Goal: Feedback & Contribution: Contribute content

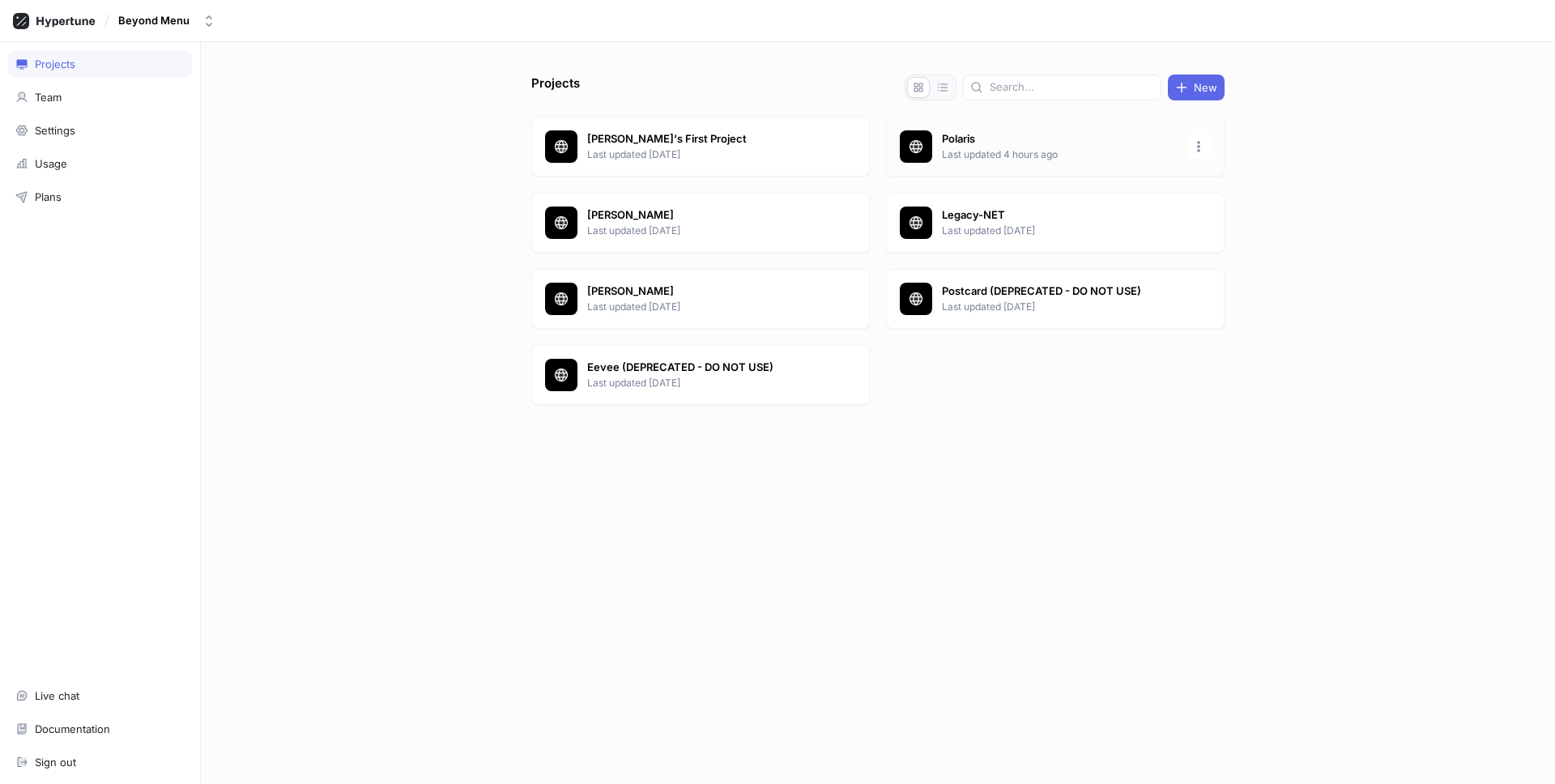
click at [1020, 152] on p "Last updated 4 hours ago" at bounding box center [1060, 154] width 235 height 15
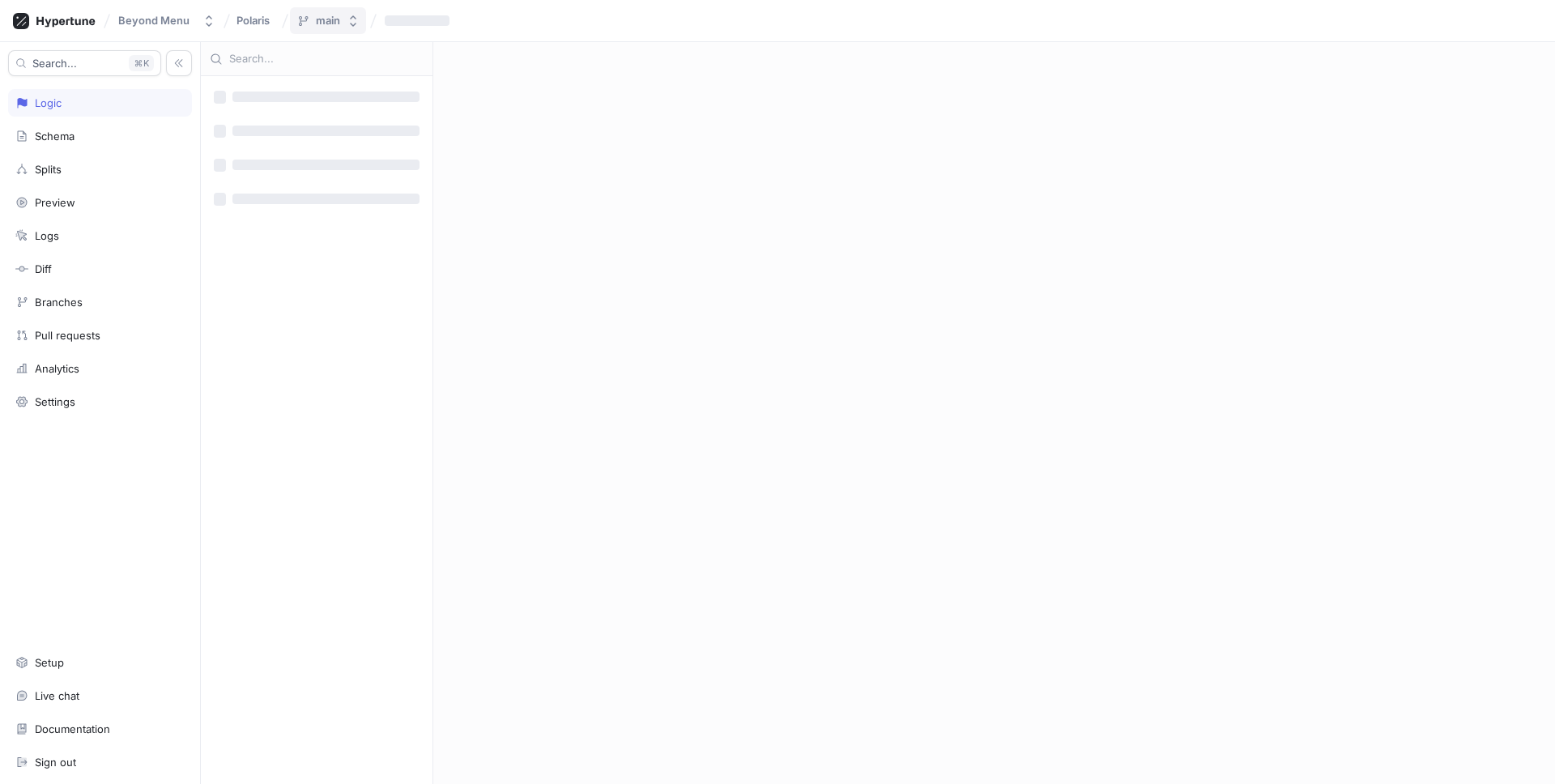
click at [306, 22] on icon "button" at bounding box center [303, 21] width 13 height 13
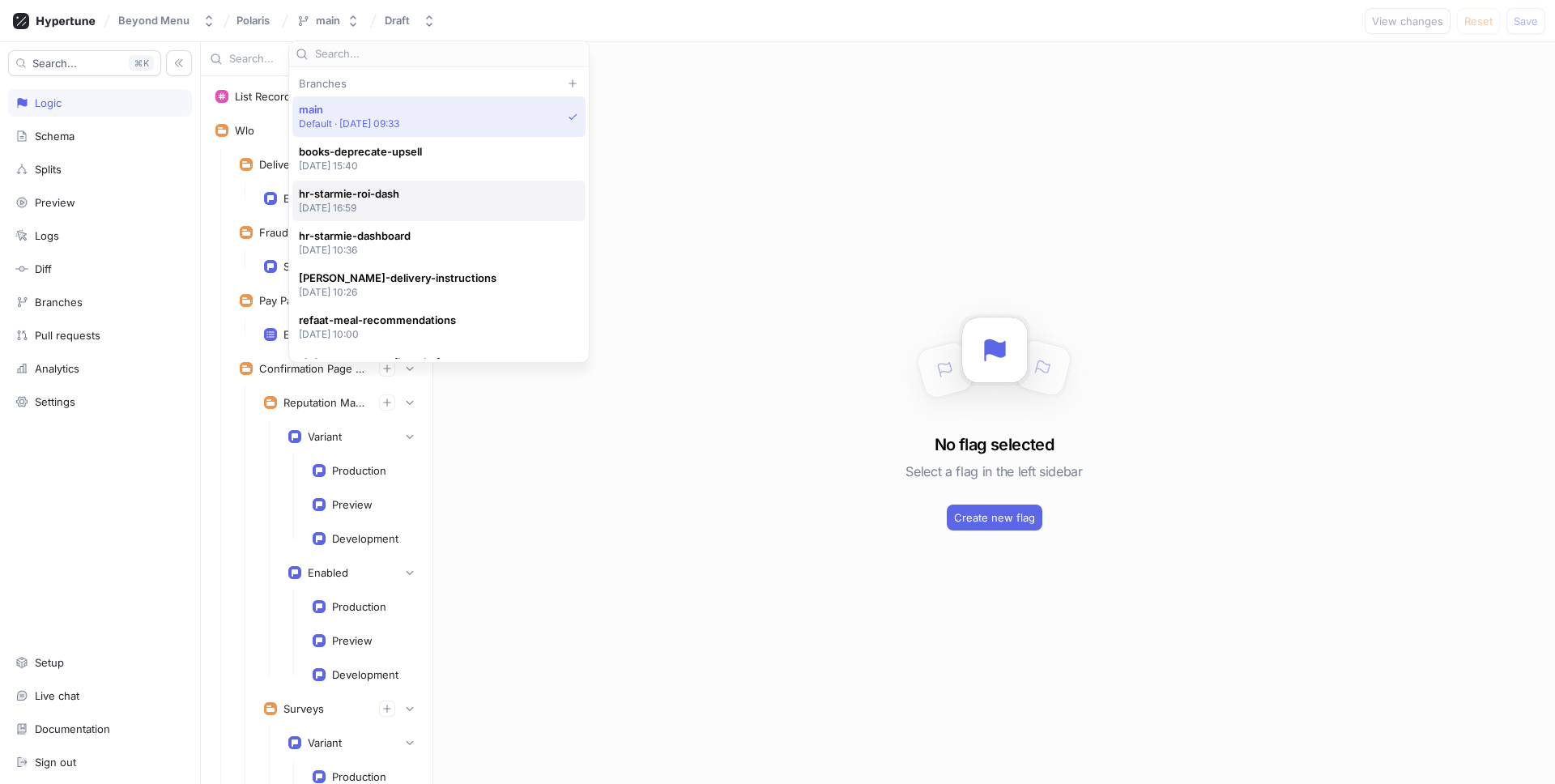
click at [483, 197] on div "hr-starmie-roi-dash 2025-08-12 at 16:59" at bounding box center [435, 201] width 272 height 28
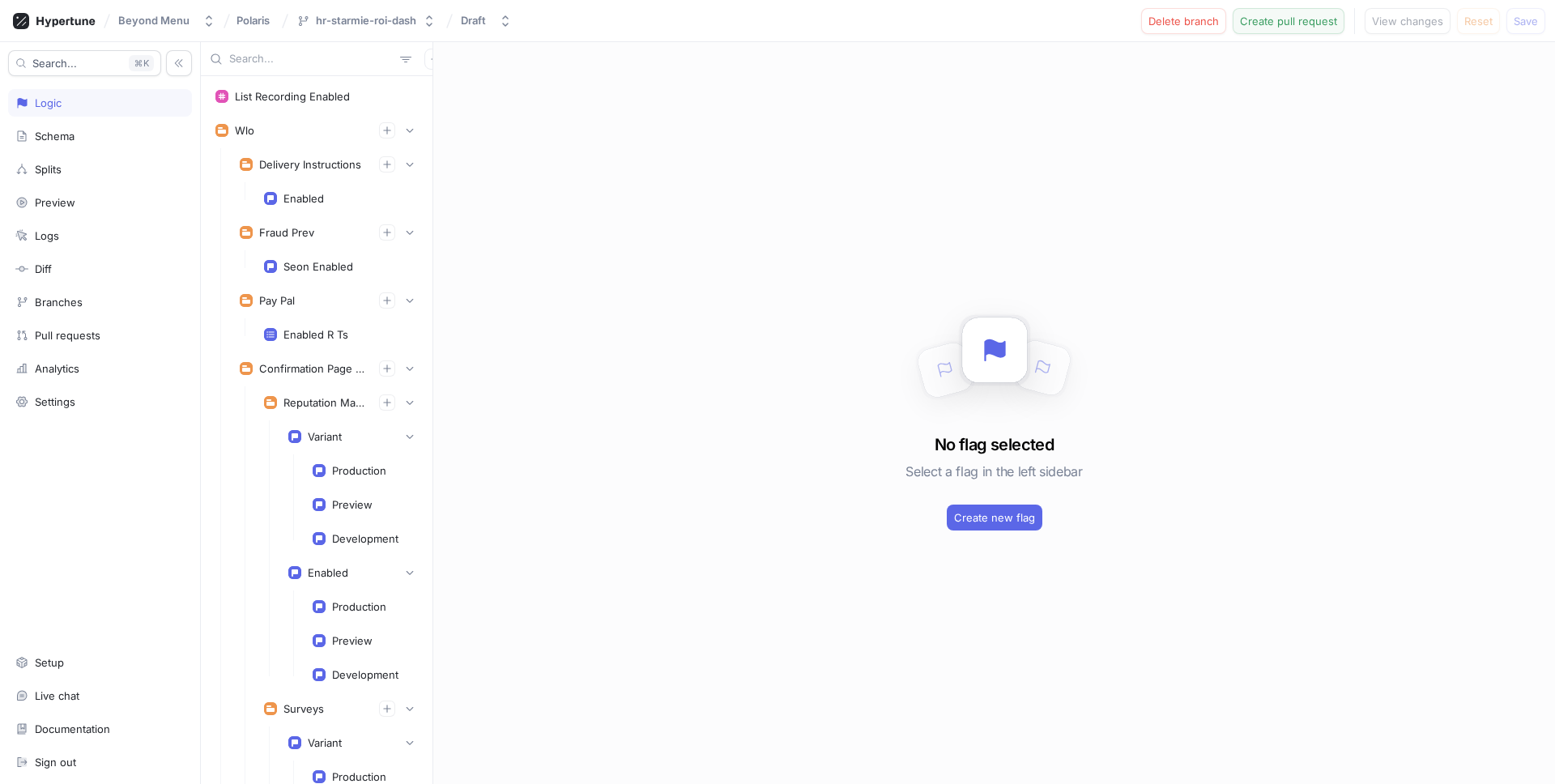
click at [1321, 28] on button "Create pull request" at bounding box center [1289, 21] width 112 height 26
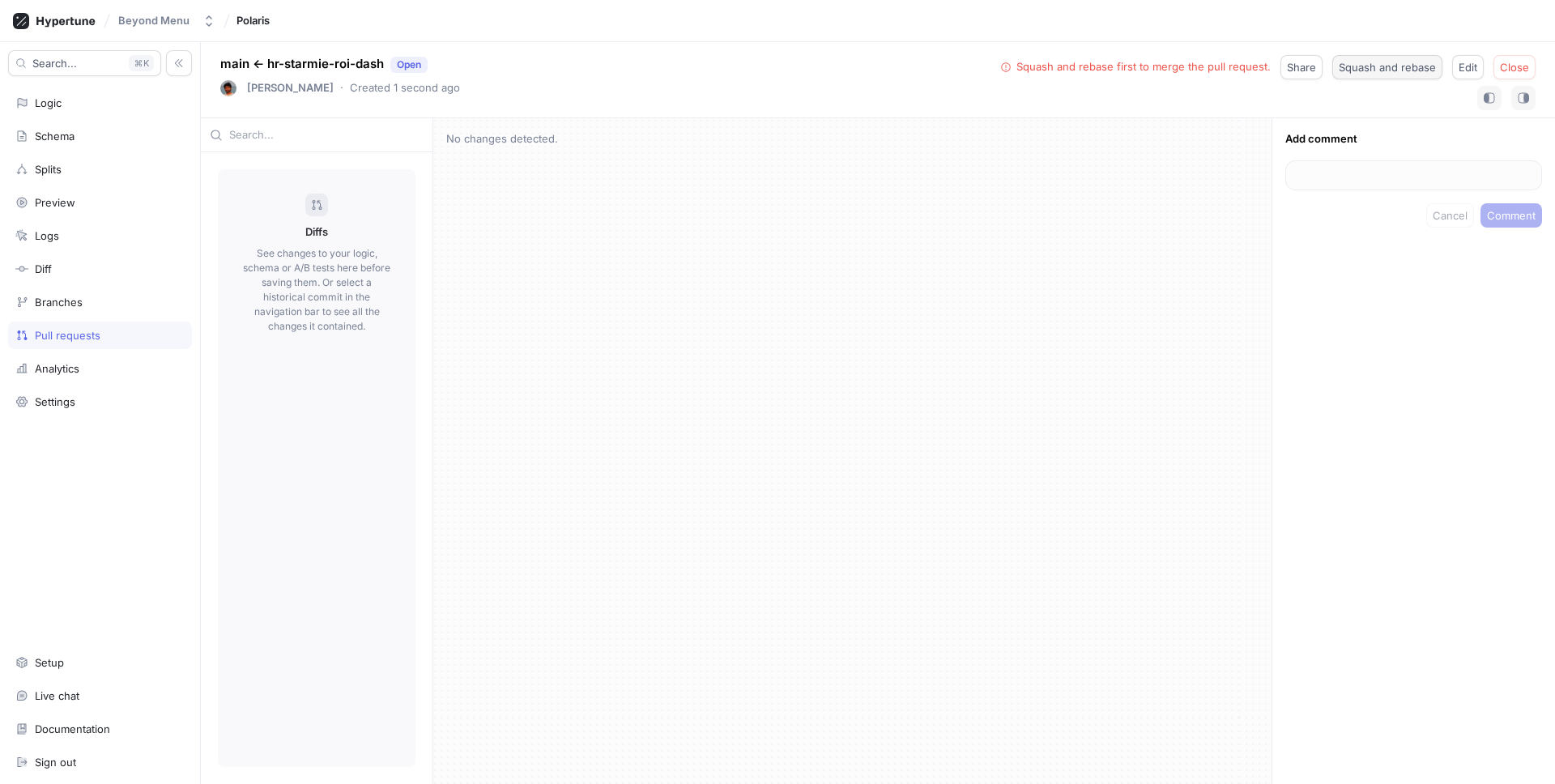
click at [1375, 64] on span "Squash and rebase" at bounding box center [1388, 67] width 97 height 10
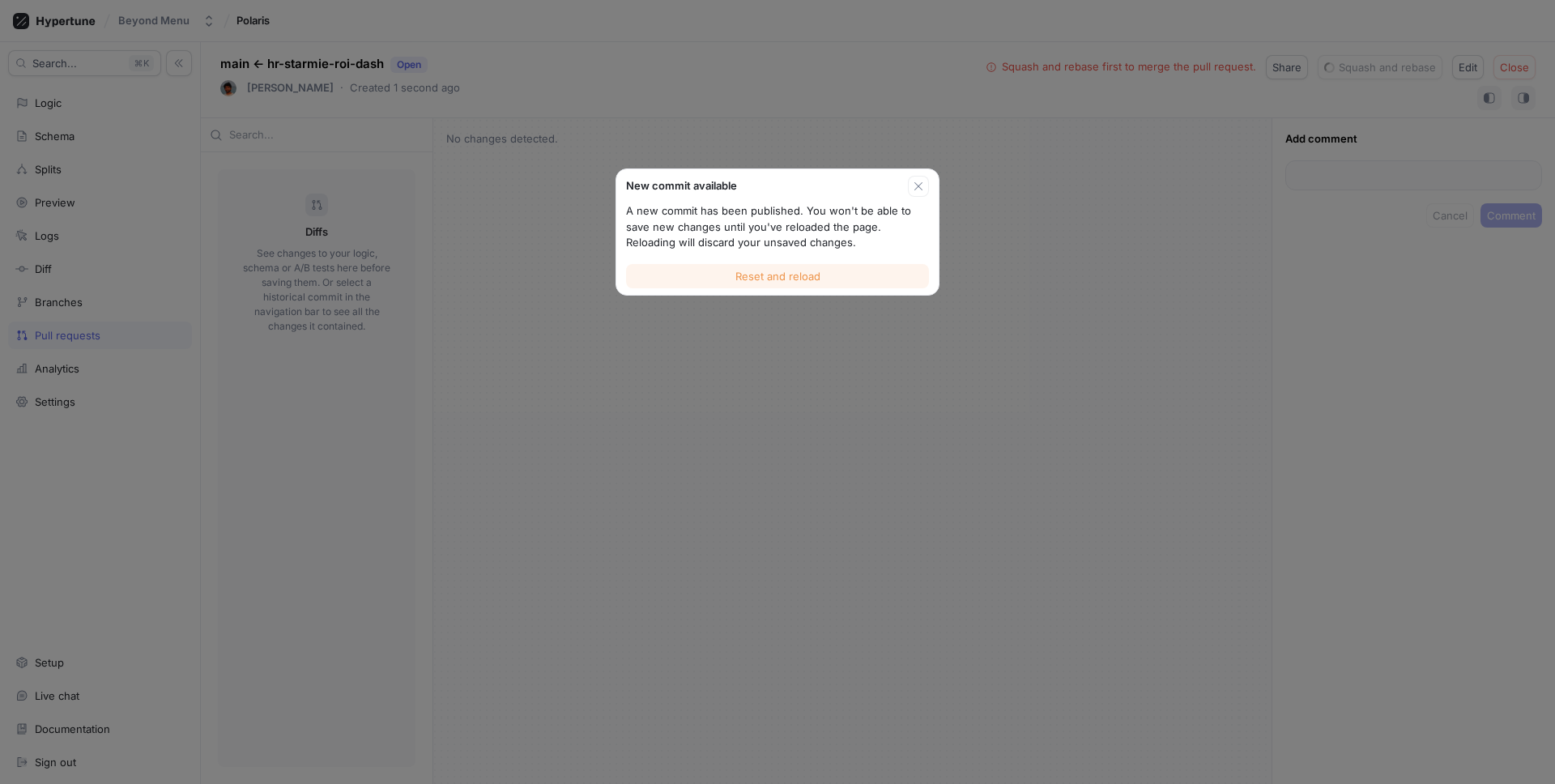
click at [794, 271] on span "Reset and reload" at bounding box center [778, 276] width 85 height 10
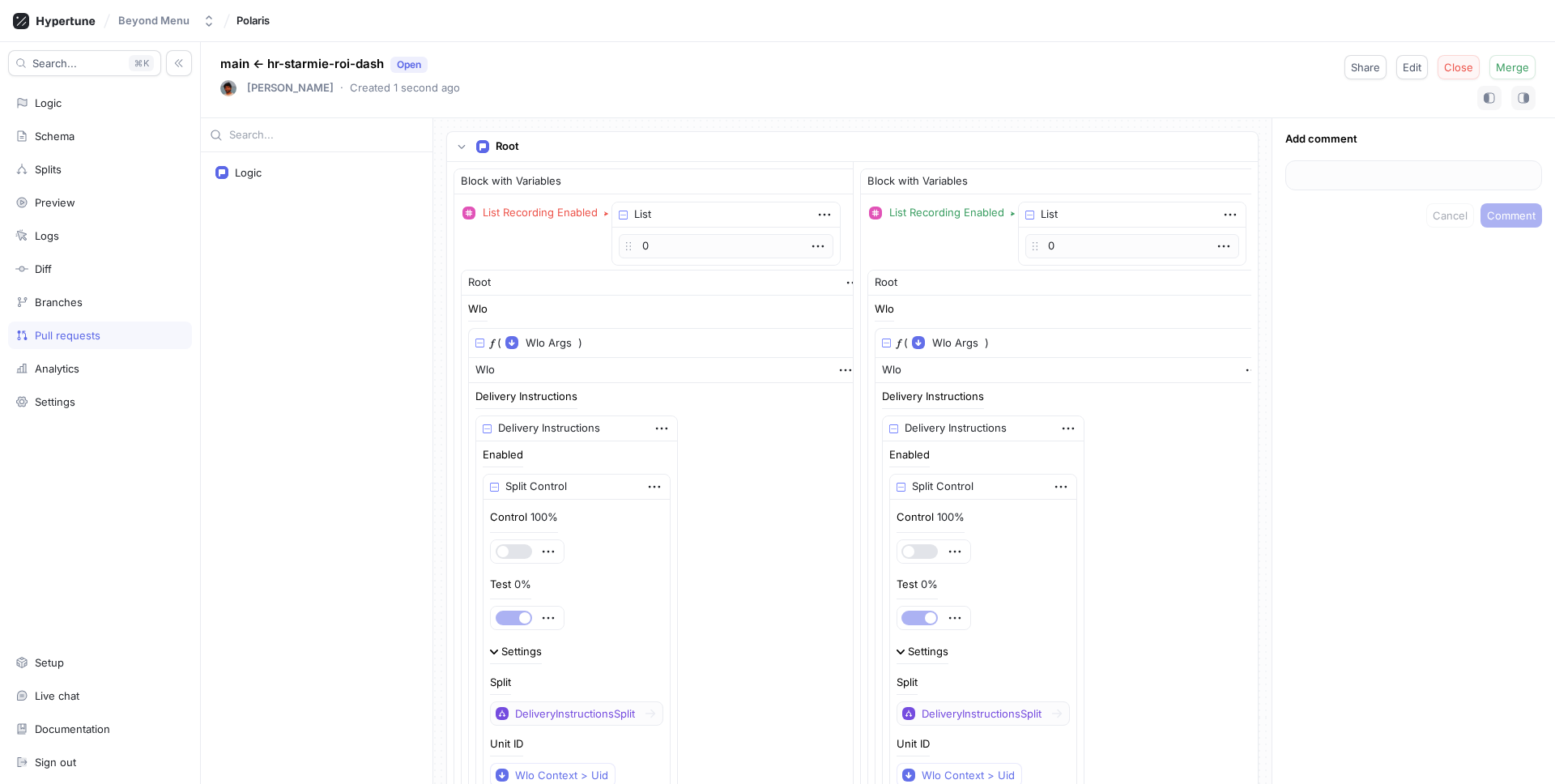
click at [1464, 69] on span "Close" at bounding box center [1460, 67] width 30 height 10
click at [171, 19] on div "Beyond Menu" at bounding box center [154, 21] width 71 height 14
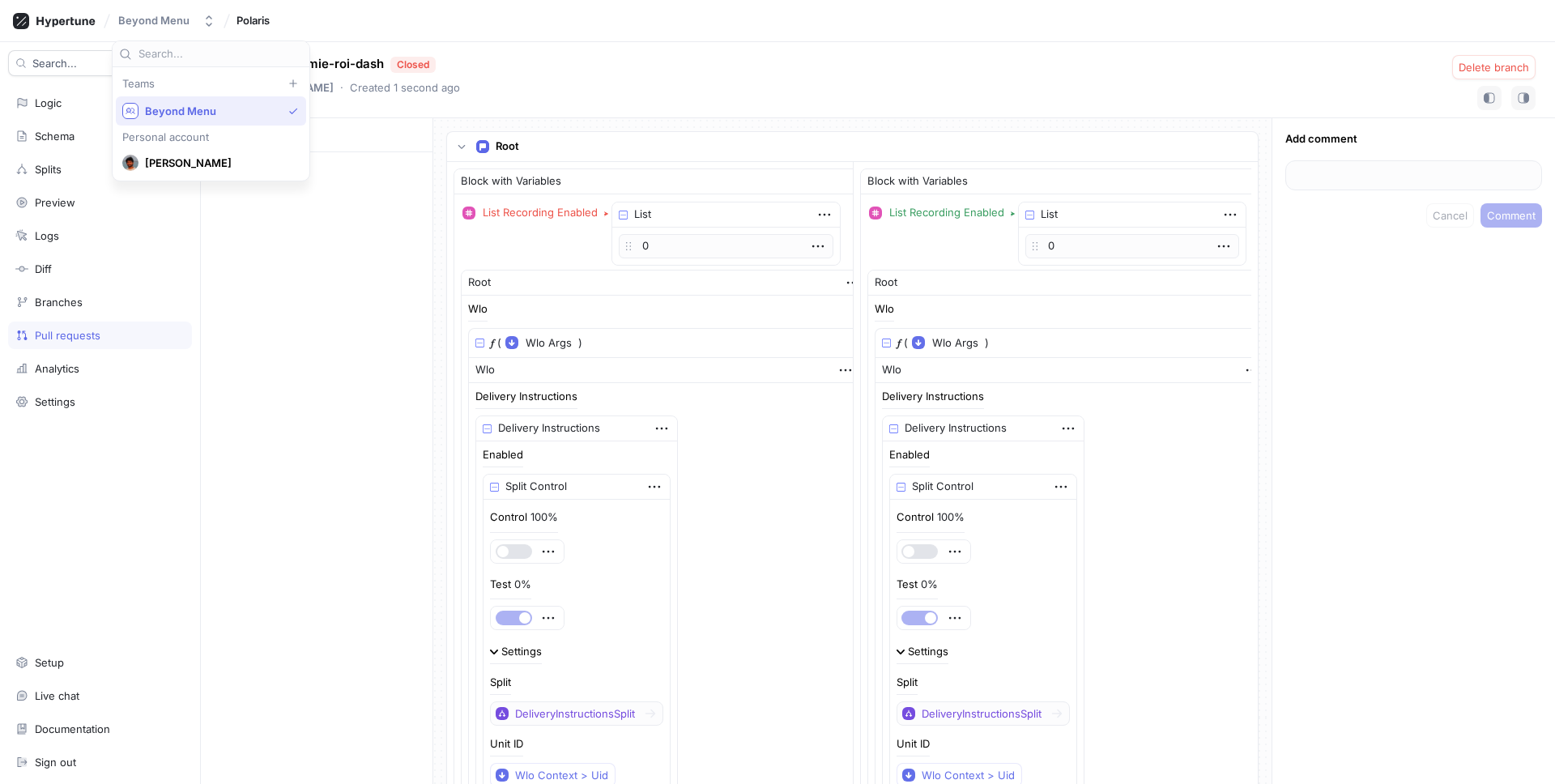
click at [316, 24] on div "Beyond Menu Polaris" at bounding box center [778, 21] width 1555 height 42
click at [84, 111] on div "Logic" at bounding box center [100, 103] width 184 height 28
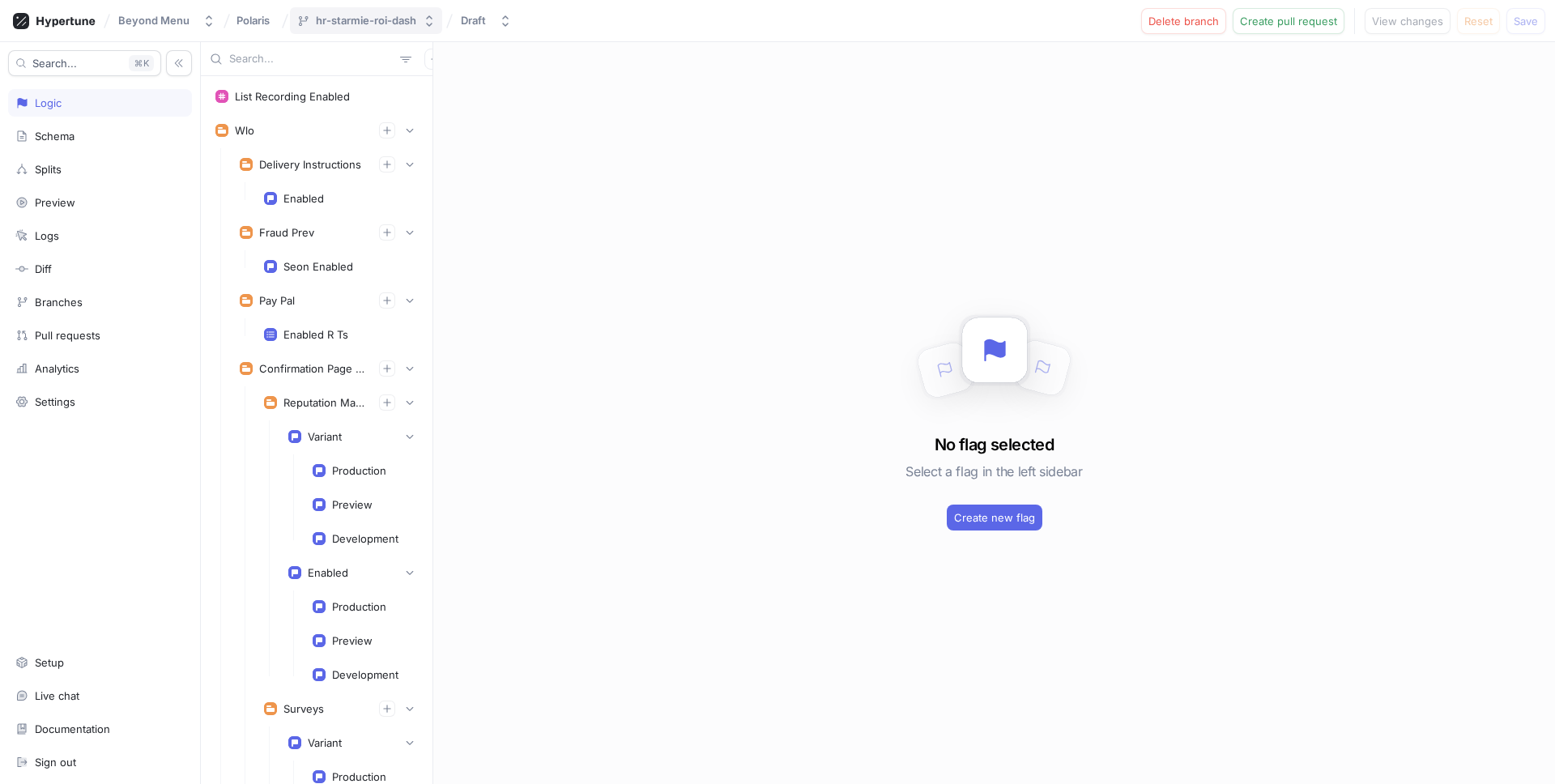
click at [373, 30] on button "hr-starmie-roi-dash" at bounding box center [366, 20] width 153 height 27
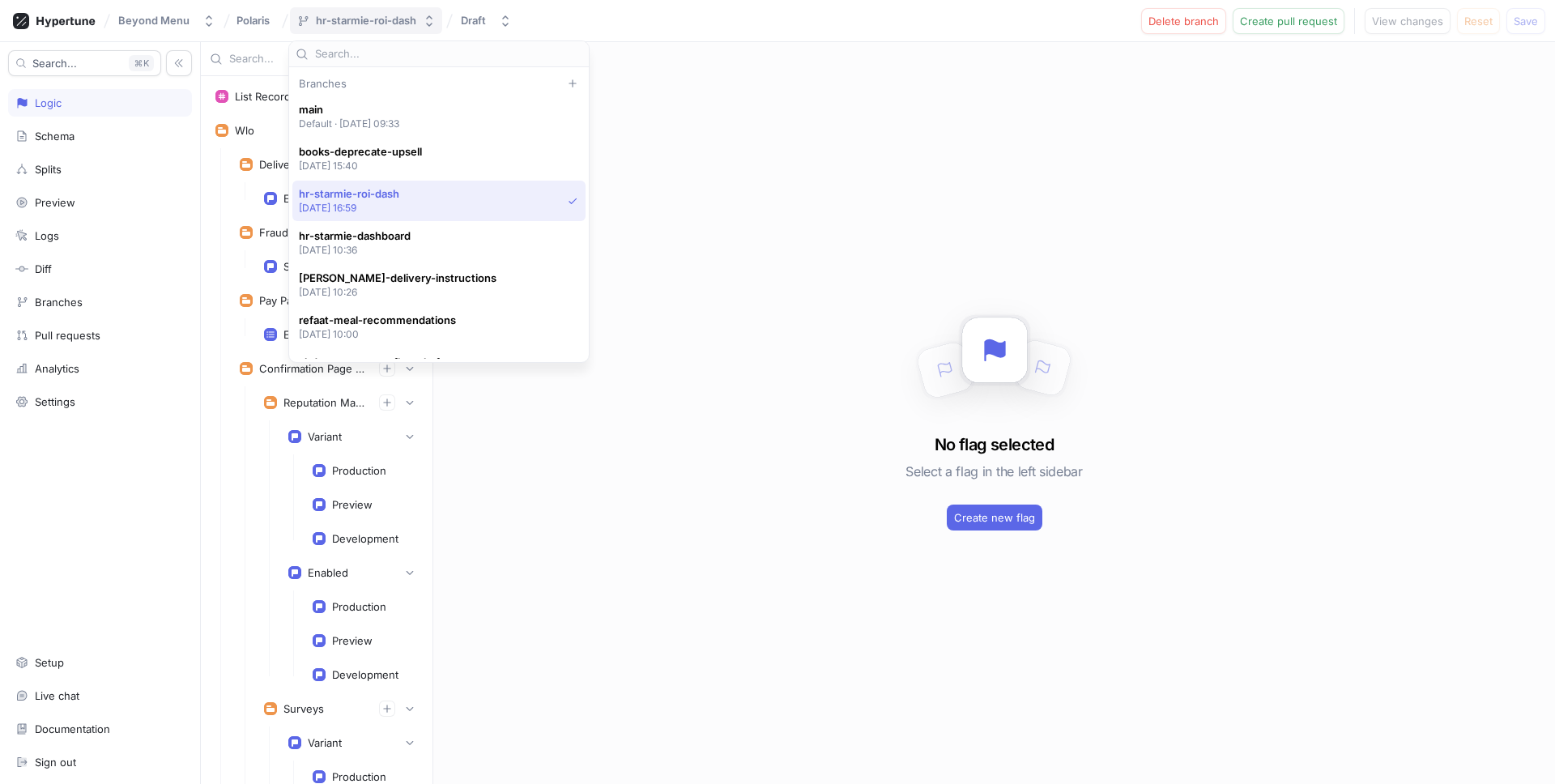
scroll to position [84, 0]
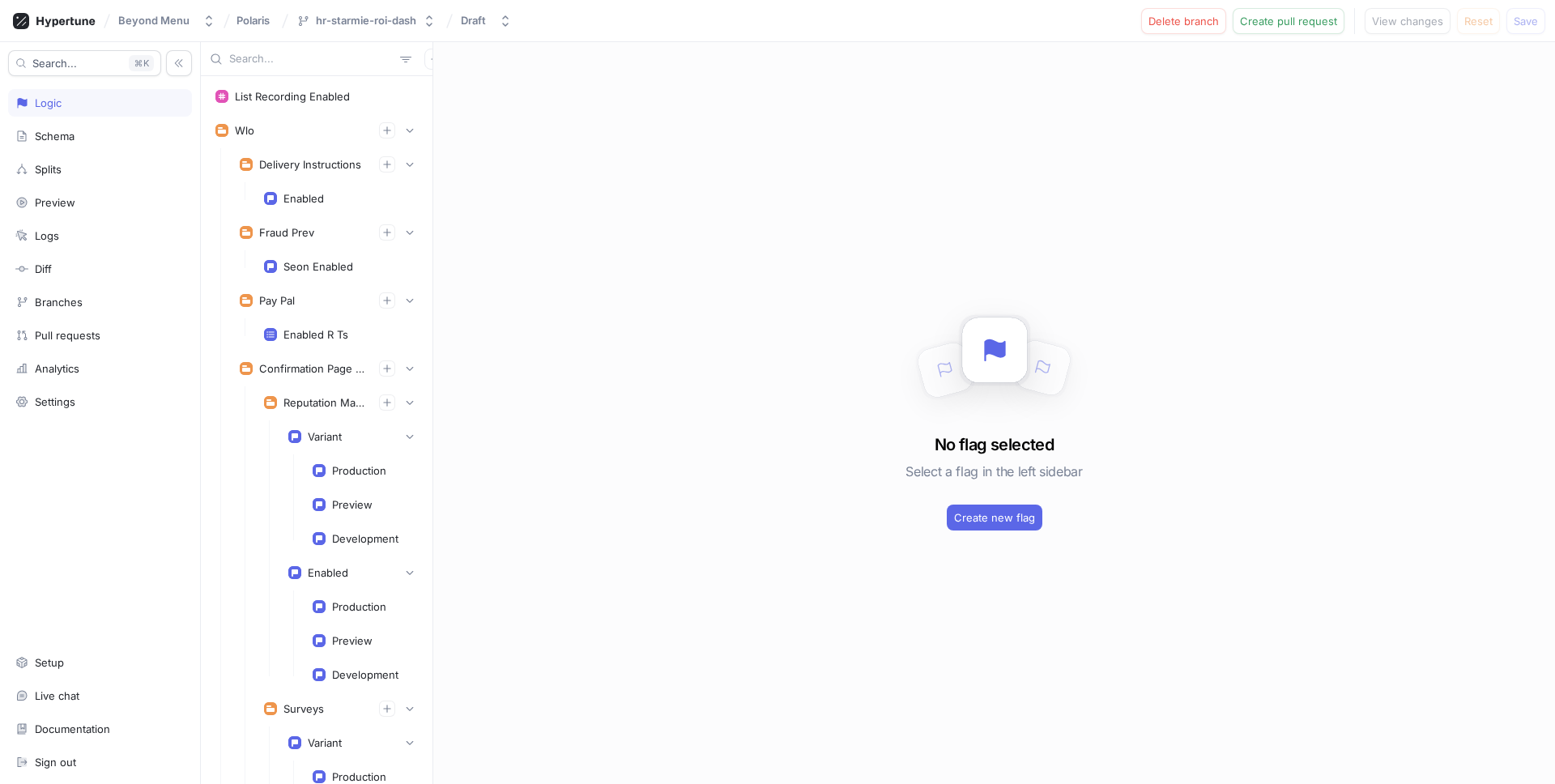
click at [738, 36] on div "Beyond Menu Polaris hr-starmie-roi-dash Draft Delete branch Create pull request…" at bounding box center [778, 21] width 1555 height 42
click at [1177, 25] on span "Delete branch" at bounding box center [1184, 21] width 70 height 10
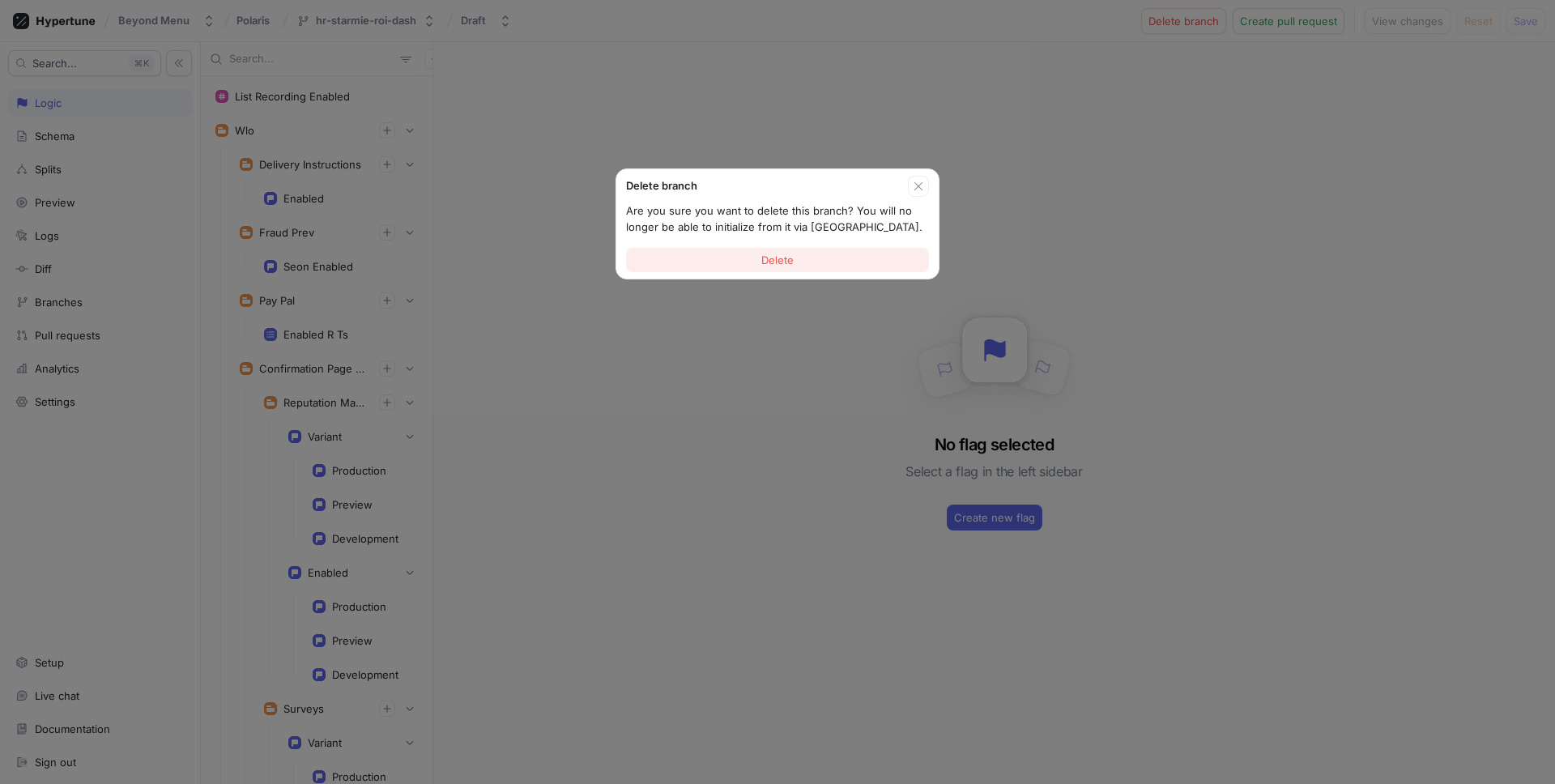
click at [798, 258] on button "Delete" at bounding box center [778, 260] width 303 height 24
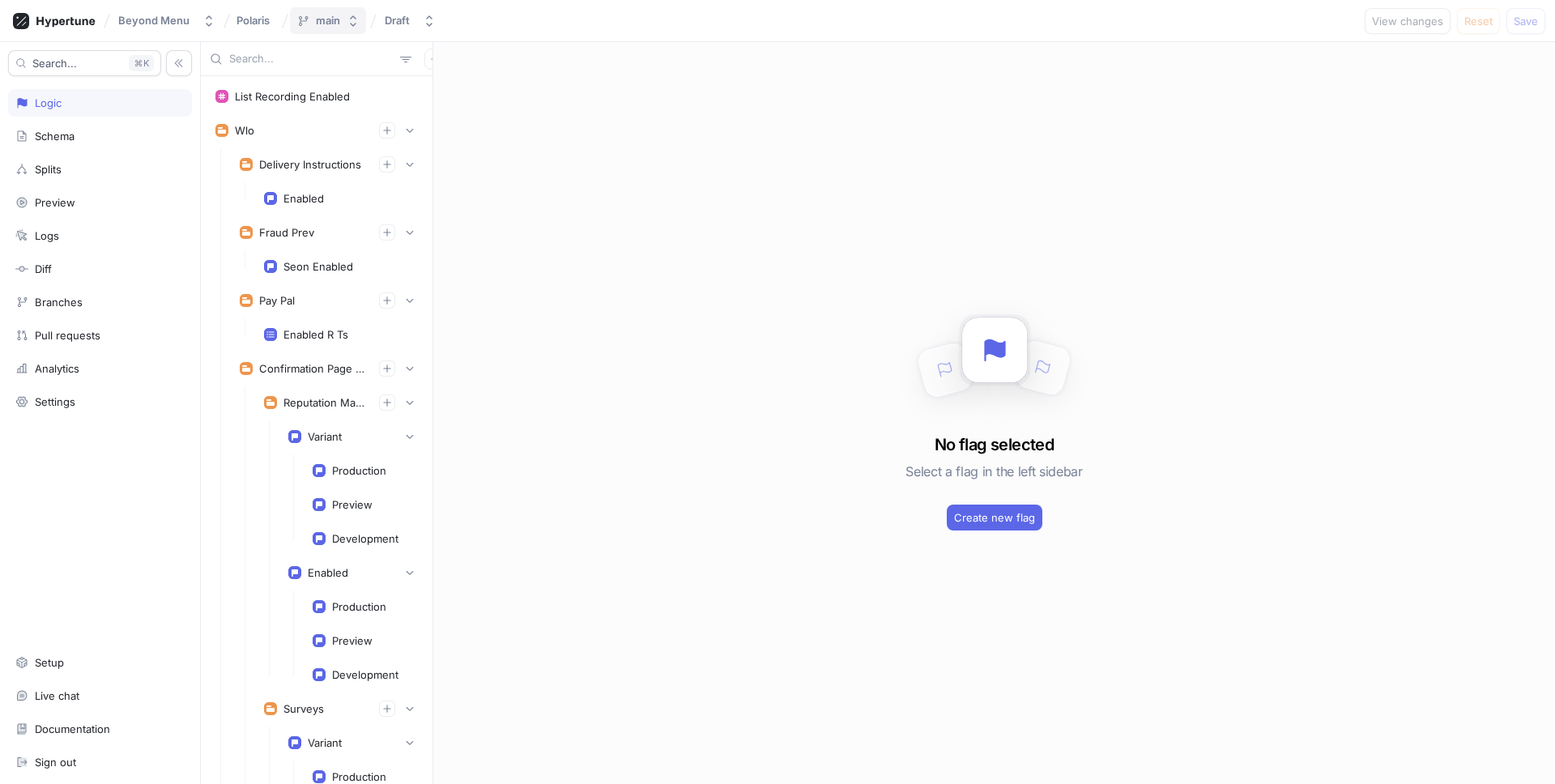
click at [330, 24] on div "main" at bounding box center [328, 21] width 24 height 14
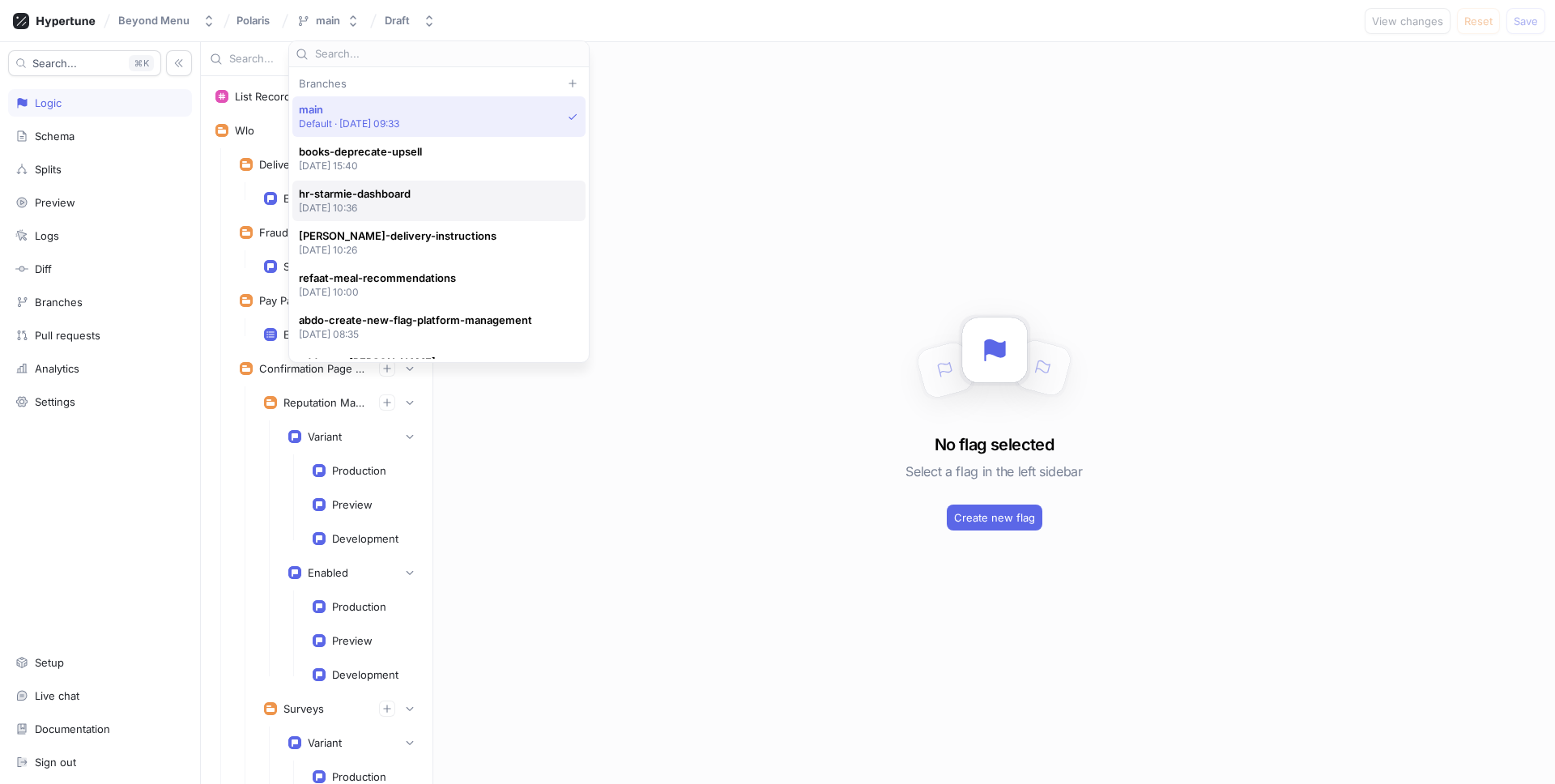
click at [391, 195] on span "hr-starmie-dashboard" at bounding box center [354, 194] width 112 height 14
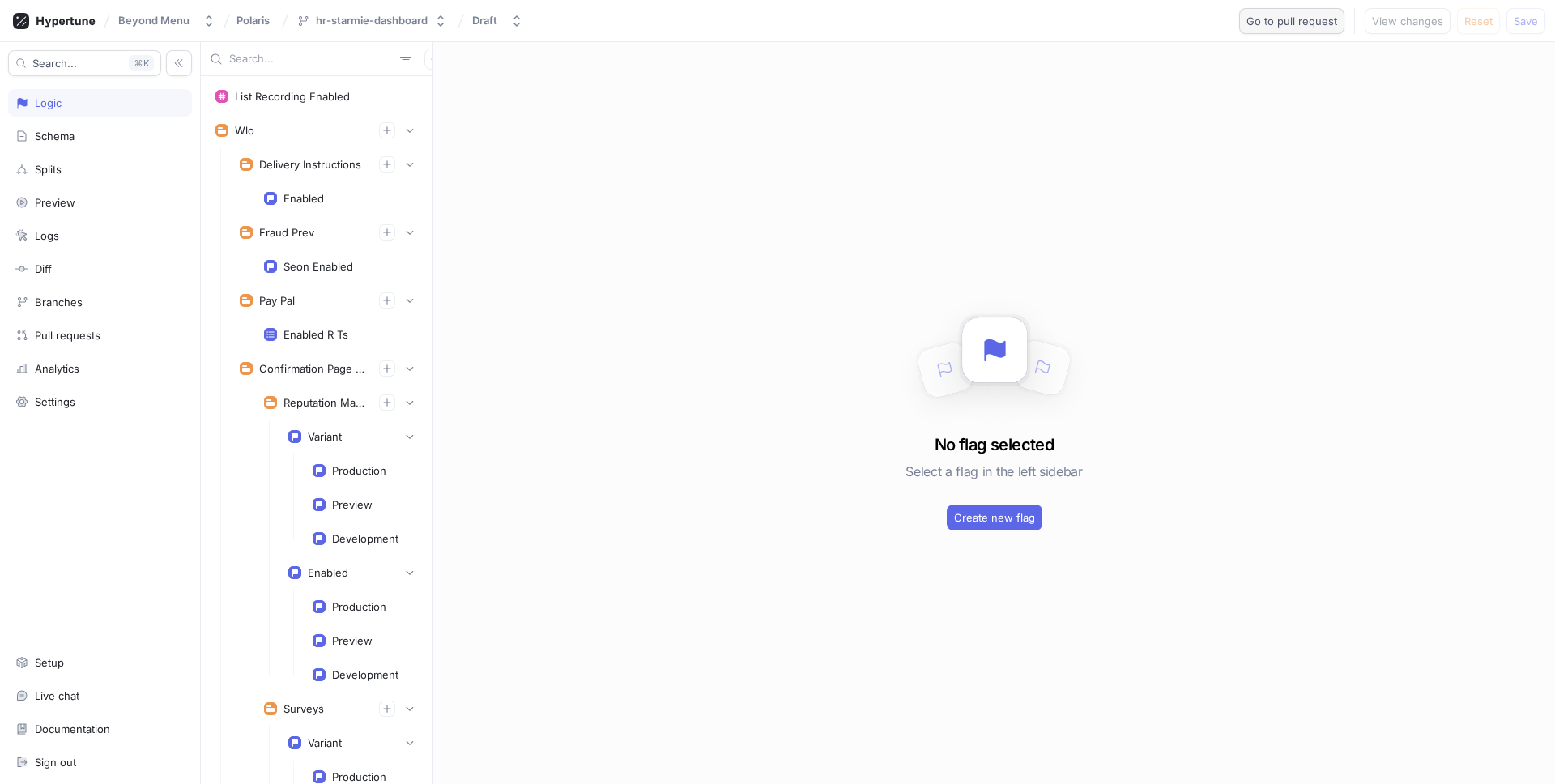
click at [1286, 23] on span "Go to pull request" at bounding box center [1292, 21] width 91 height 10
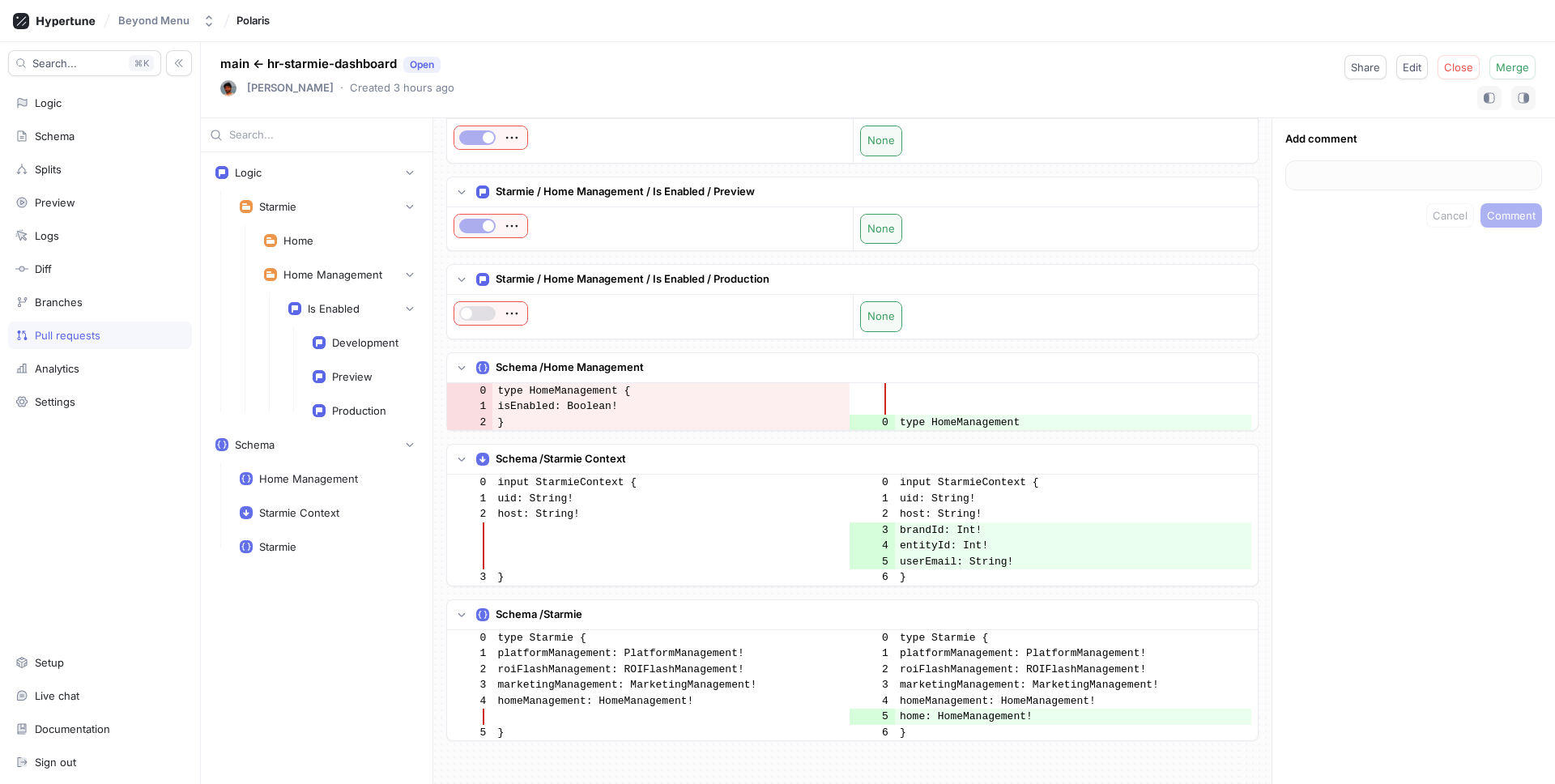
scroll to position [105, 0]
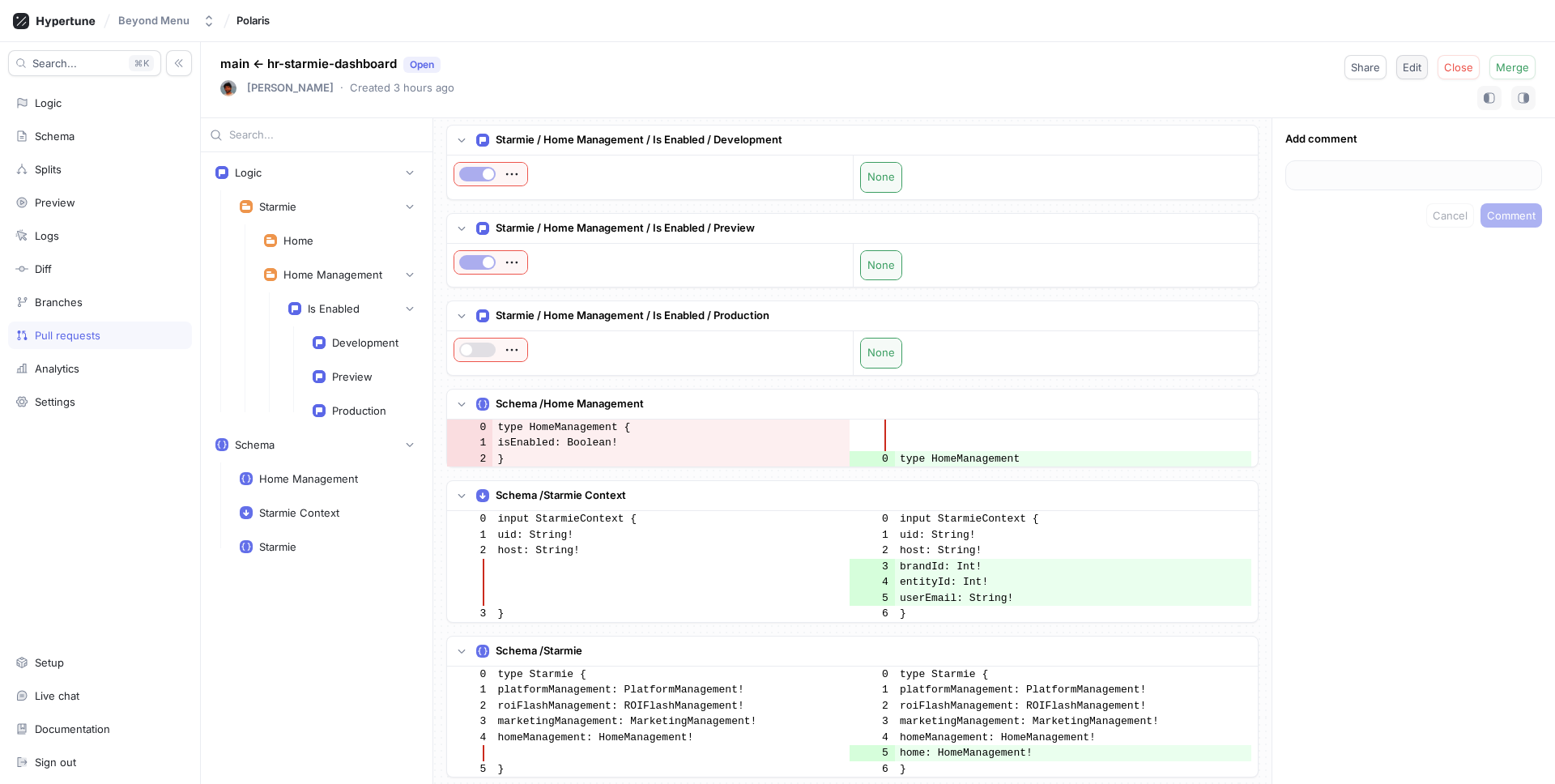
click at [1415, 70] on span "Edit" at bounding box center [1412, 67] width 18 height 10
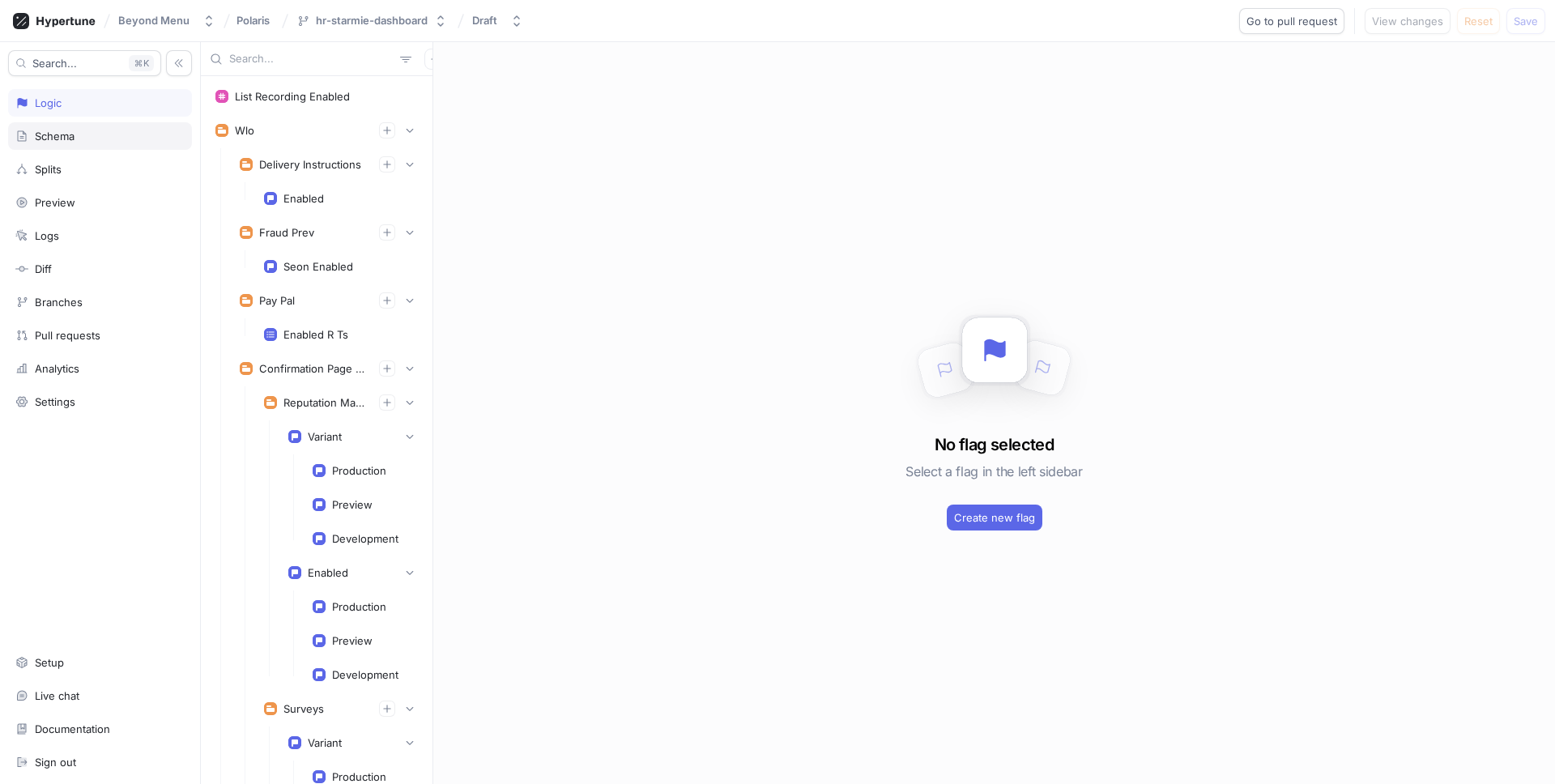
click at [78, 131] on div "Schema" at bounding box center [100, 135] width 169 height 13
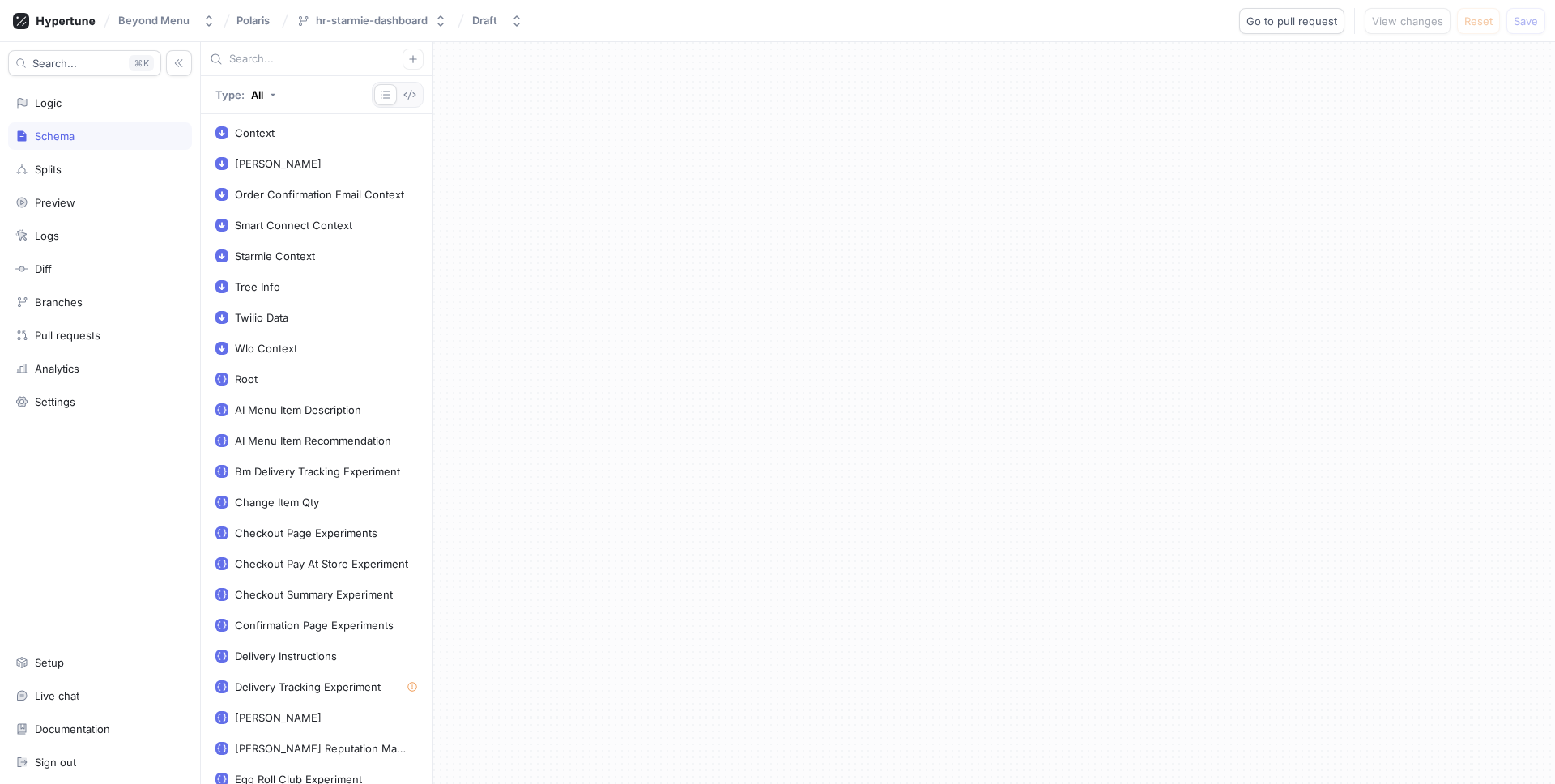
drag, startPoint x: 409, startPoint y: 95, endPoint x: 478, endPoint y: 140, distance: 82.4
click at [409, 95] on icon "button" at bounding box center [410, 95] width 13 height 13
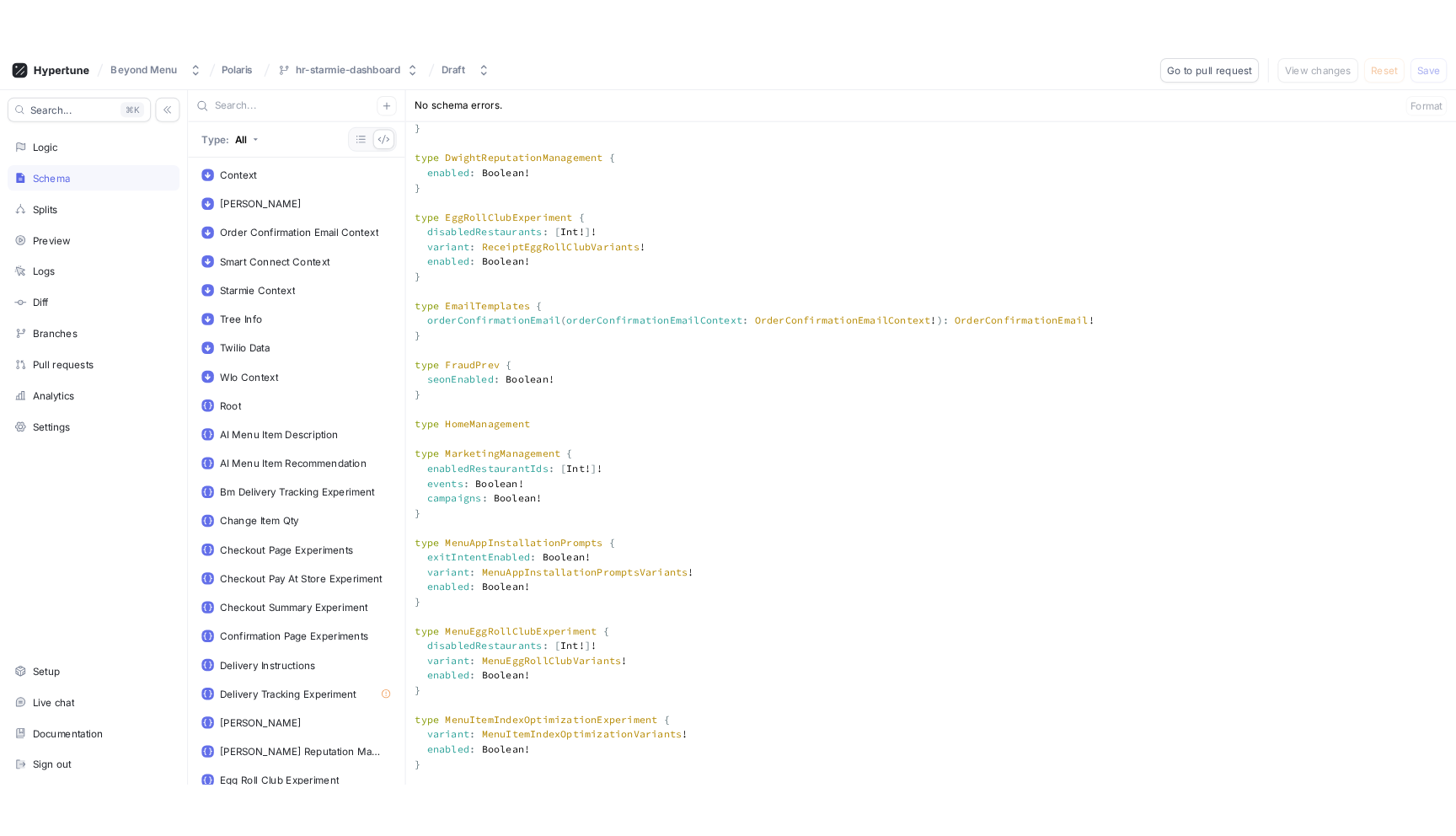
scroll to position [4081, 0]
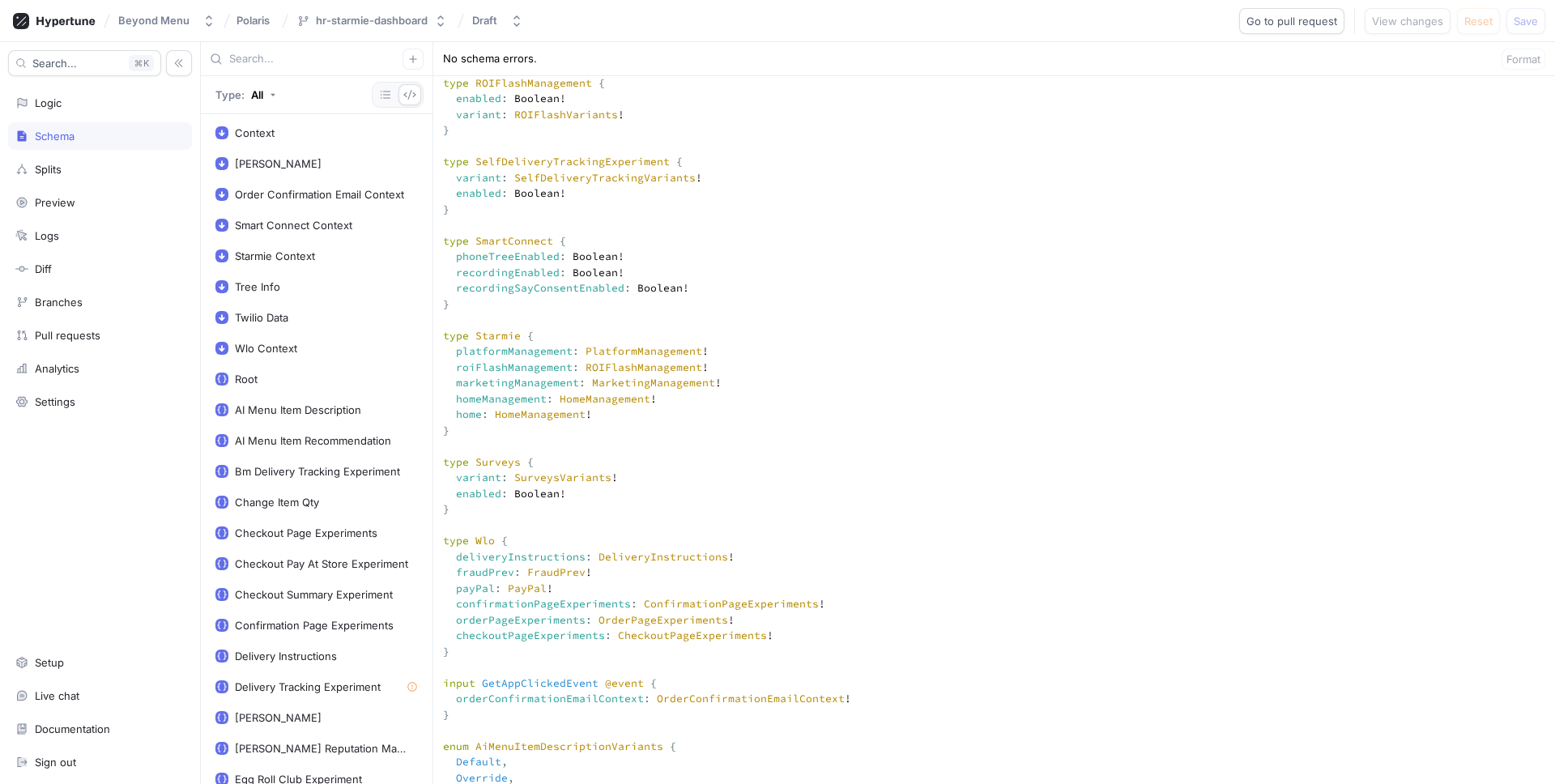
click at [616, 448] on textarea at bounding box center [994, 317] width 1122 height 8107
click at [521, 450] on textarea at bounding box center [994, 317] width 1122 height 8107
click at [520, 450] on textarea at bounding box center [994, 317] width 1122 height 8107
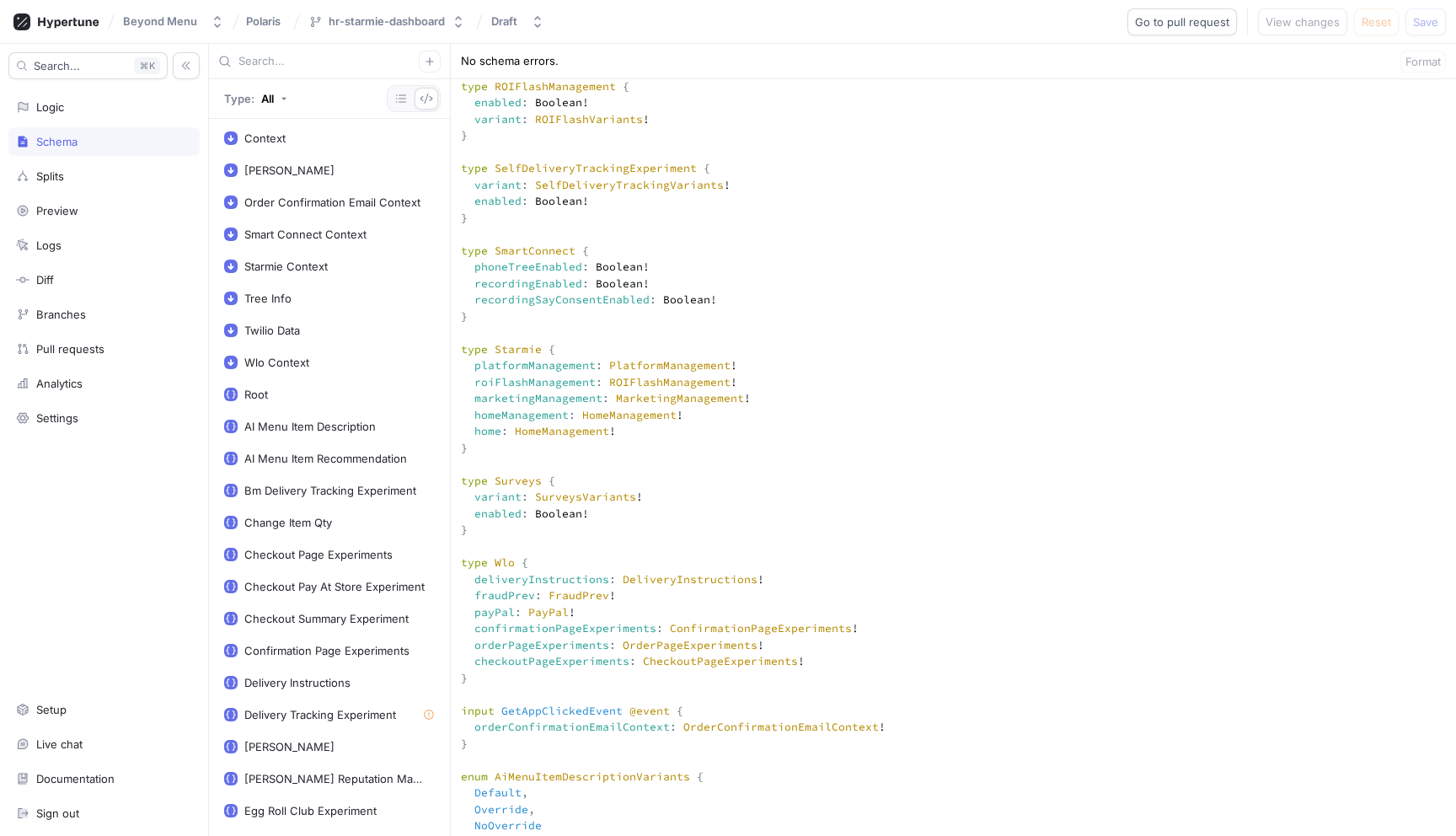
click at [569, 461] on textarea at bounding box center [953, 340] width 1006 height 8459
click at [616, 486] on textarea at bounding box center [953, 340] width 1006 height 8459
click at [532, 470] on textarea at bounding box center [953, 340] width 1006 height 8459
drag, startPoint x: 532, startPoint y: 470, endPoint x: 539, endPoint y: 464, distance: 9.2
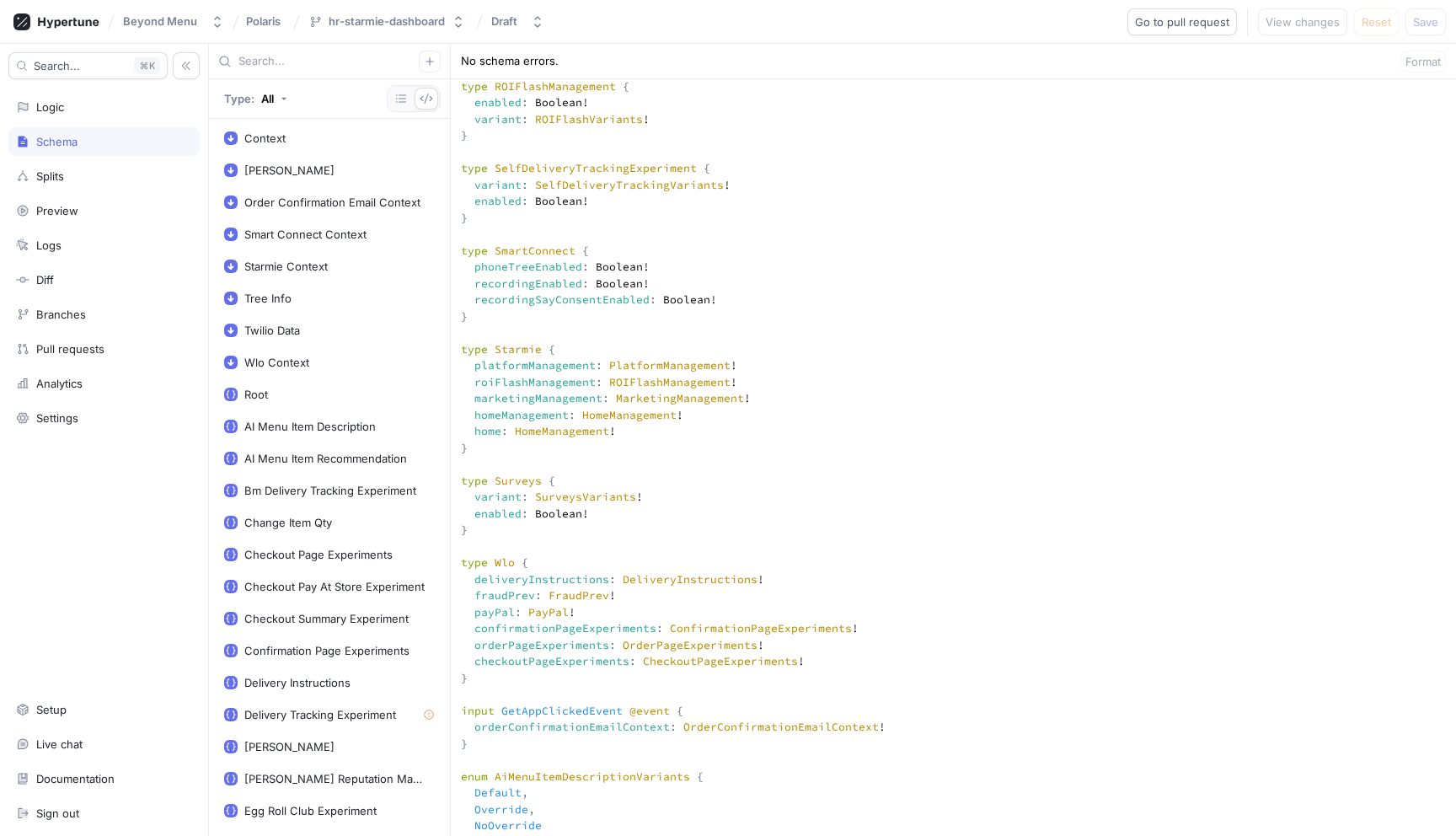
click at [537, 466] on textarea at bounding box center [953, 340] width 1006 height 8459
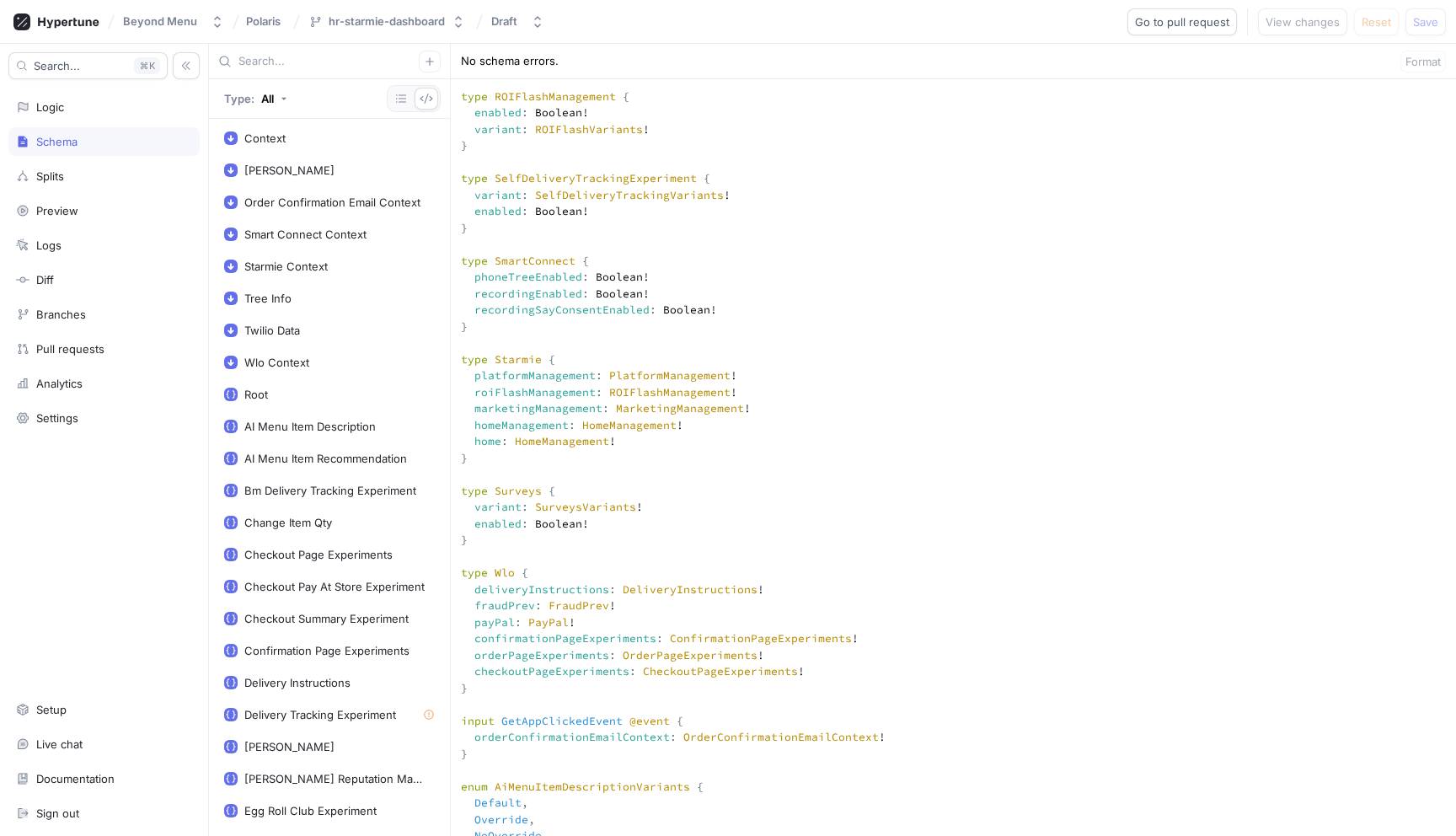
scroll to position [2132, 0]
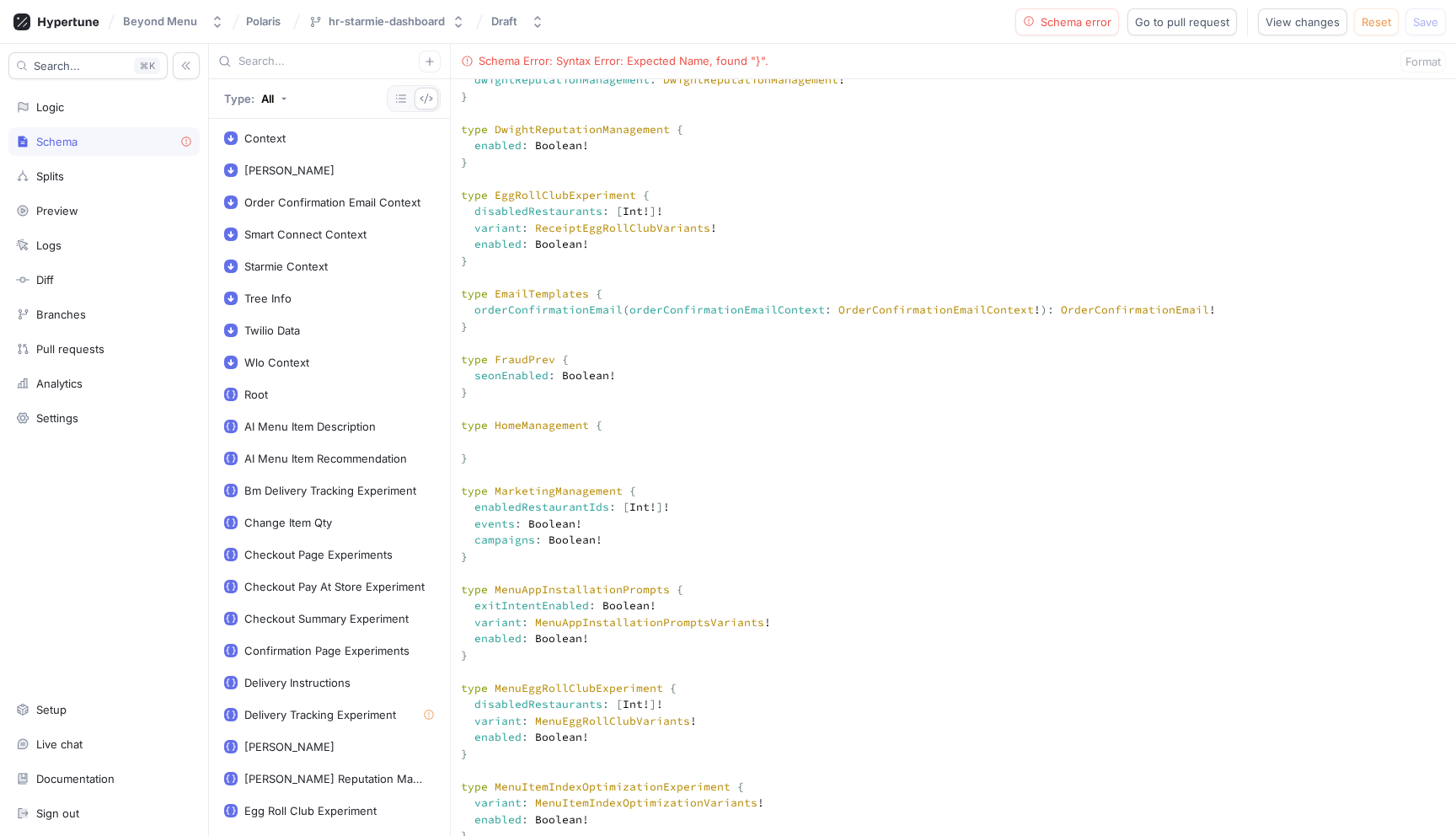
type textarea "input Context { appEnv: AppEnv! } input DwightContext { brandId: Int! entityId:…"
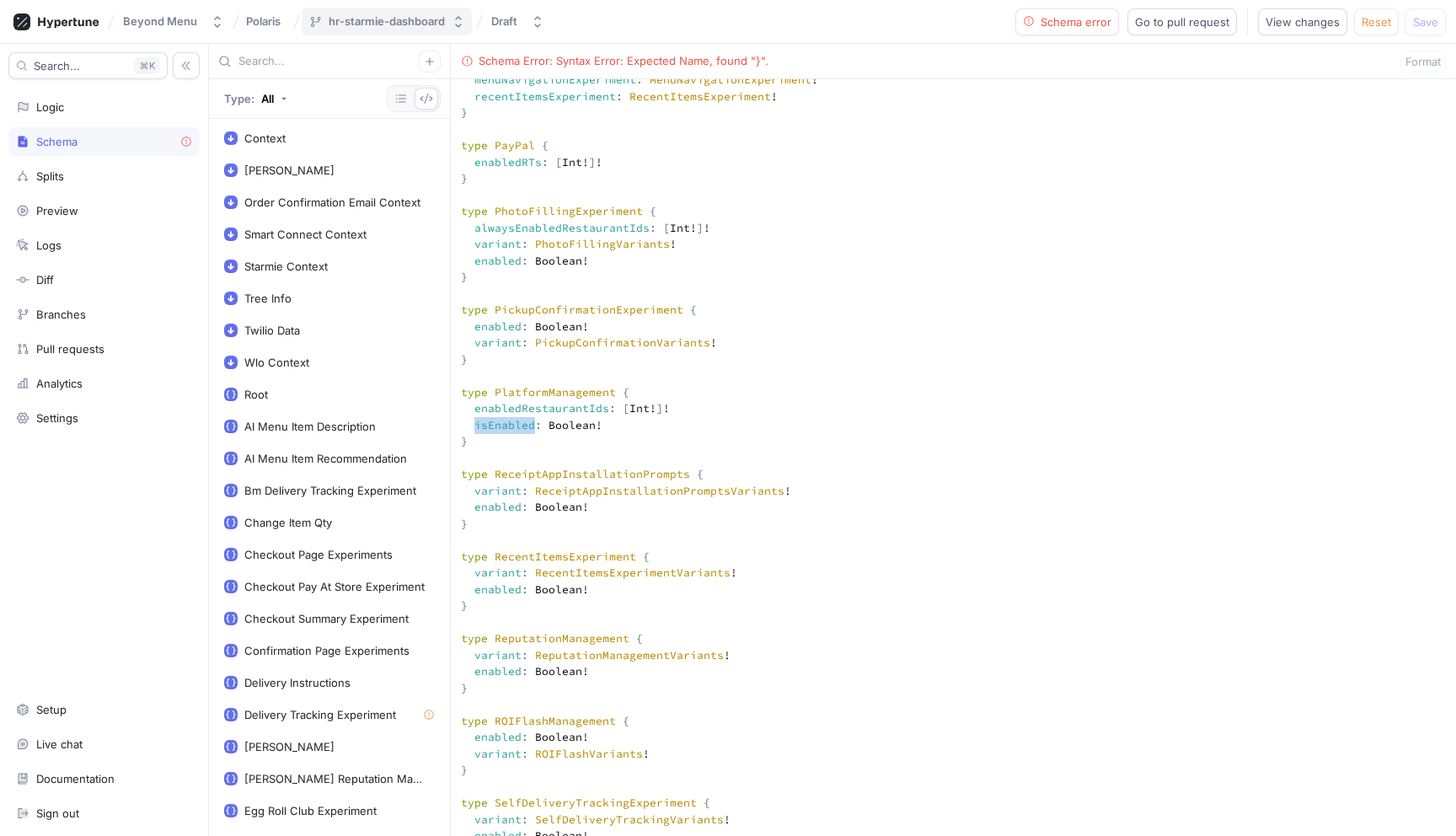
click at [440, 18] on div "hr-starmie-dashboard" at bounding box center [386, 22] width 116 height 14
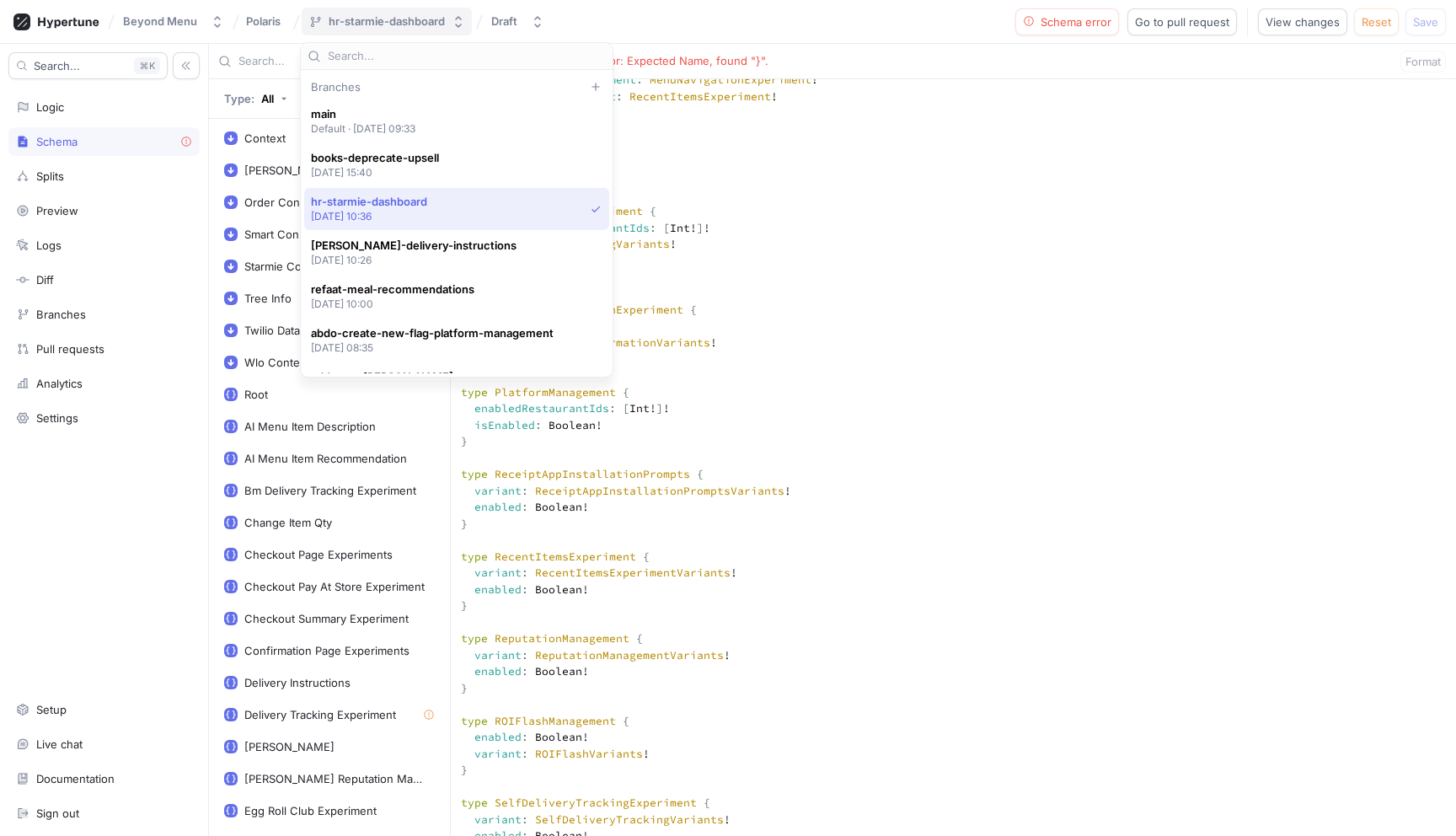
scroll to position [76, 0]
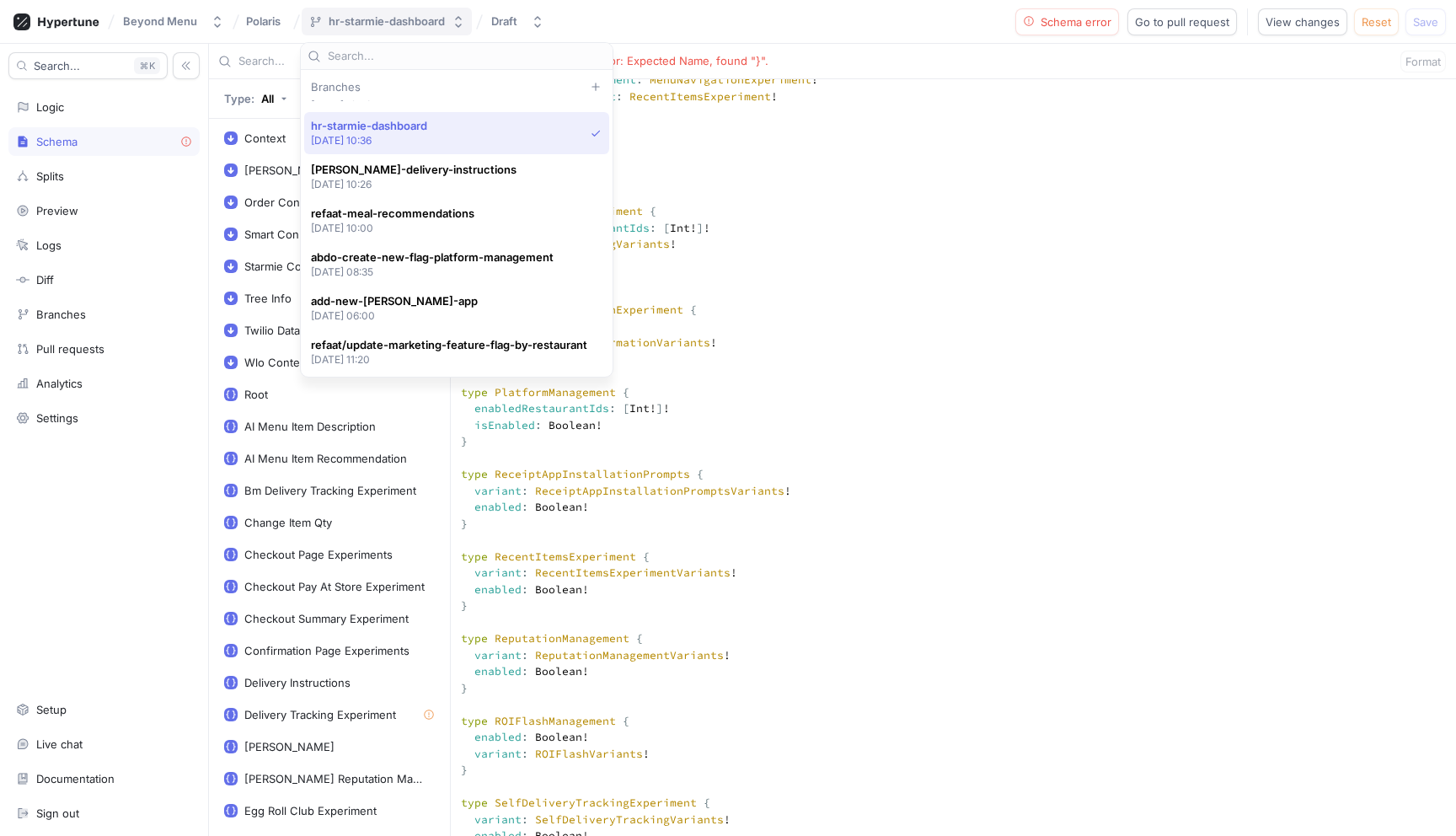
click at [355, 29] on button "hr-starmie-dashboard" at bounding box center [386, 21] width 171 height 28
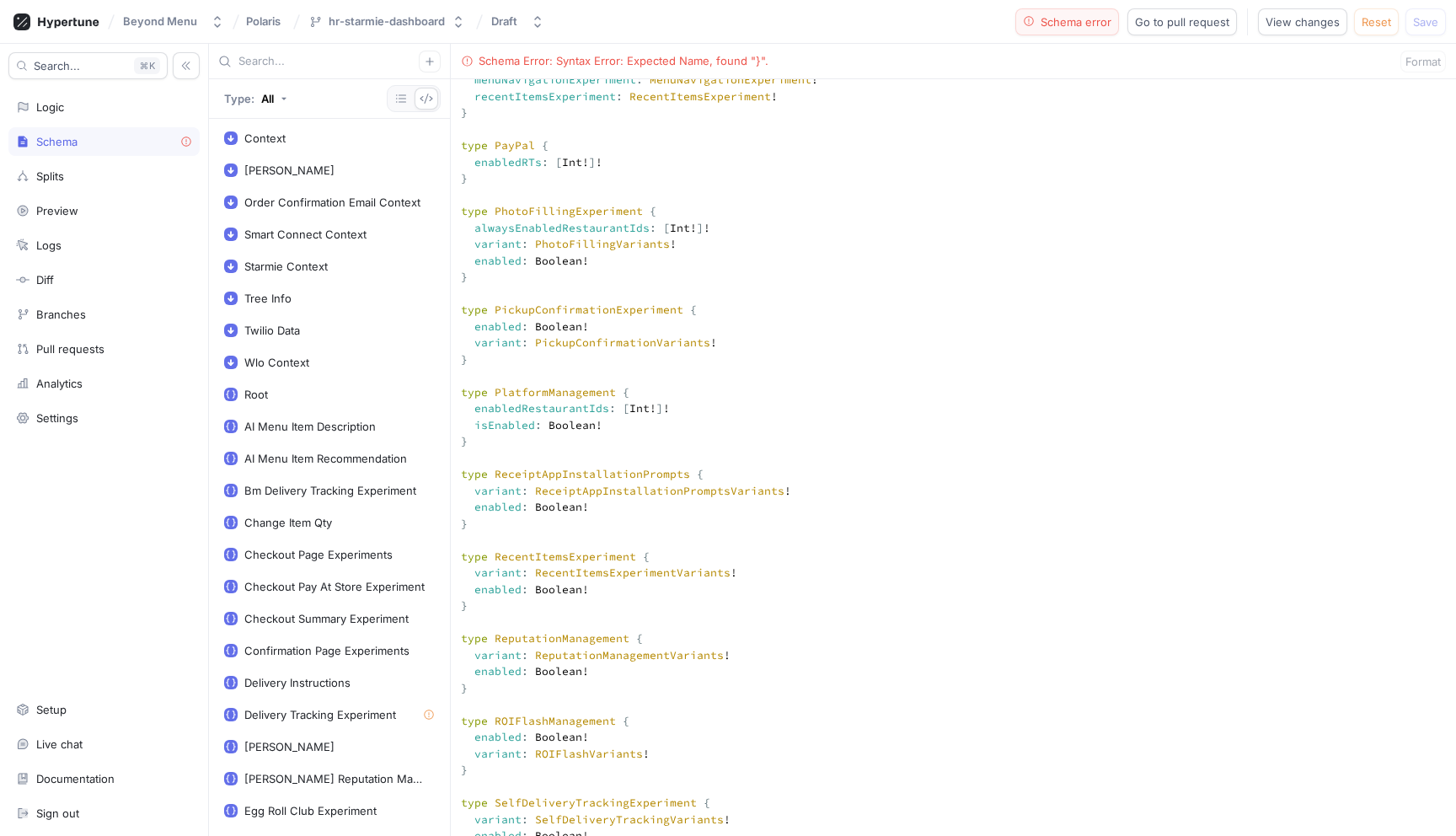
click at [1065, 20] on span "Schema error" at bounding box center [1076, 22] width 70 height 10
click at [1199, 22] on span "Go to pull request" at bounding box center [1182, 22] width 95 height 10
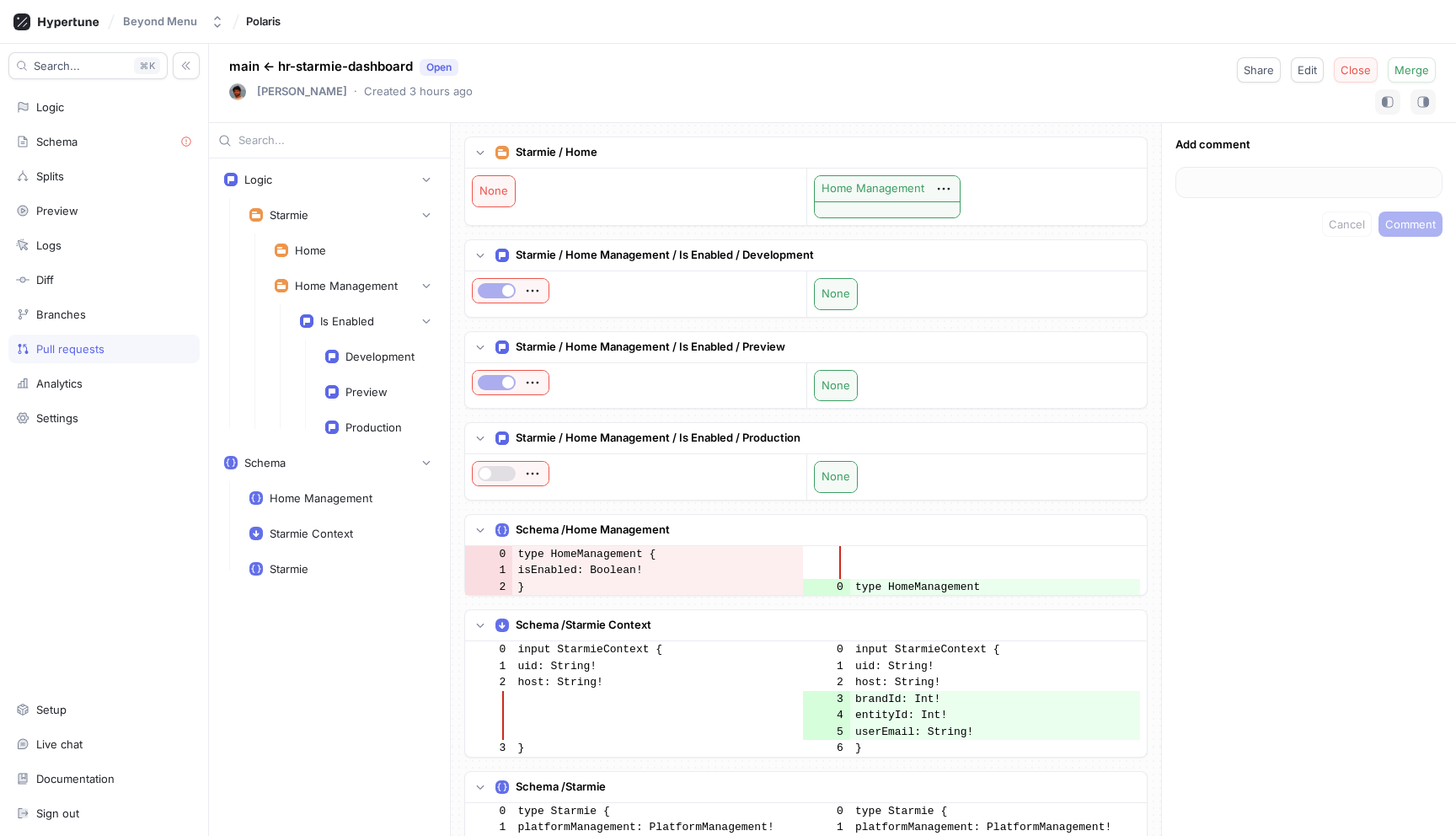
click at [1344, 74] on span "Close" at bounding box center [1356, 70] width 31 height 10
click at [211, 23] on icon "button" at bounding box center [217, 22] width 14 height 14
drag, startPoint x: 311, startPoint y: 32, endPoint x: 236, endPoint y: 29, distance: 75.1
click at [311, 32] on div "Beyond Menu Polaris" at bounding box center [728, 22] width 1456 height 44
click at [64, 101] on div "Logic" at bounding box center [50, 107] width 28 height 14
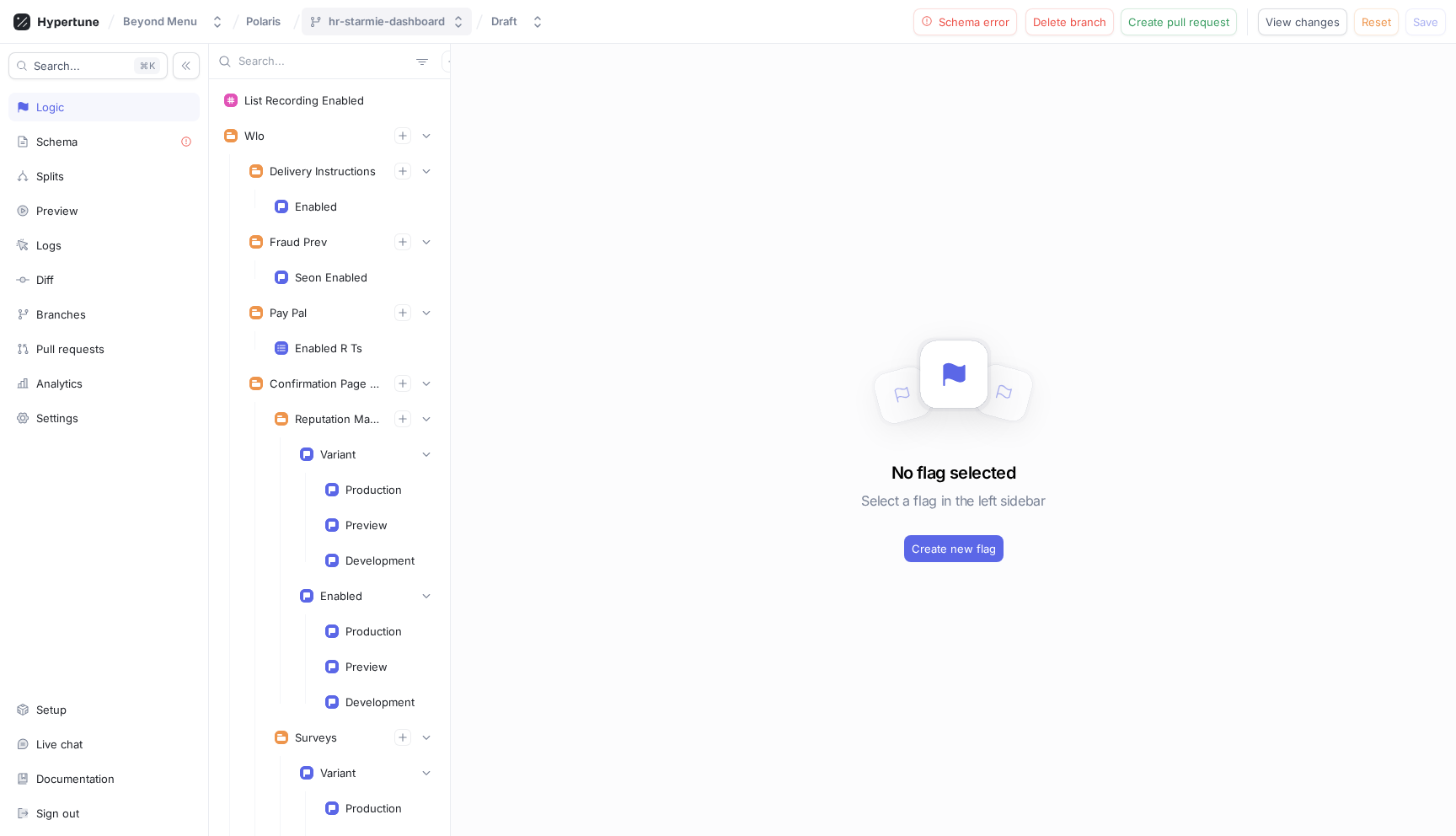
click at [428, 23] on div "hr-starmie-dashboard" at bounding box center [386, 22] width 116 height 14
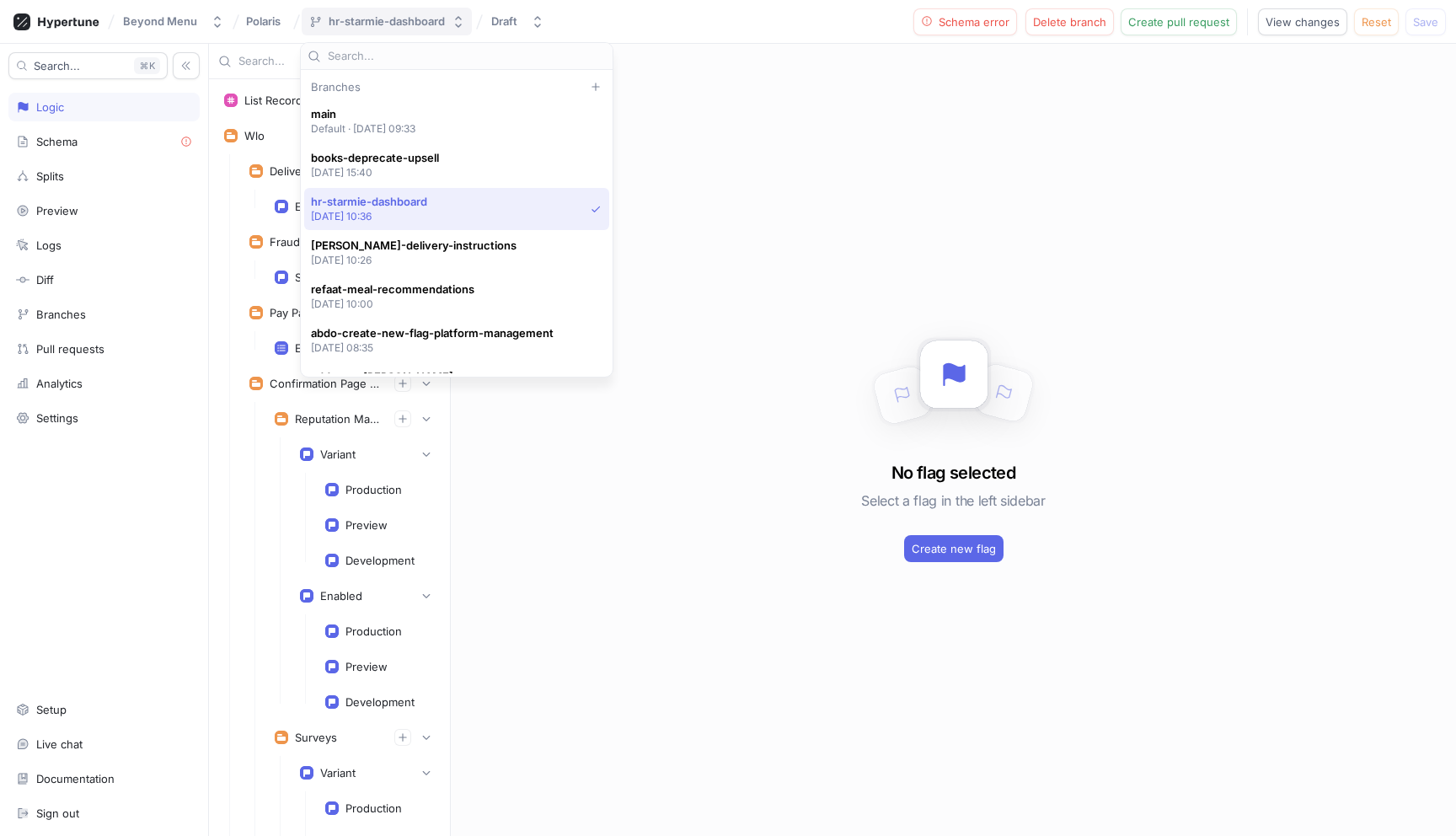
scroll to position [76, 0]
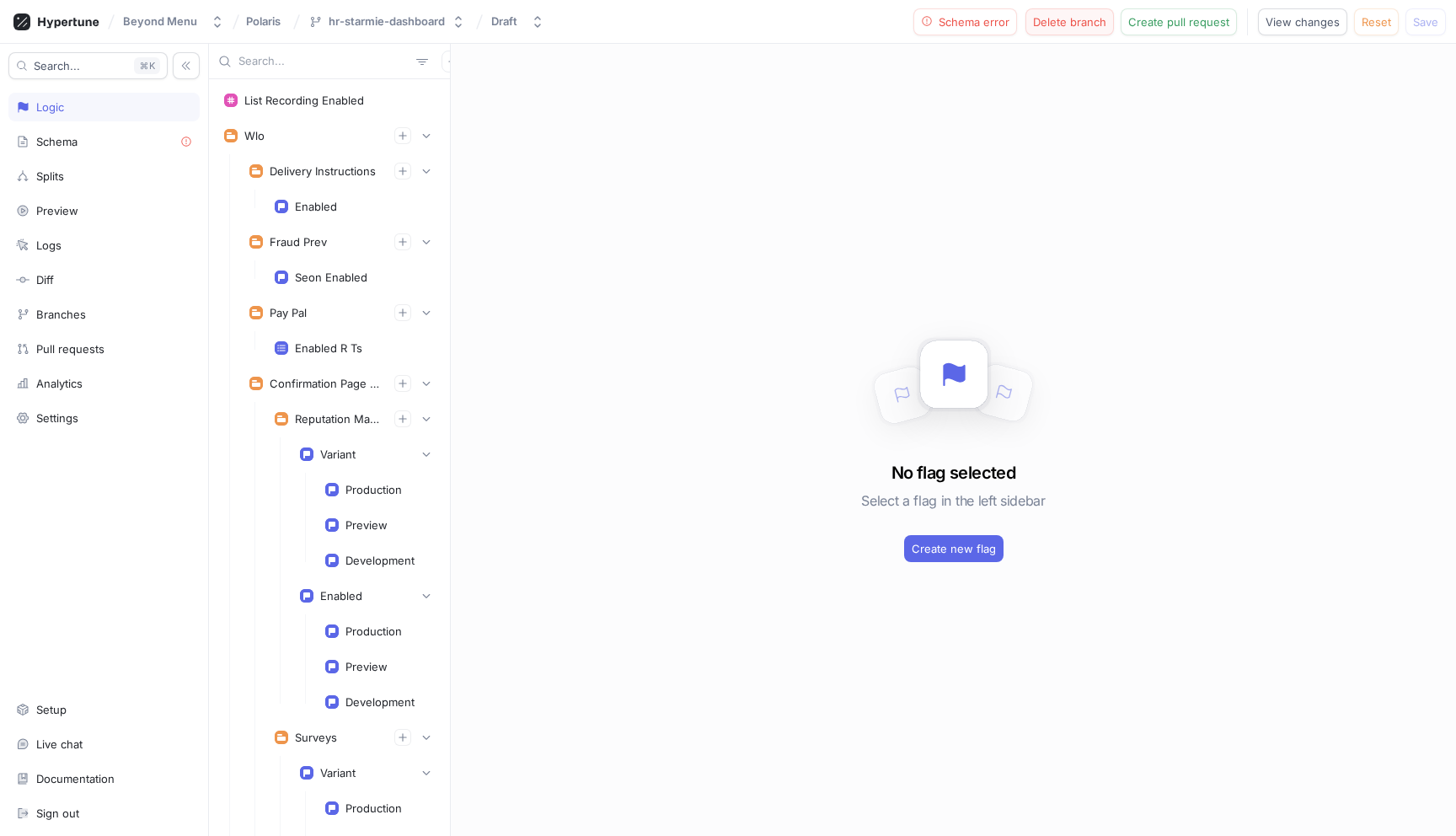
click at [1081, 17] on span "Delete branch" at bounding box center [1070, 22] width 73 height 10
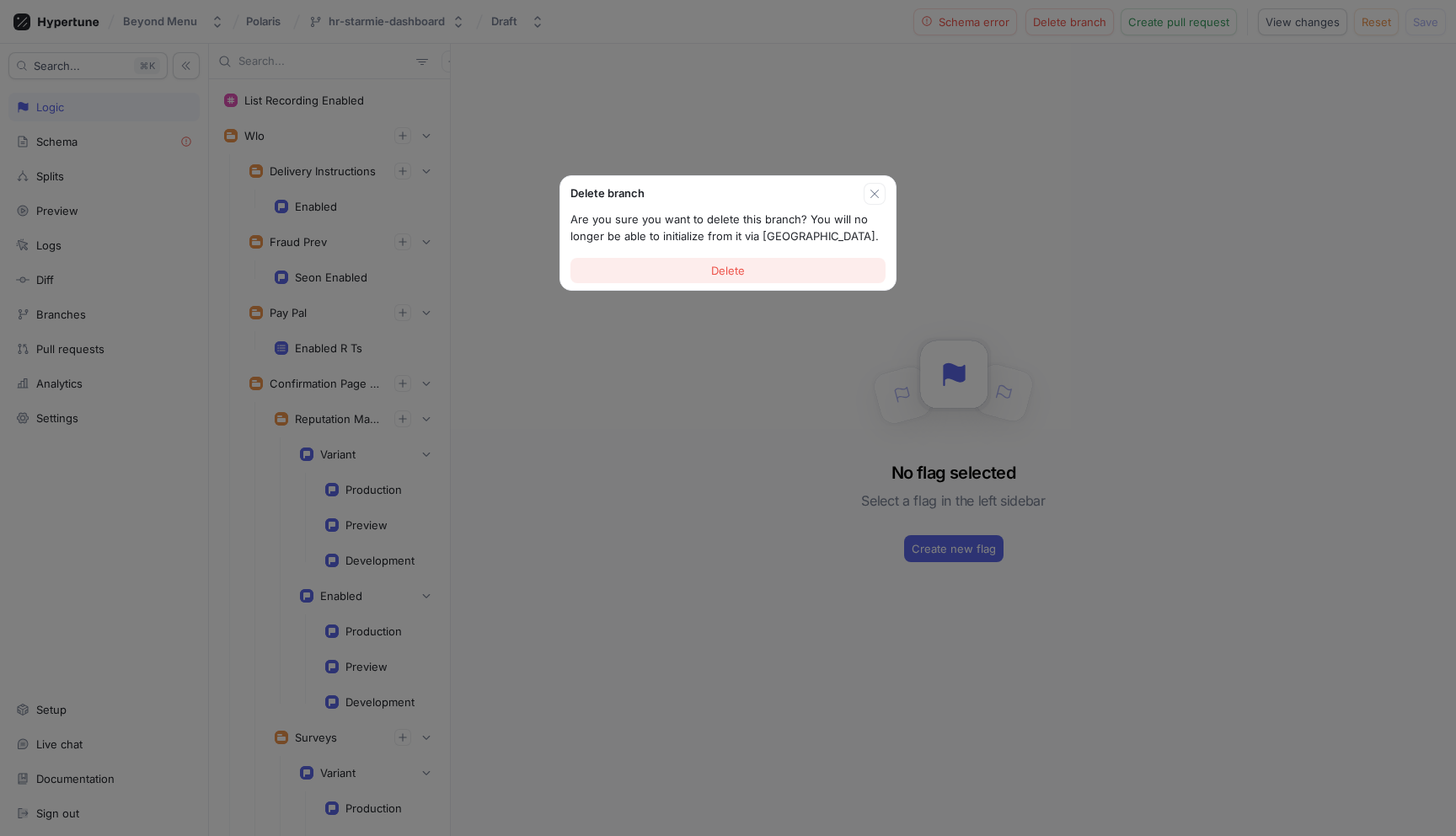
click at [767, 271] on button "Delete" at bounding box center [728, 271] width 315 height 25
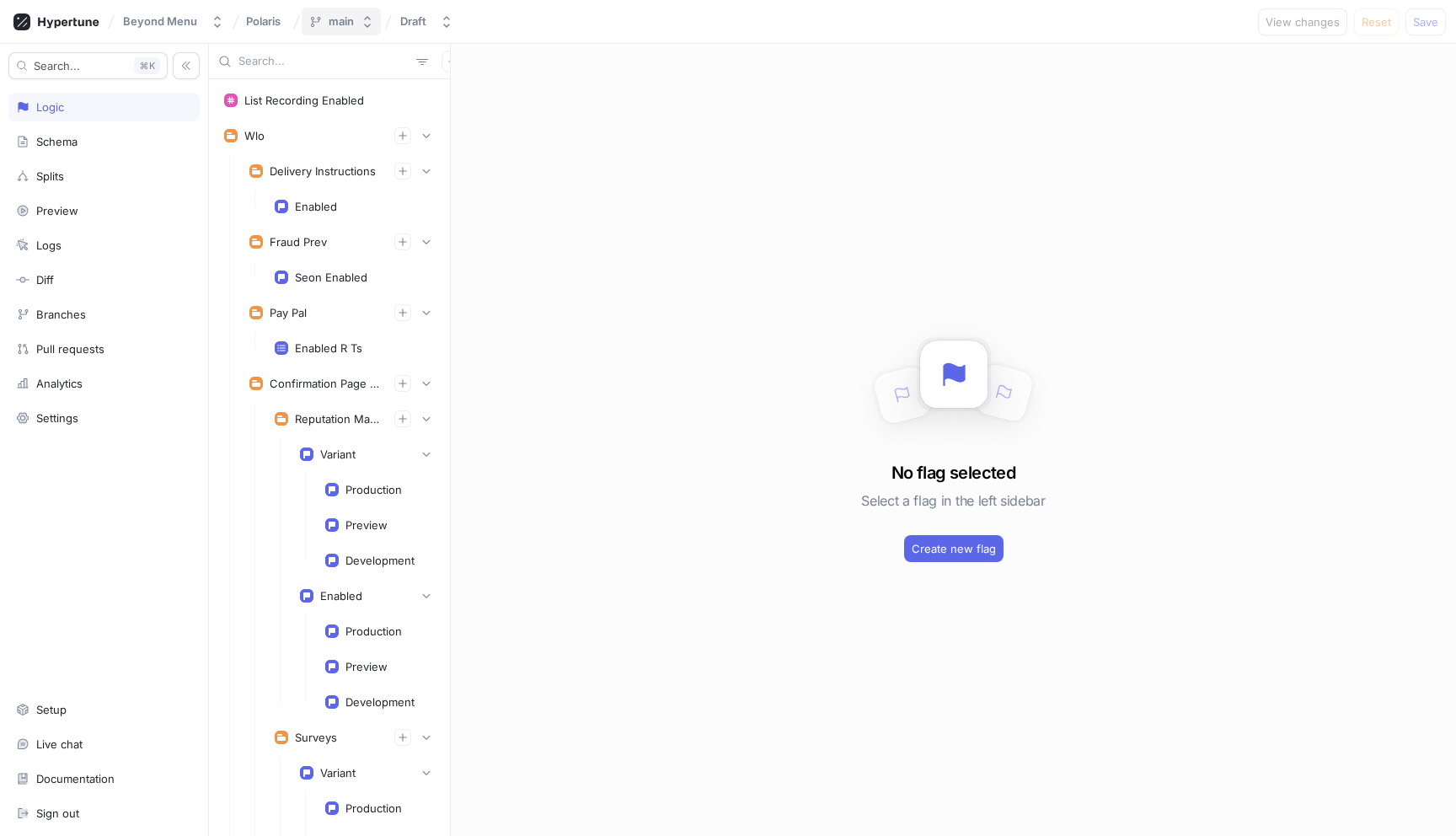
click at [353, 31] on button "main" at bounding box center [341, 21] width 79 height 28
type input "hr"
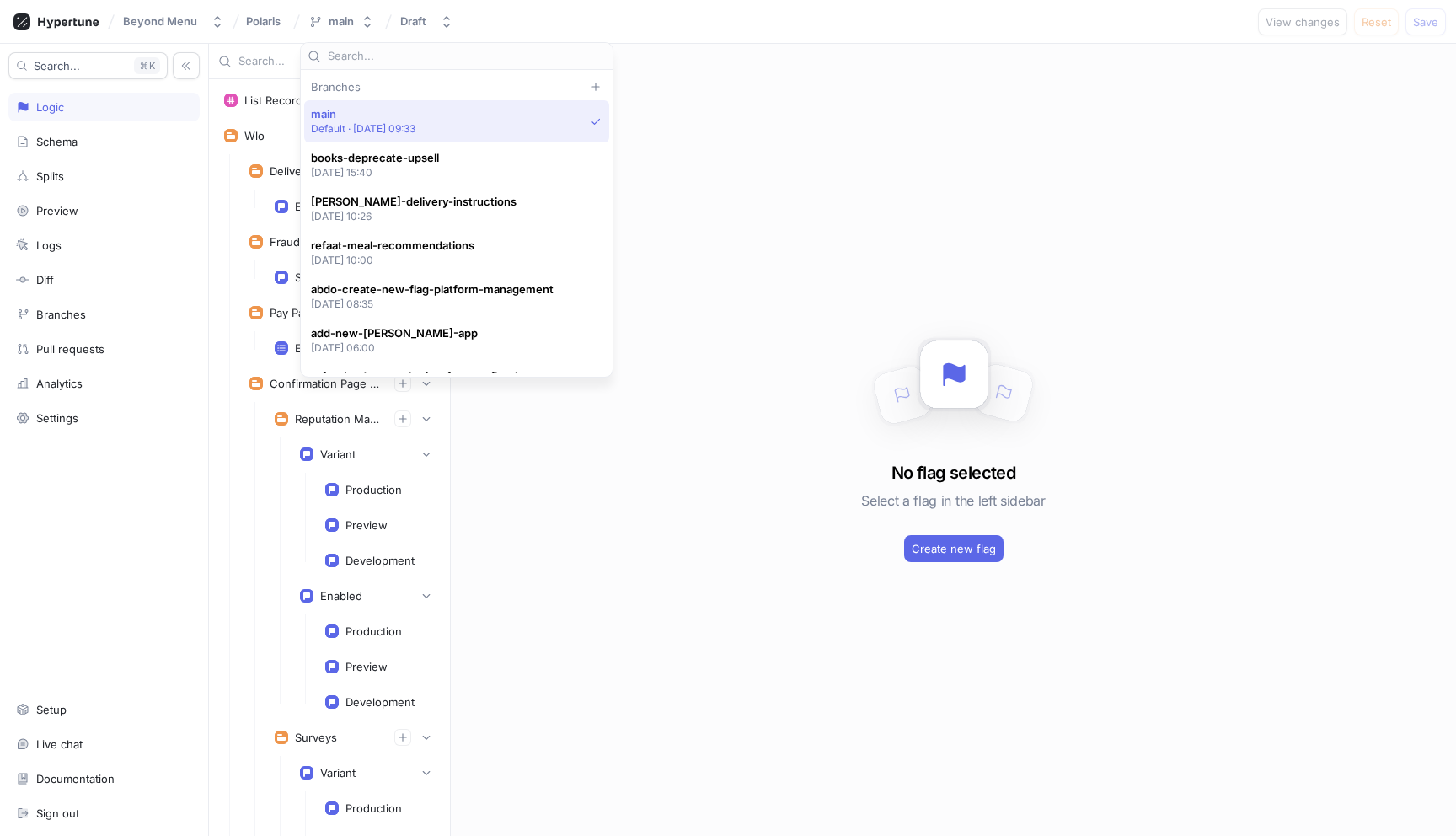
click at [623, 8] on div "Beyond Menu Polaris main Draft View changes Reset Save" at bounding box center [728, 22] width 1456 height 44
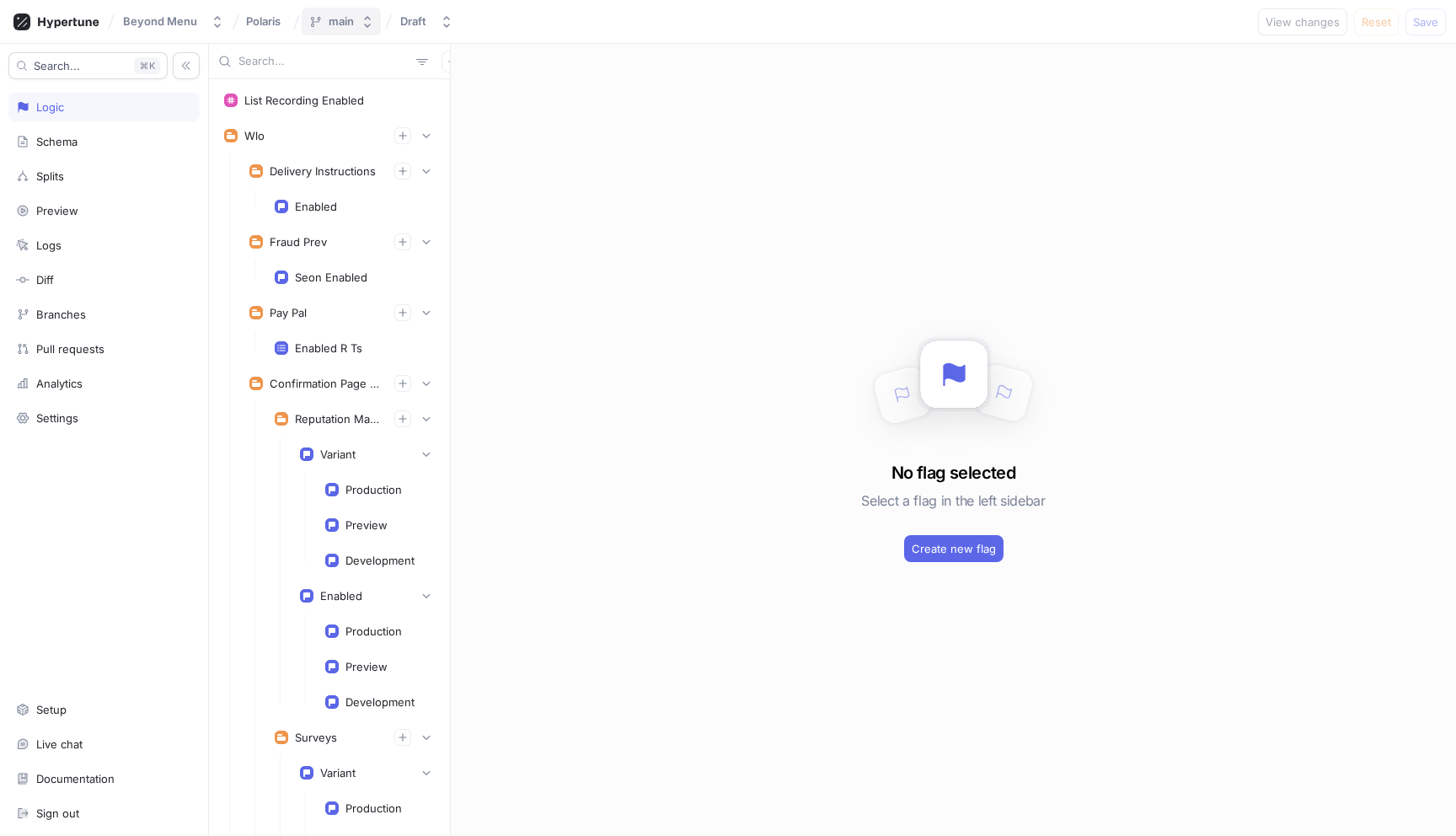
click at [348, 20] on div "main" at bounding box center [341, 22] width 25 height 14
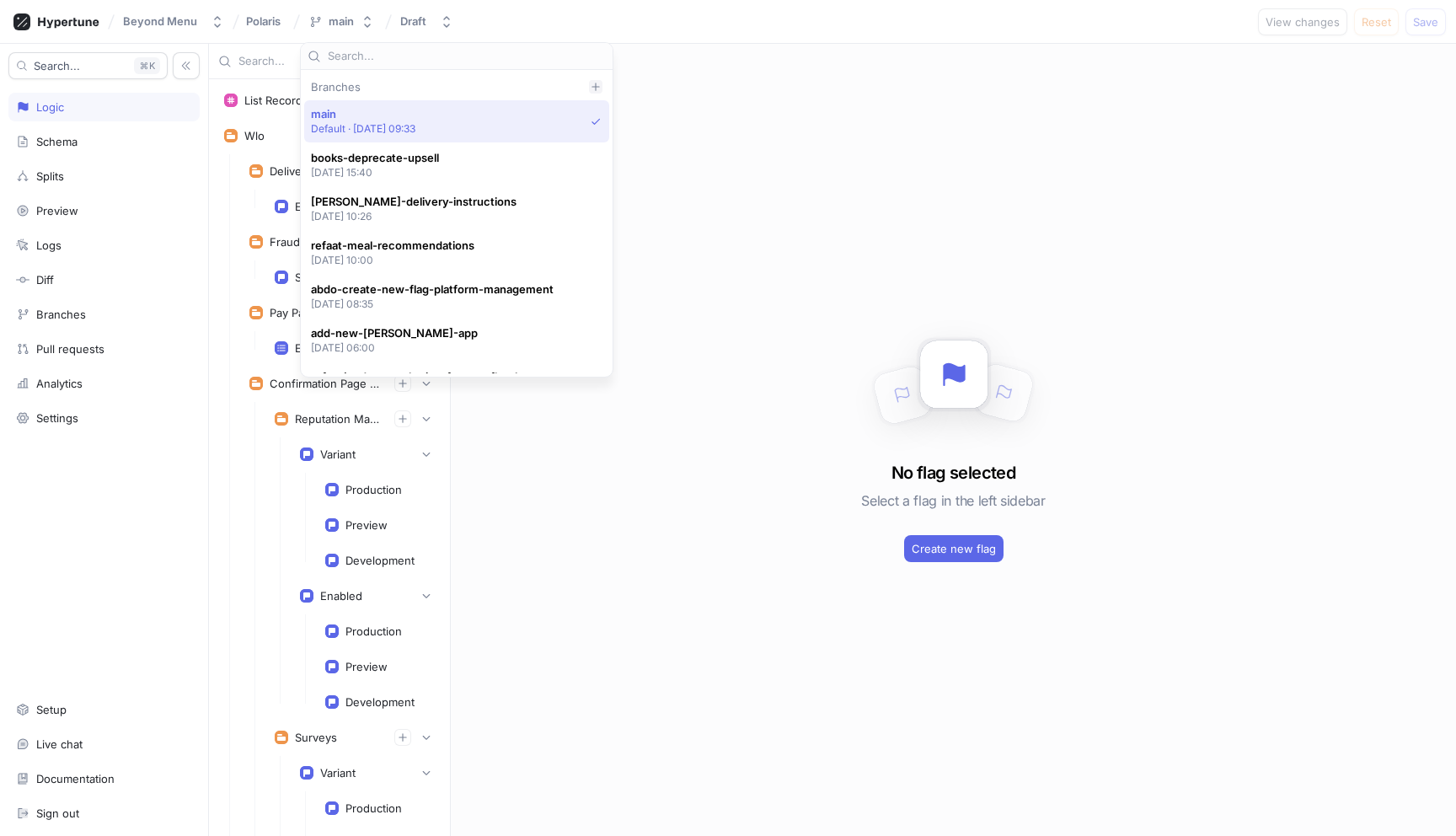
click at [597, 88] on icon at bounding box center [595, 87] width 10 height 10
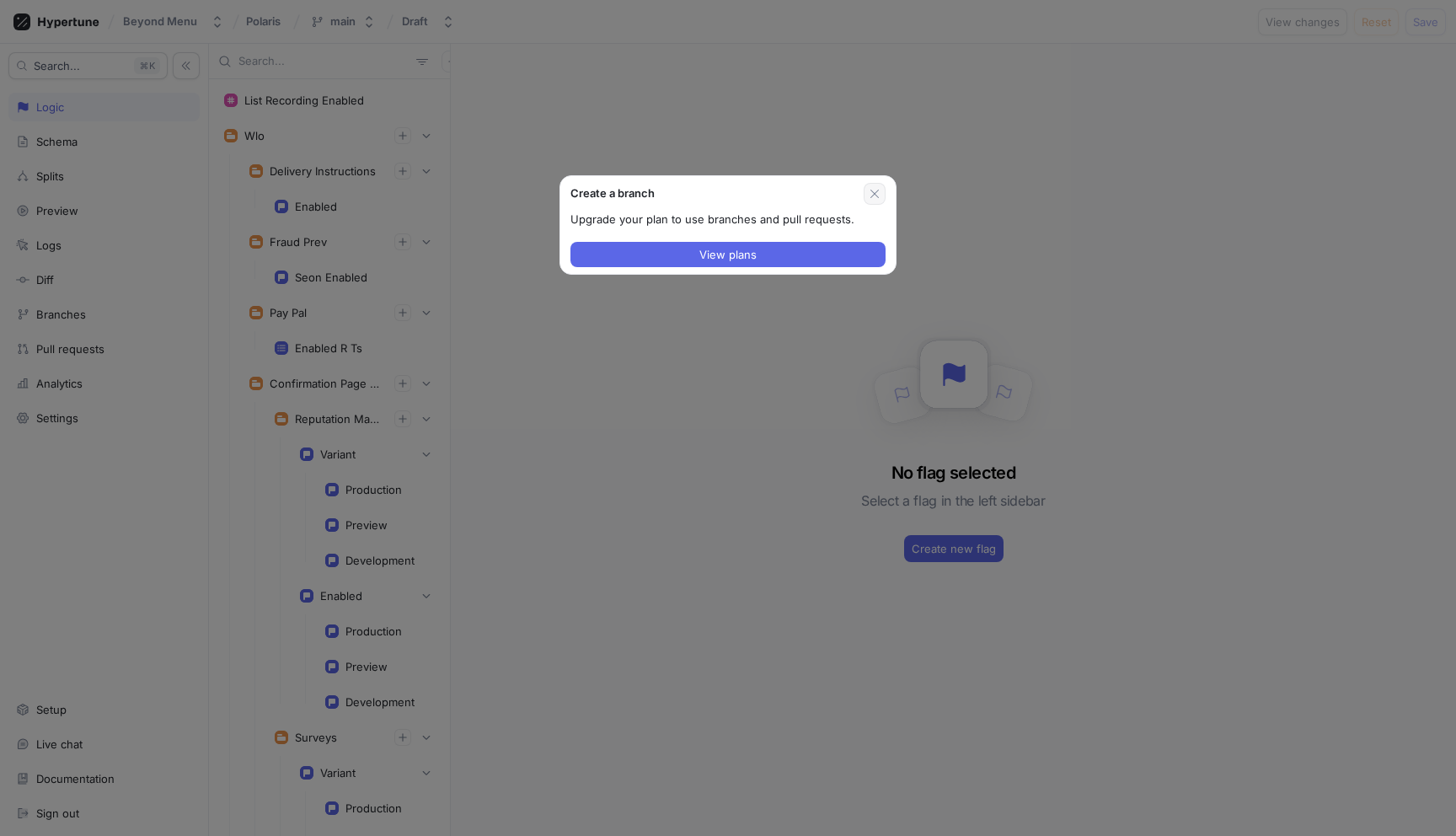
click at [874, 191] on icon "button" at bounding box center [875, 193] width 14 height 14
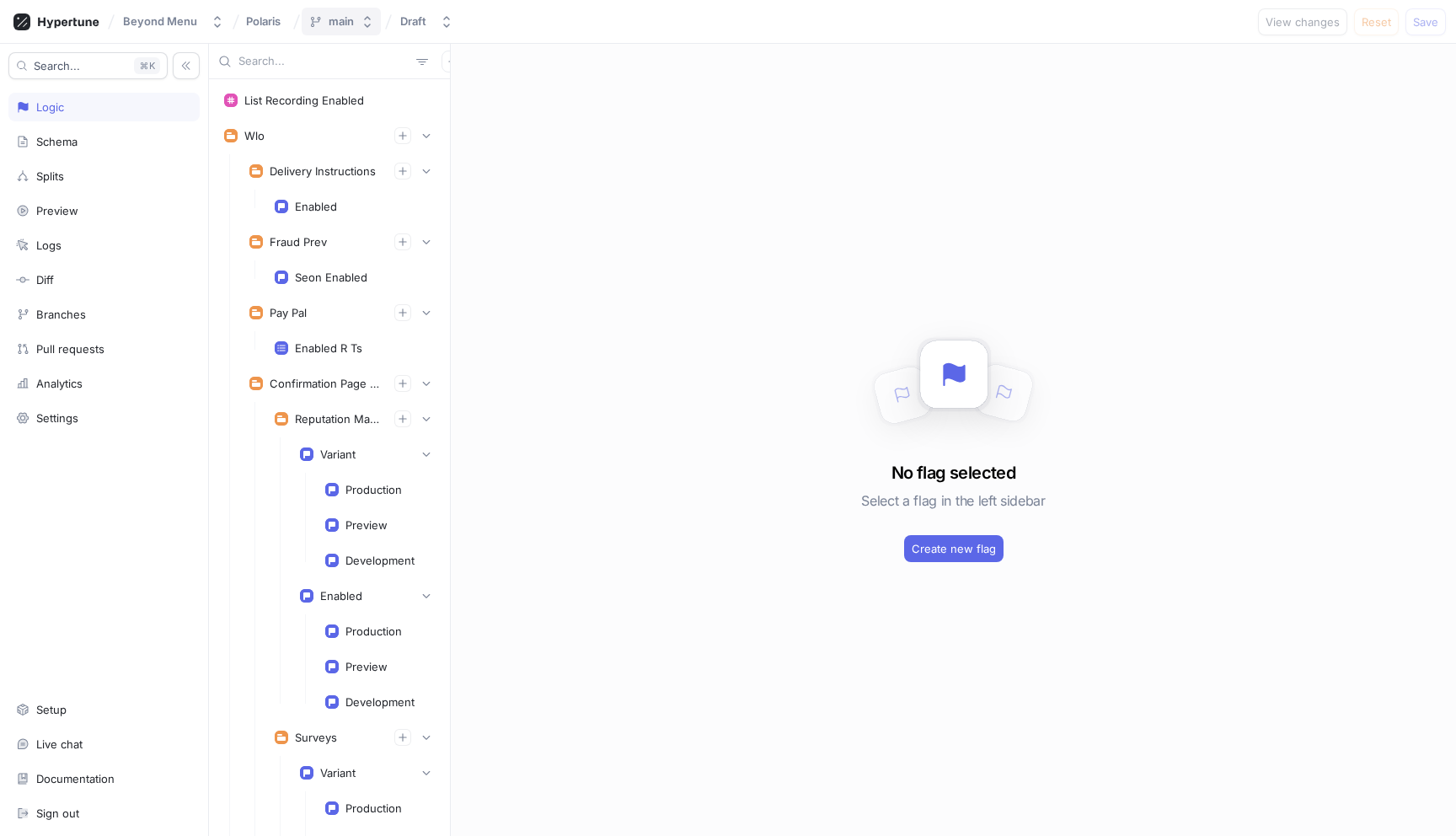
click at [336, 26] on div "main" at bounding box center [341, 22] width 25 height 14
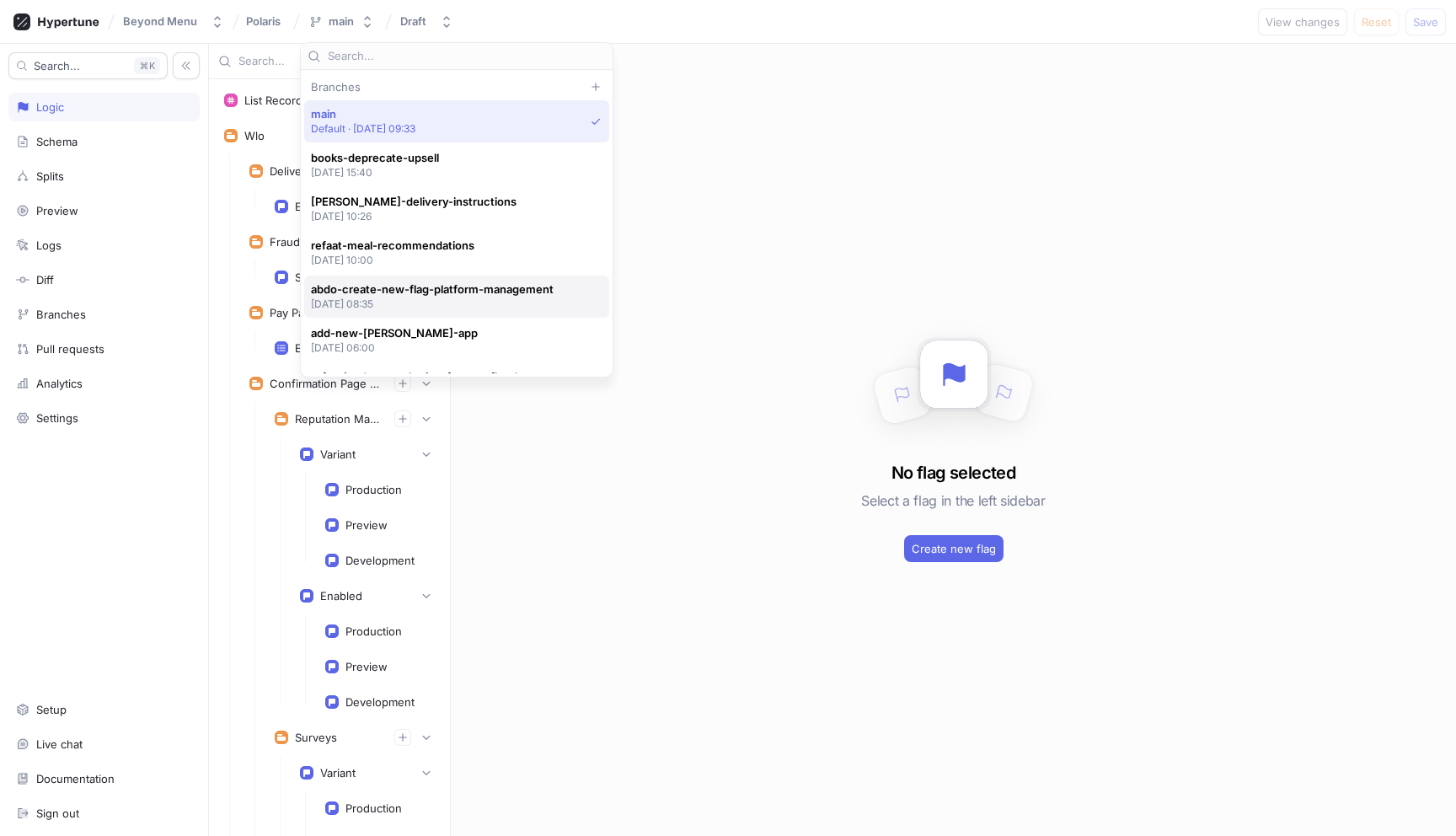
scroll to position [32, 0]
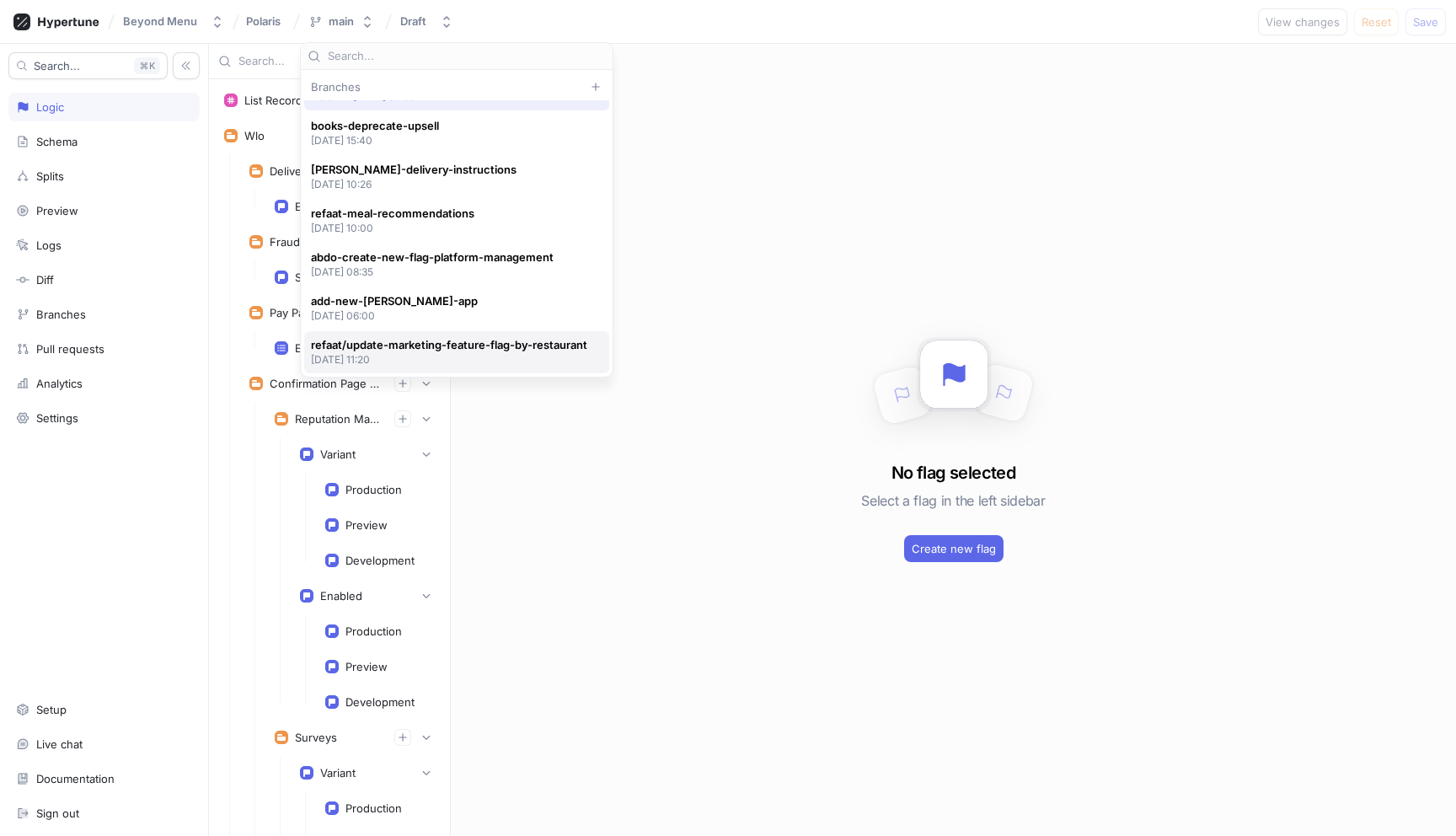
click at [444, 352] on p "2025-07-04 at 11:20" at bounding box center [449, 359] width 276 height 14
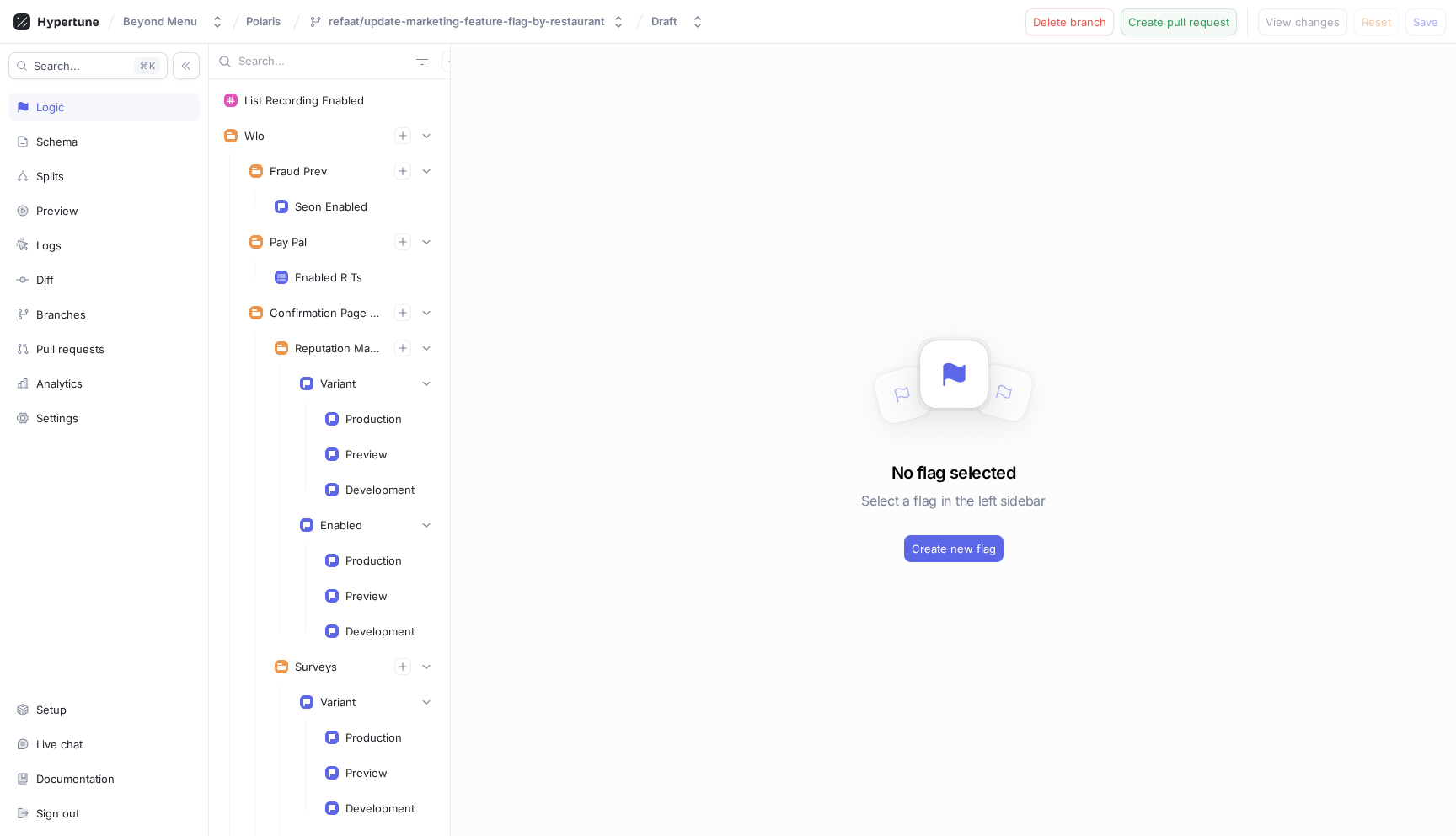
click at [1198, 25] on span "Create pull request" at bounding box center [1179, 22] width 101 height 10
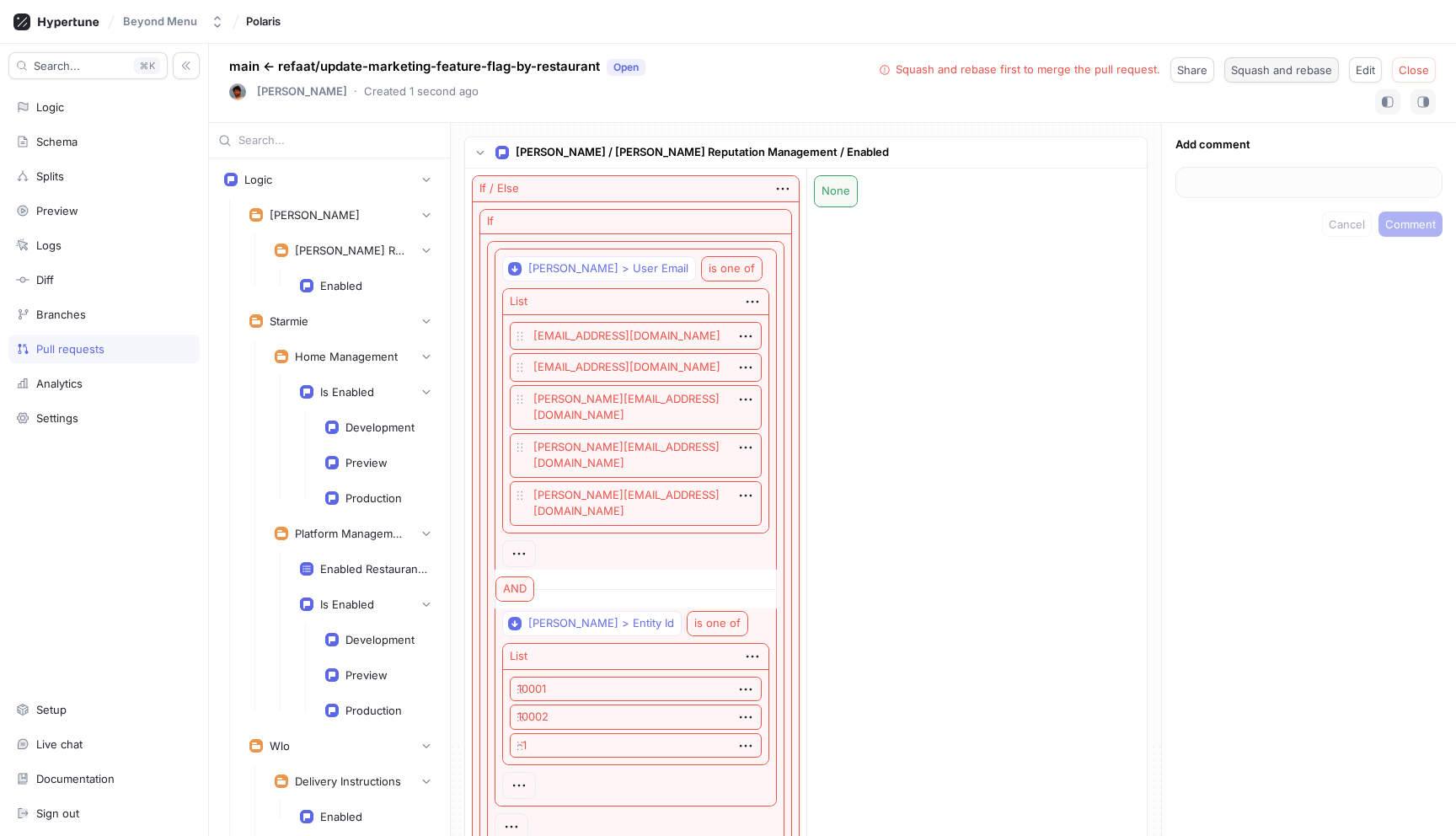
click at [1248, 70] on span "Squash and rebase" at bounding box center [1282, 70] width 101 height 10
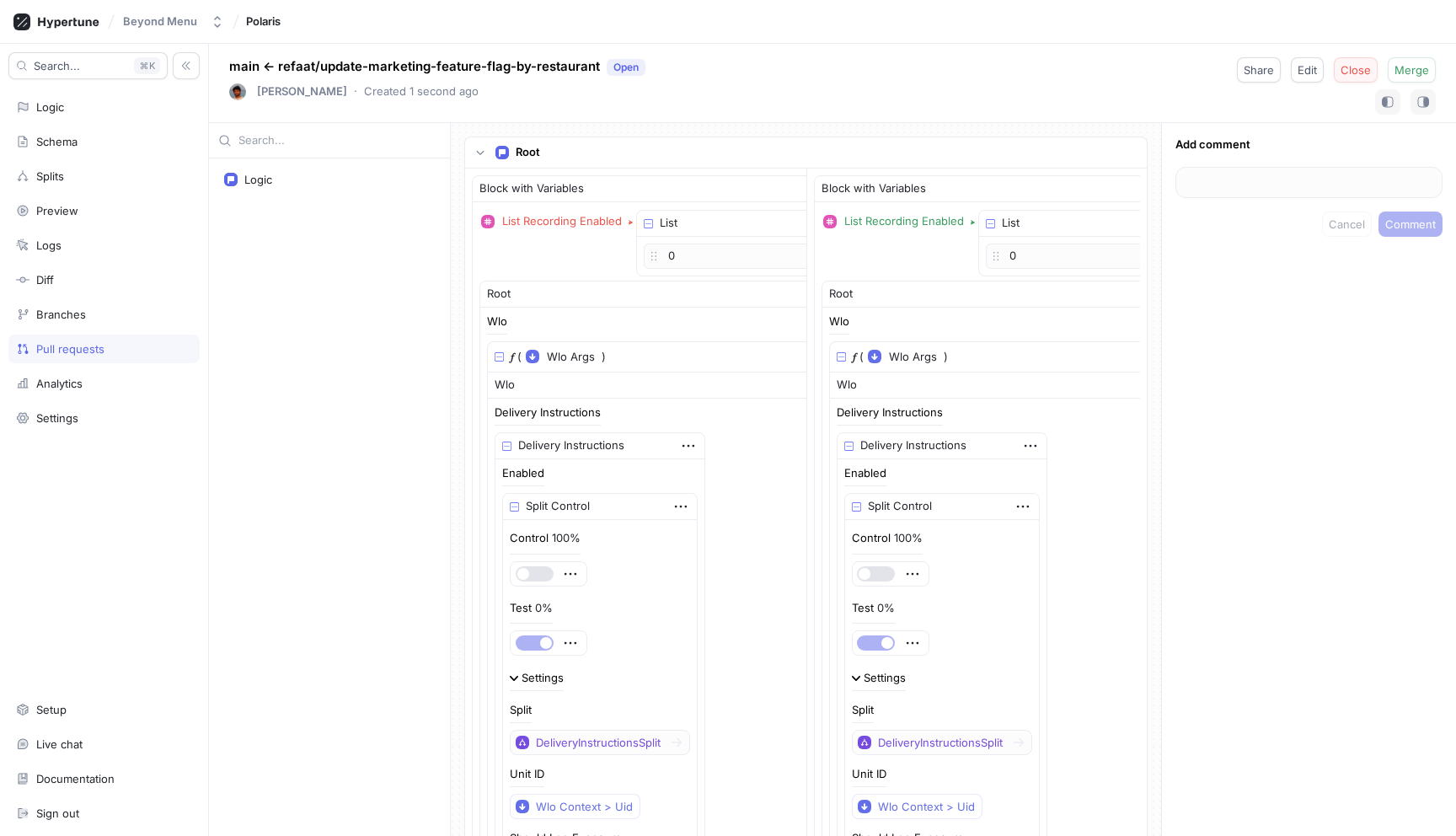
click at [1351, 72] on span "Close" at bounding box center [1356, 70] width 31 height 10
click at [78, 22] on icon at bounding box center [68, 23] width 60 height 11
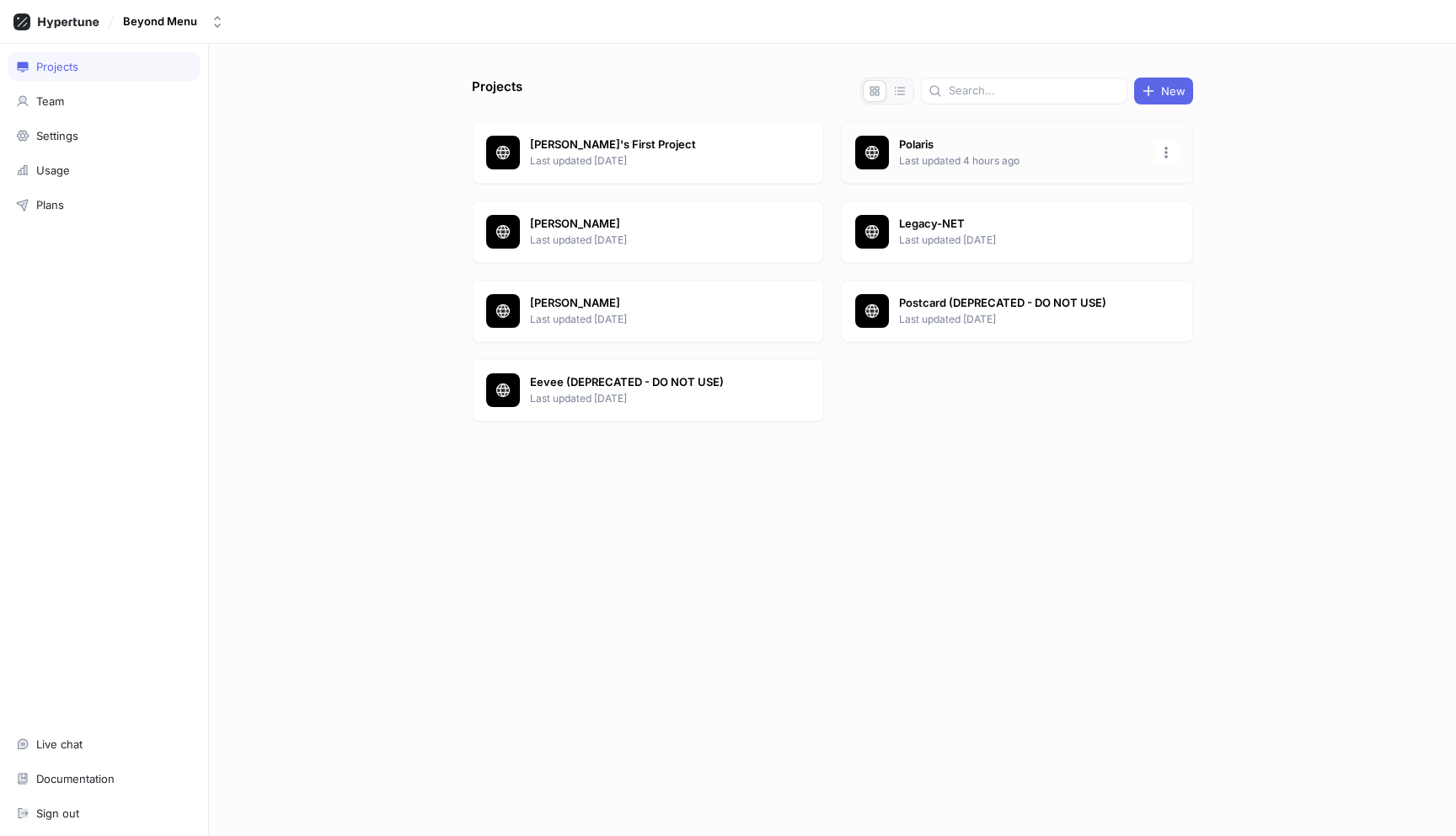
click at [1017, 159] on p "Last updated 4 hours ago" at bounding box center [1021, 161] width 245 height 15
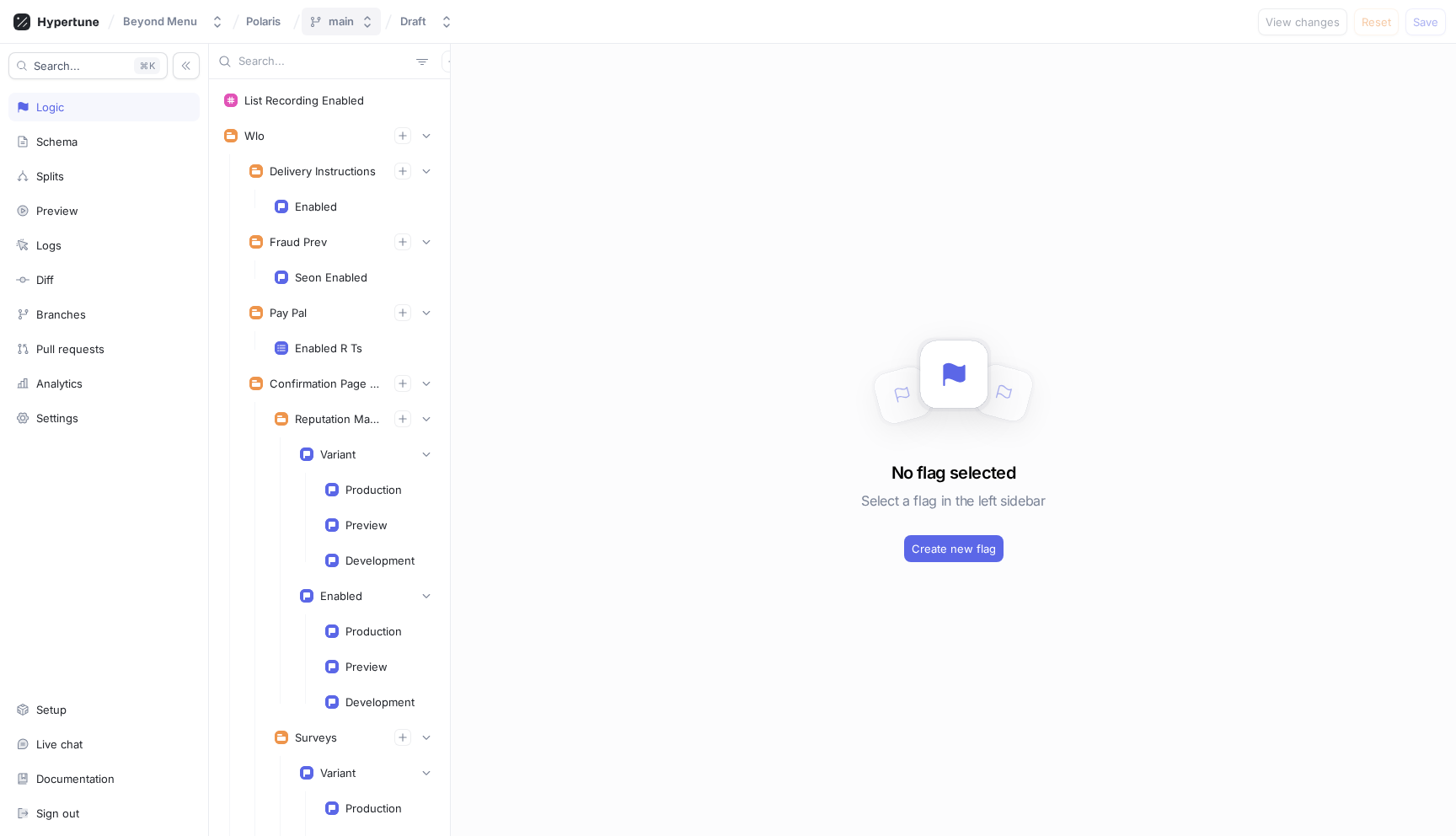
click at [348, 20] on div "main" at bounding box center [341, 22] width 25 height 14
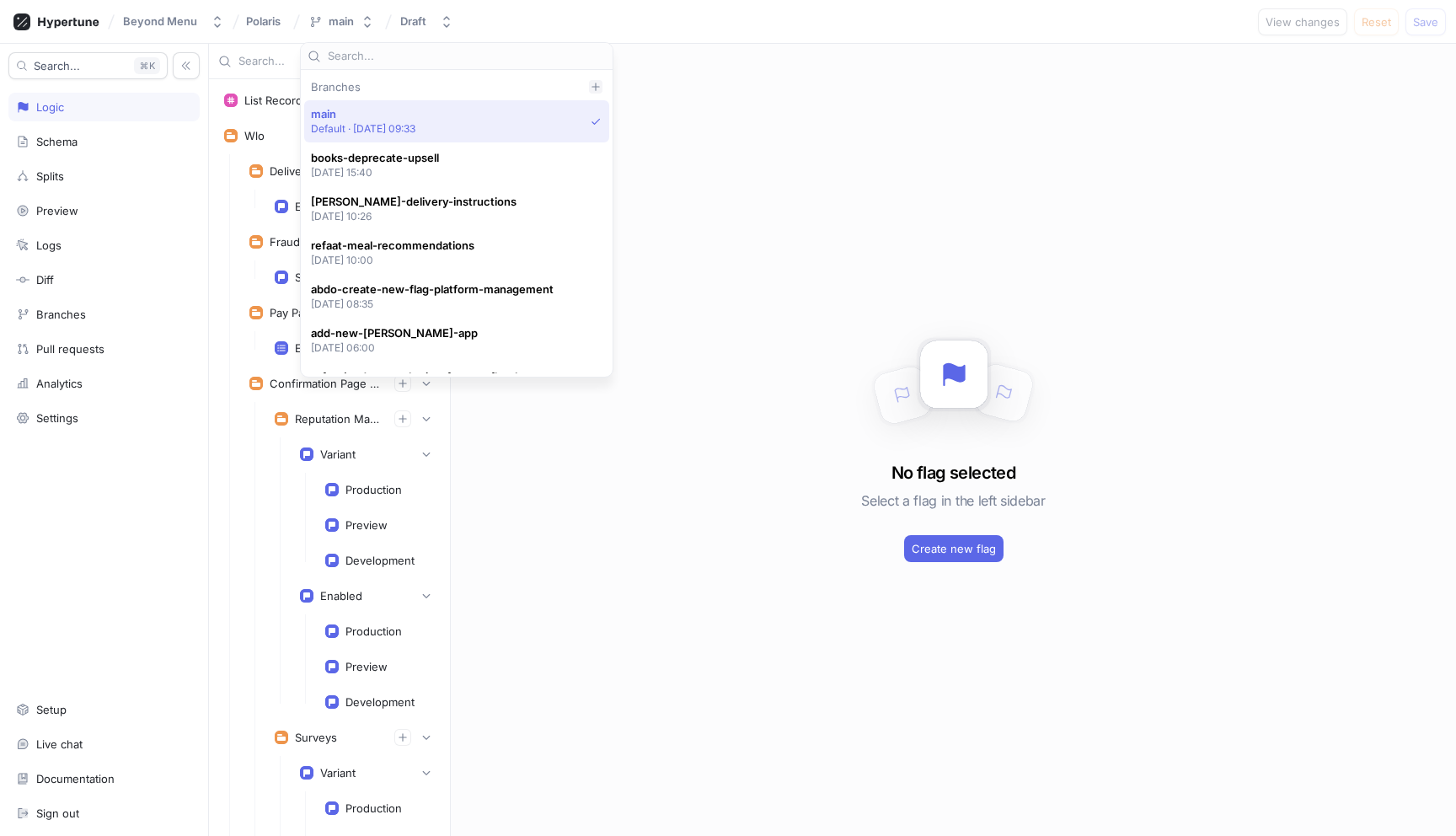
click at [592, 88] on icon at bounding box center [595, 87] width 10 height 10
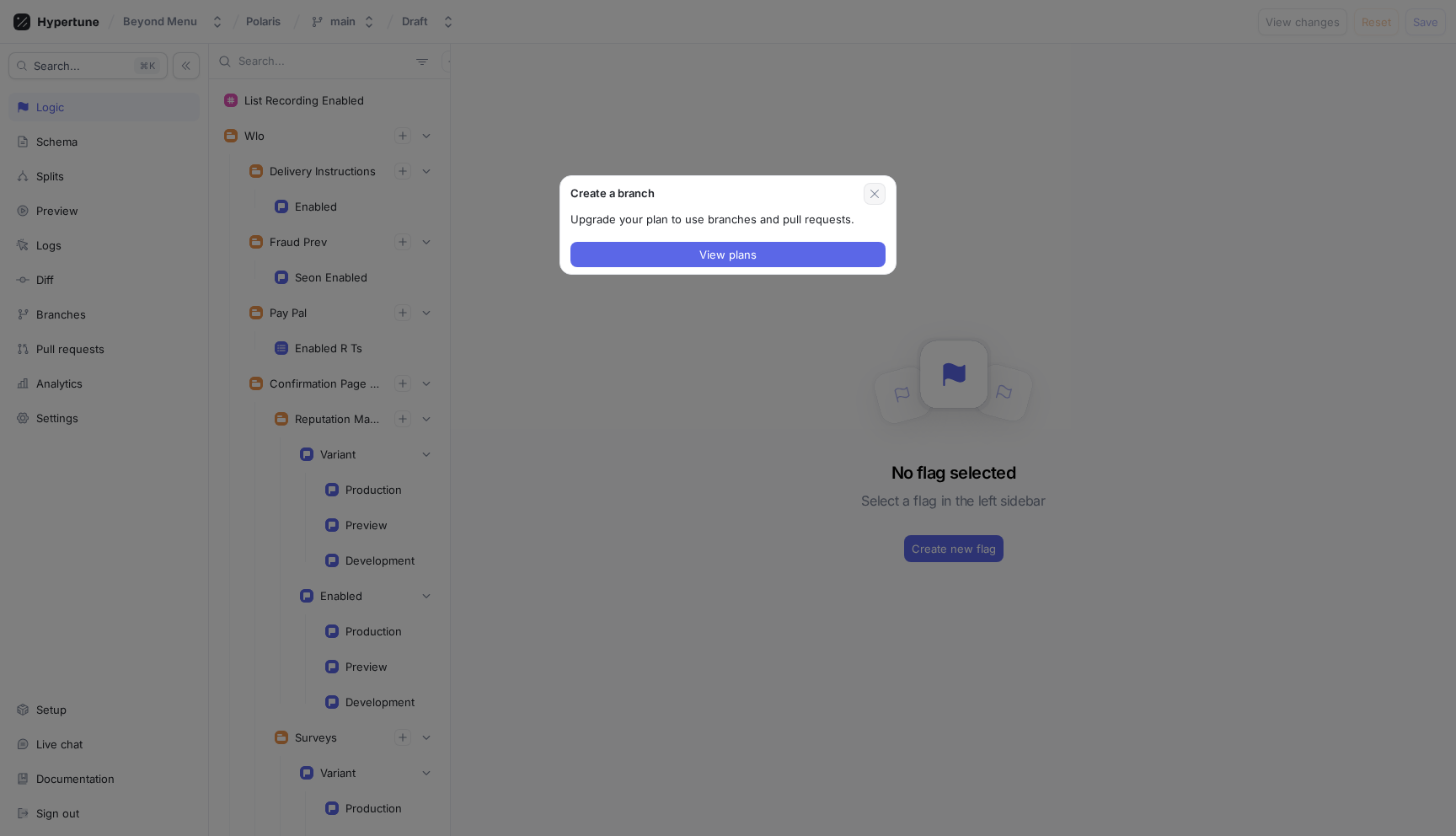
click at [877, 192] on icon "button" at bounding box center [875, 193] width 14 height 14
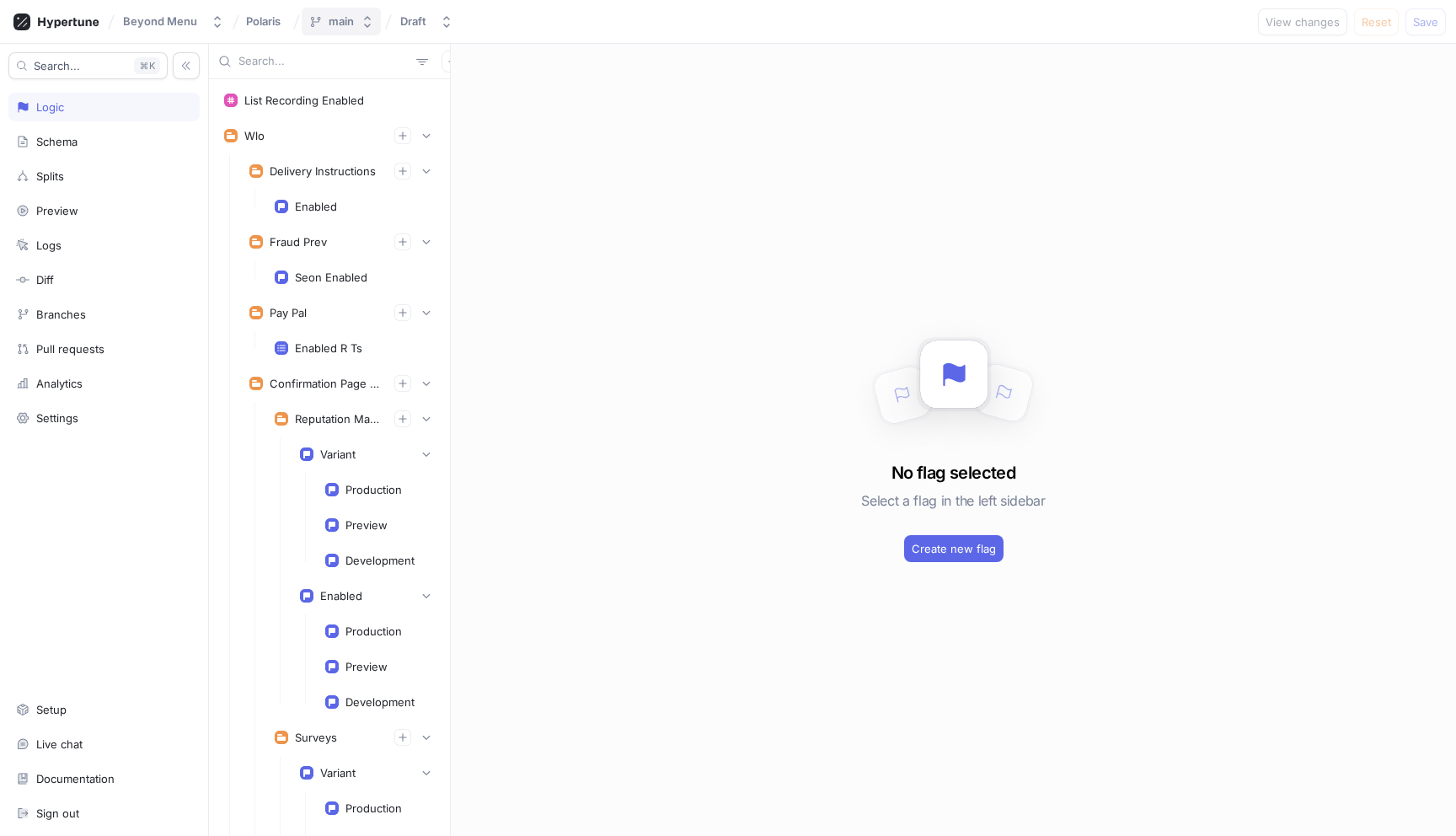
click at [363, 15] on icon "button" at bounding box center [367, 22] width 14 height 14
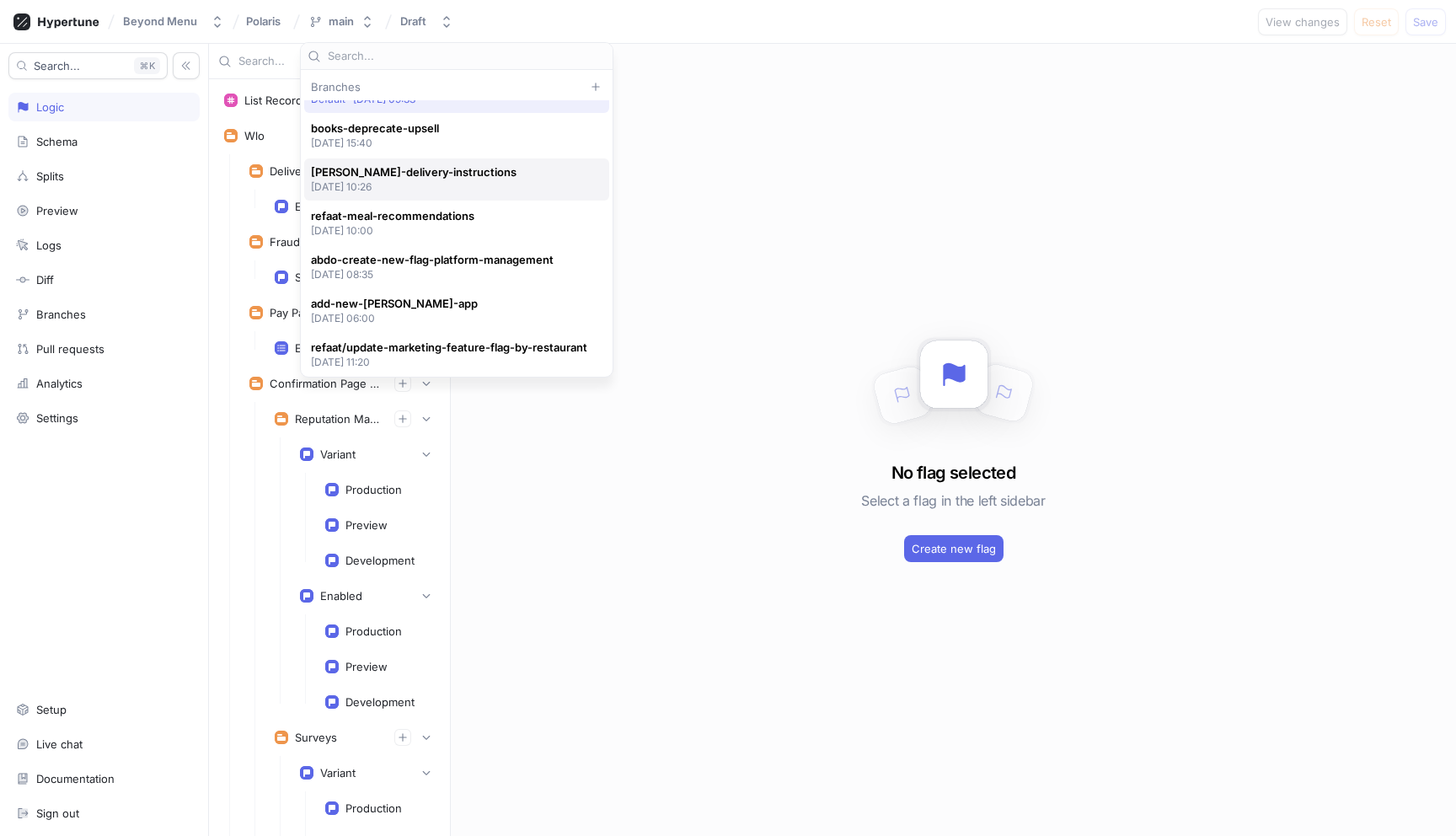
scroll to position [32, 0]
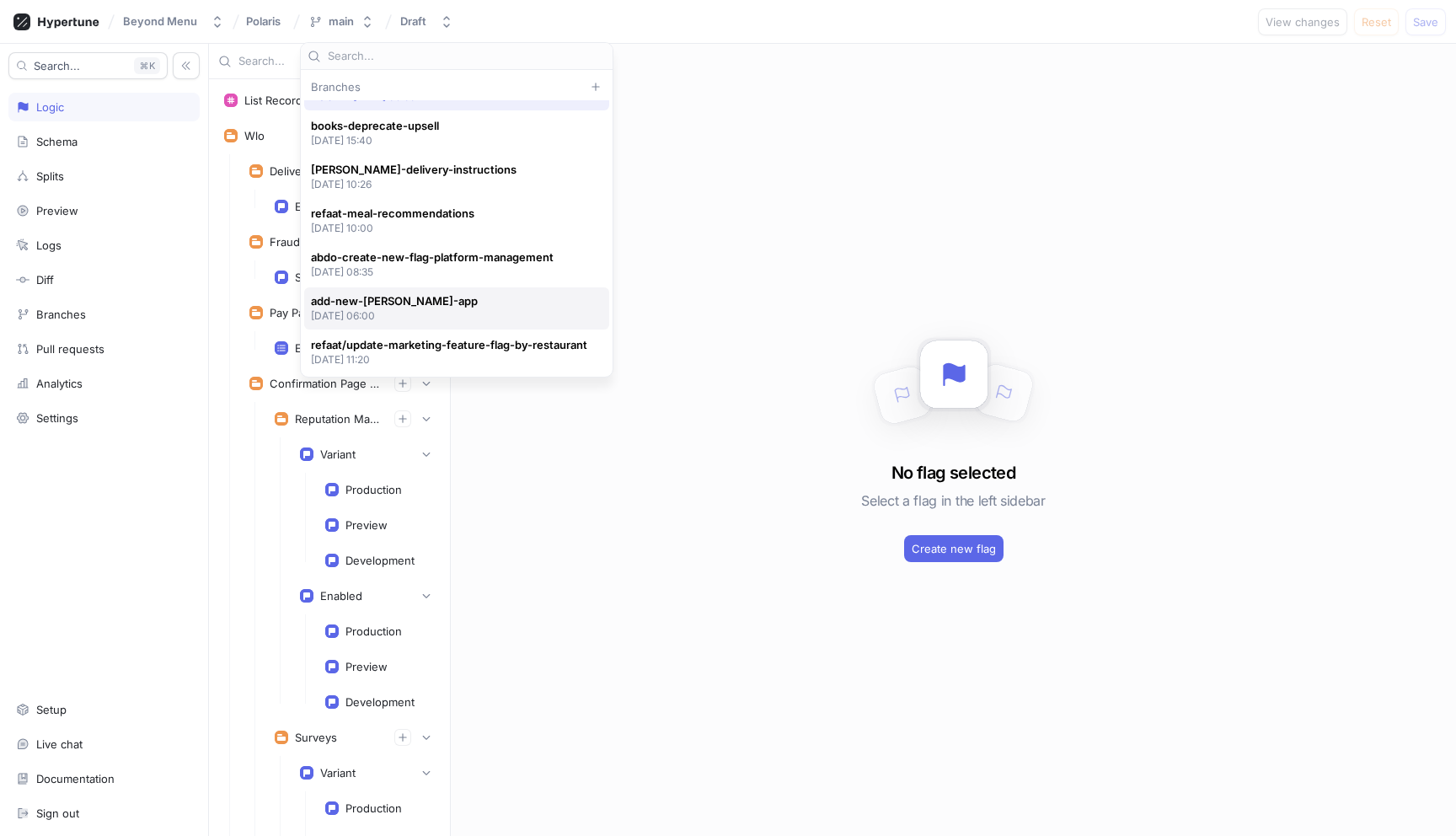
click at [513, 304] on div "add-new-dwight-app 2025-07-15 at 06:00" at bounding box center [452, 309] width 283 height 29
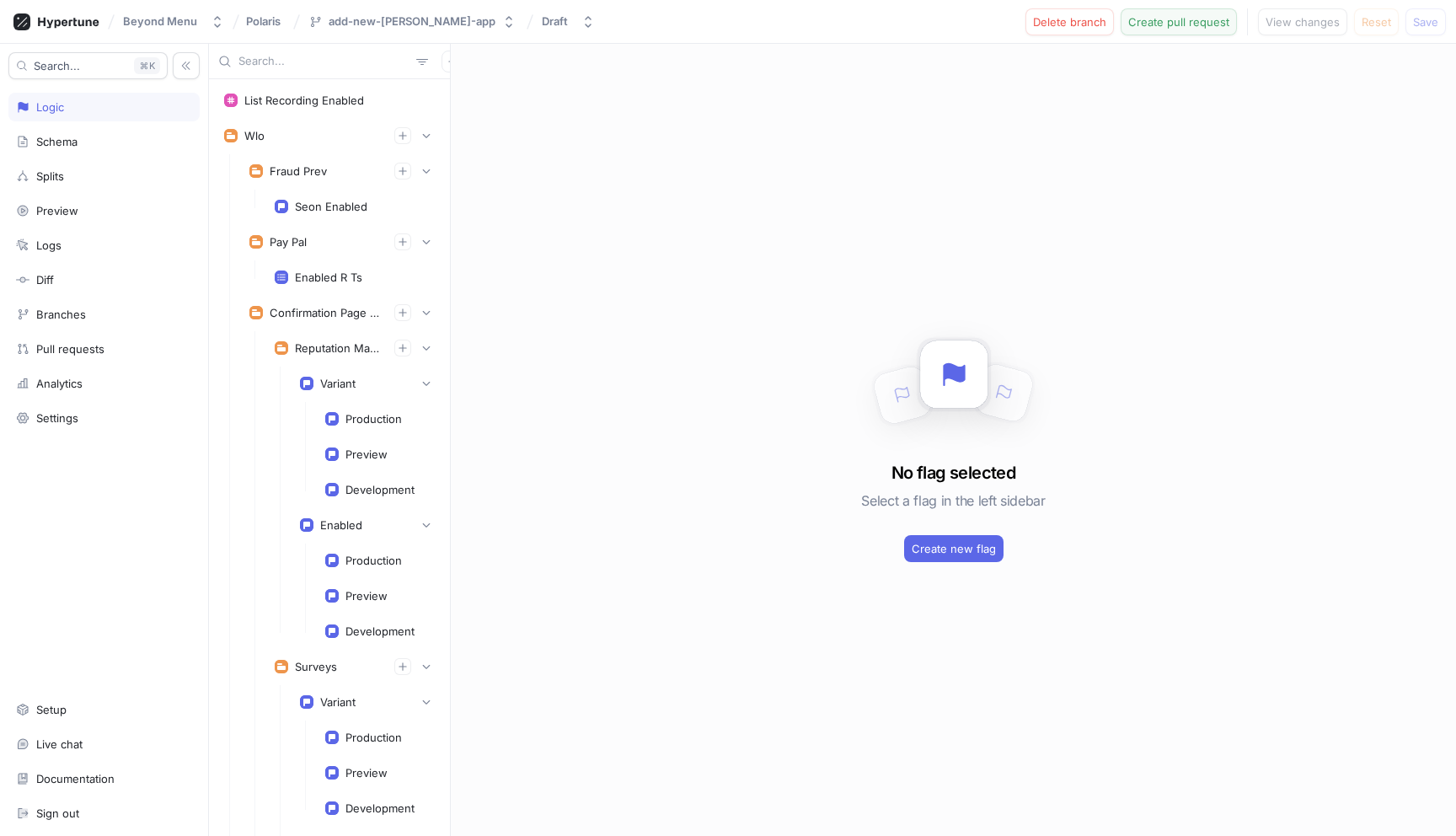
click at [1194, 24] on span "Create pull request" at bounding box center [1179, 22] width 101 height 10
click at [383, 28] on div "add-new-[PERSON_NAME]-app" at bounding box center [412, 22] width 167 height 14
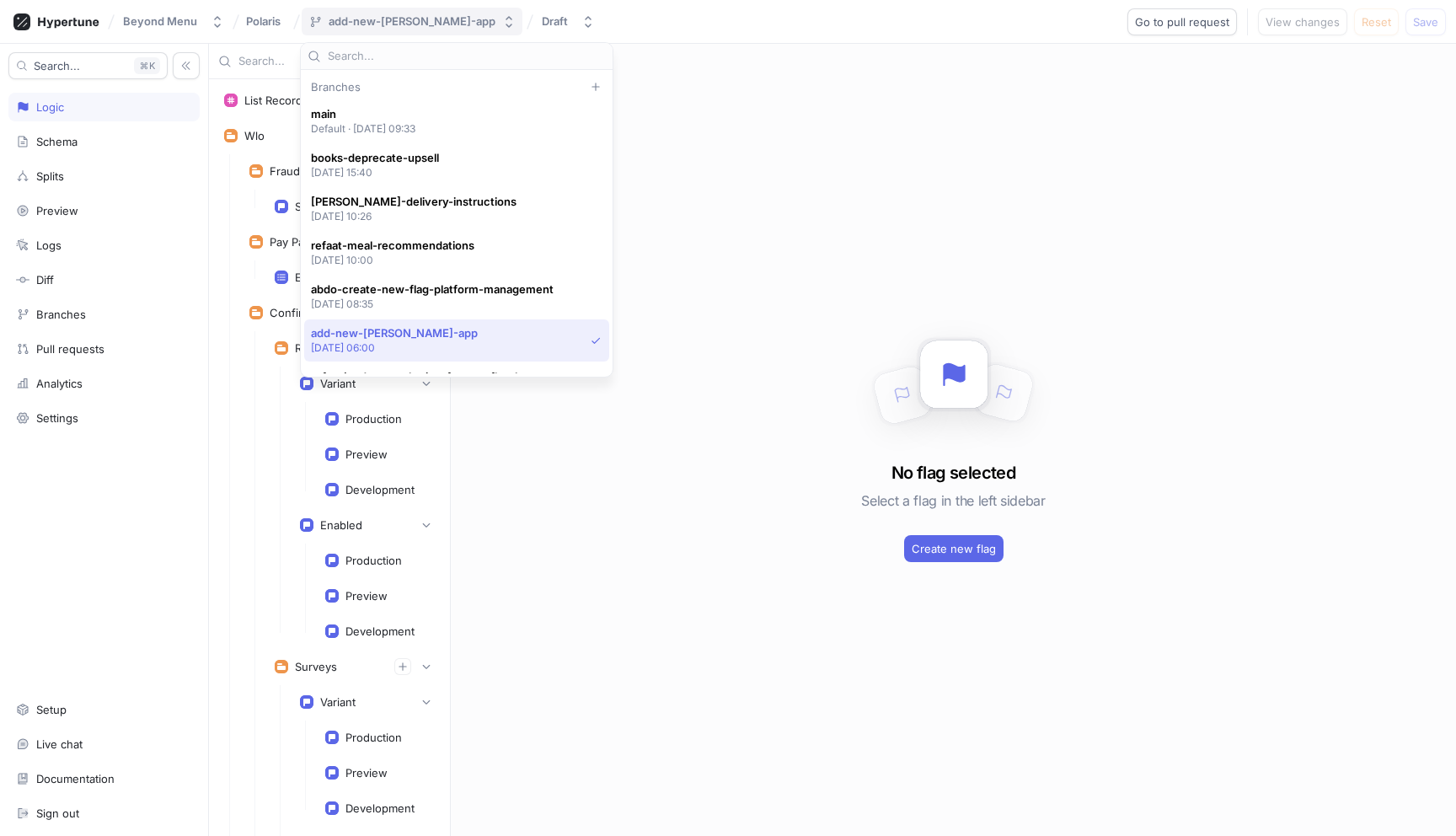
scroll to position [32, 0]
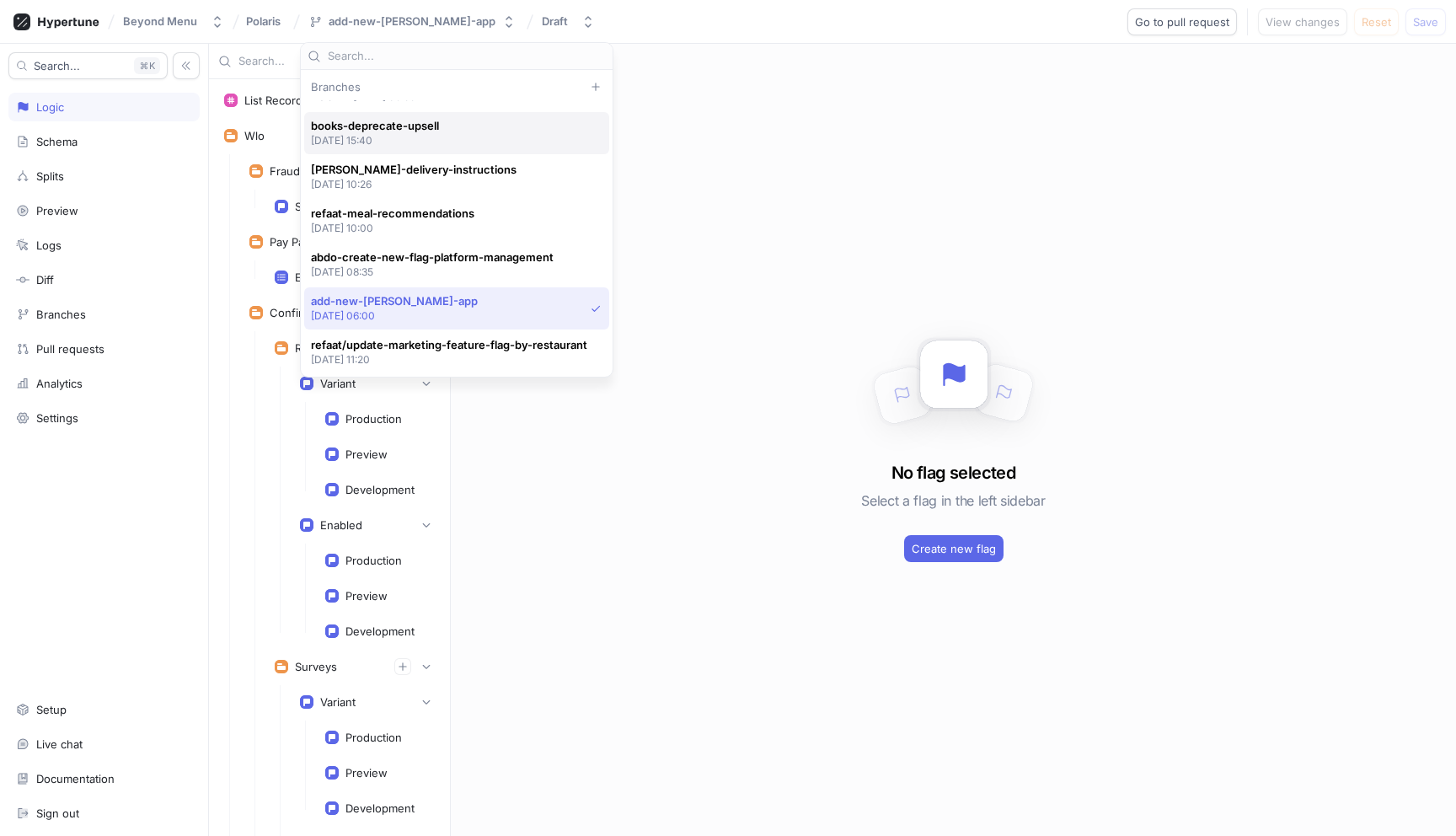
click at [429, 130] on span "books-deprecate-upsell" at bounding box center [375, 126] width 128 height 14
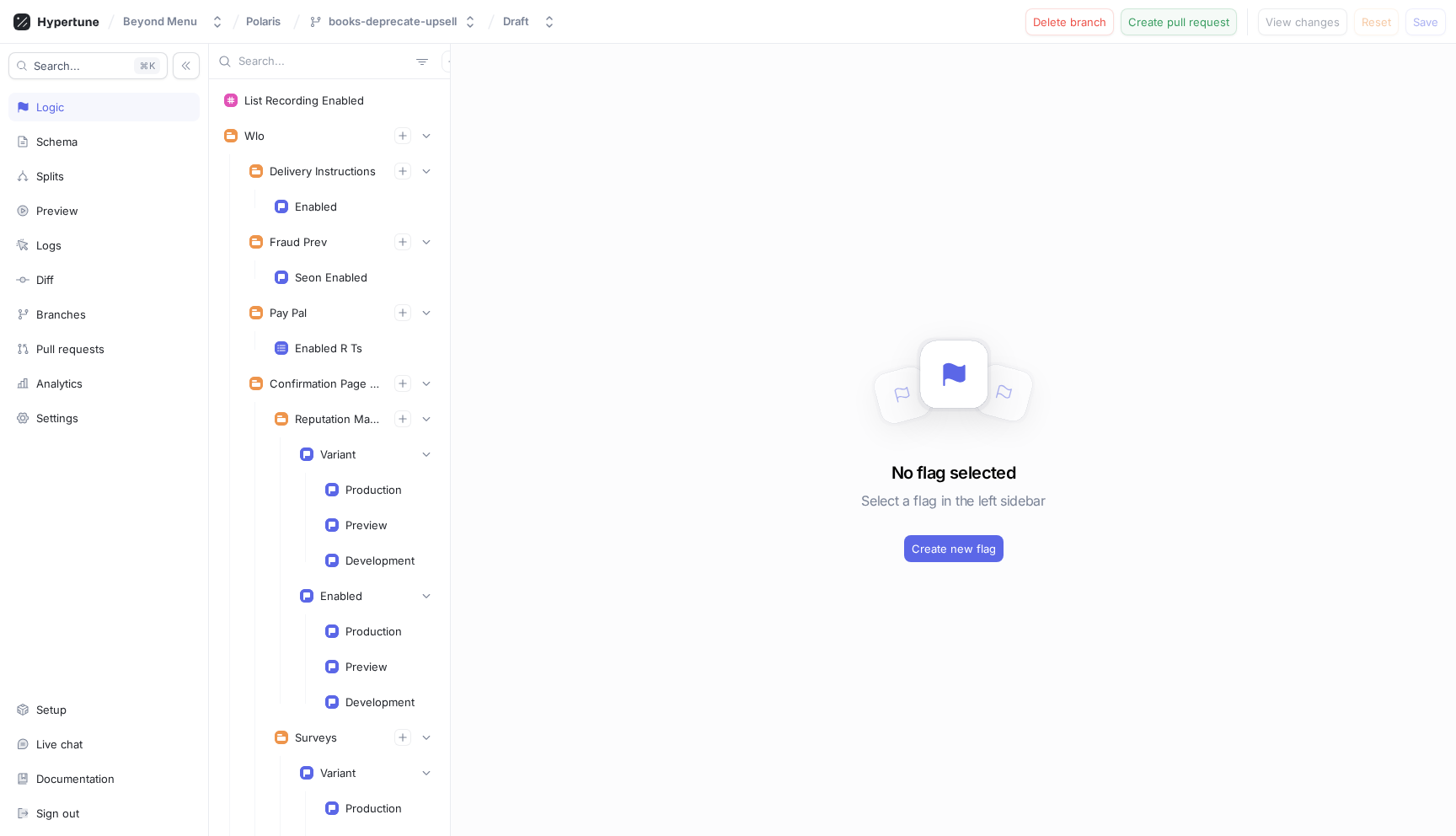
click at [1170, 23] on span "Create pull request" at bounding box center [1179, 22] width 101 height 10
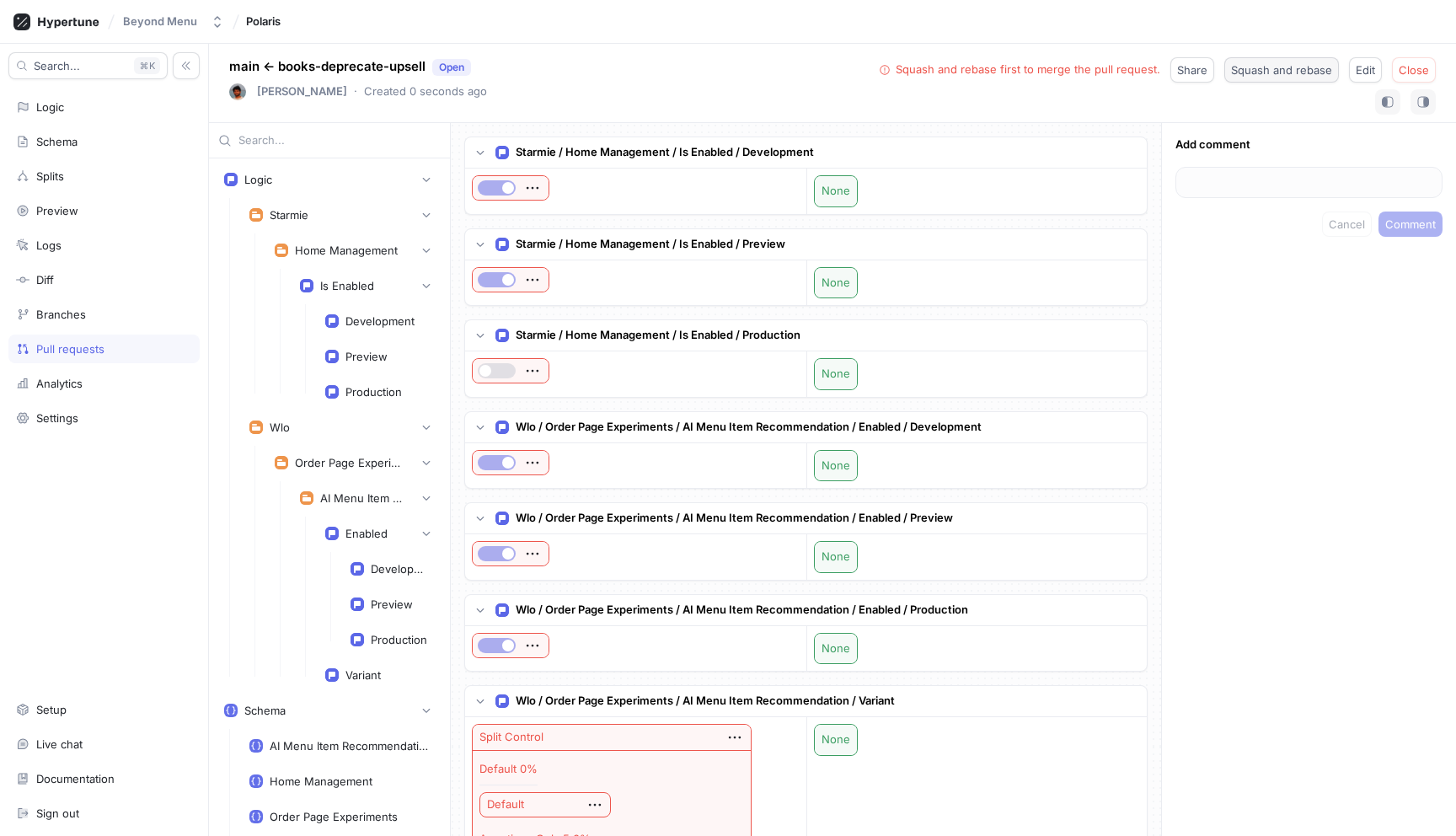
click at [1293, 70] on span "Squash and rebase" at bounding box center [1282, 70] width 101 height 10
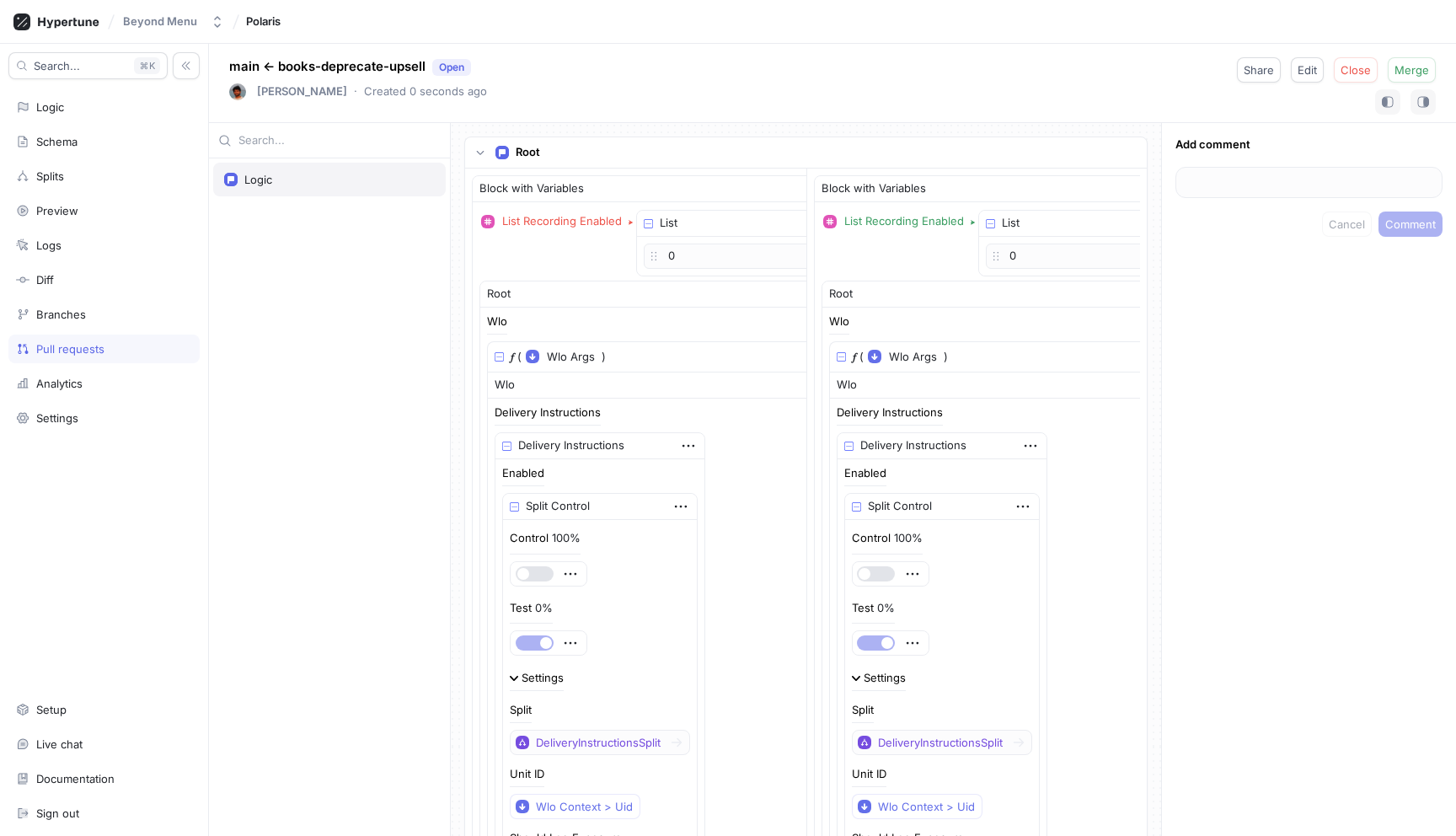
click at [292, 184] on div "Logic" at bounding box center [329, 179] width 210 height 14
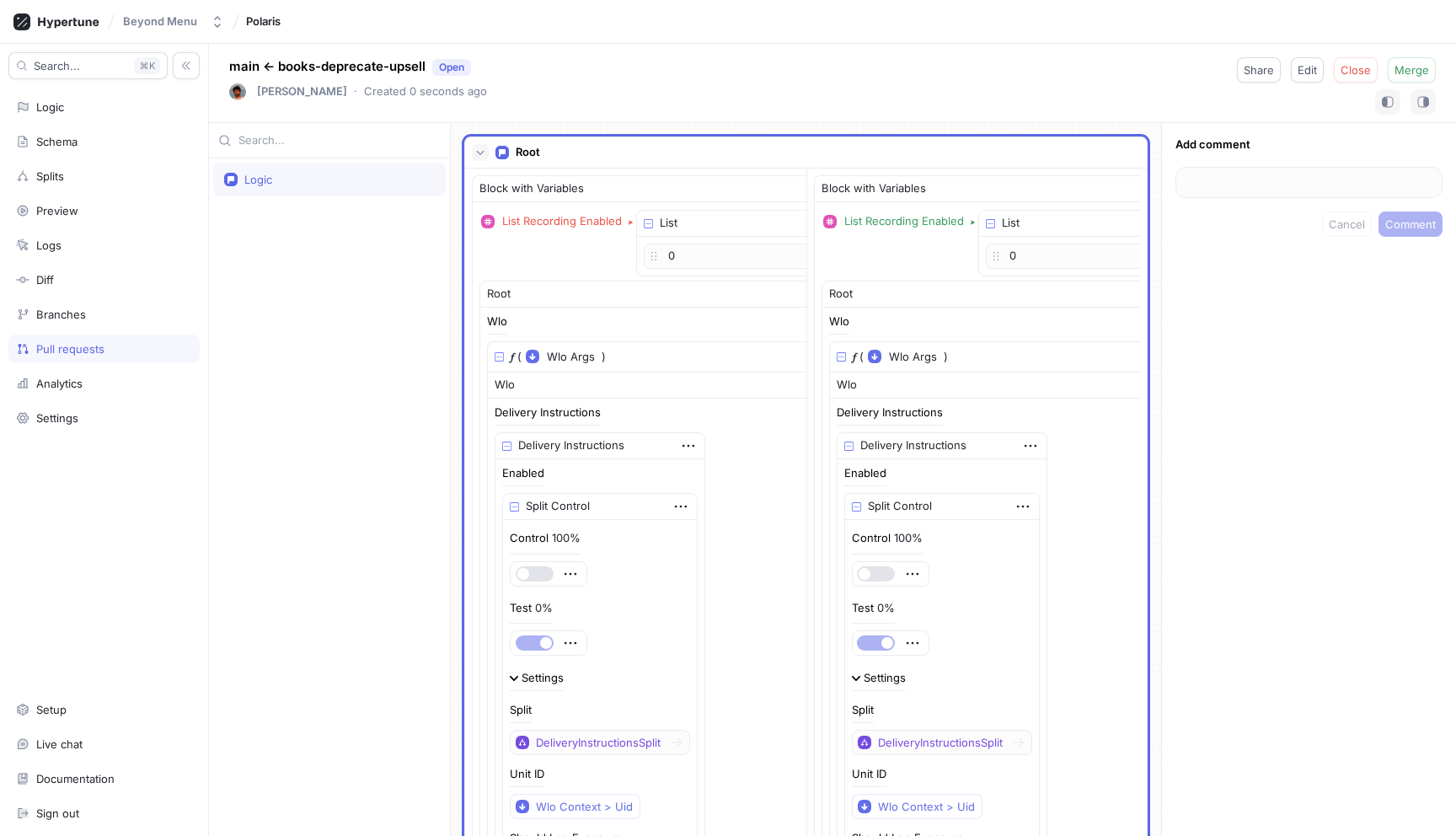
click at [476, 156] on icon "button" at bounding box center [480, 152] width 10 height 10
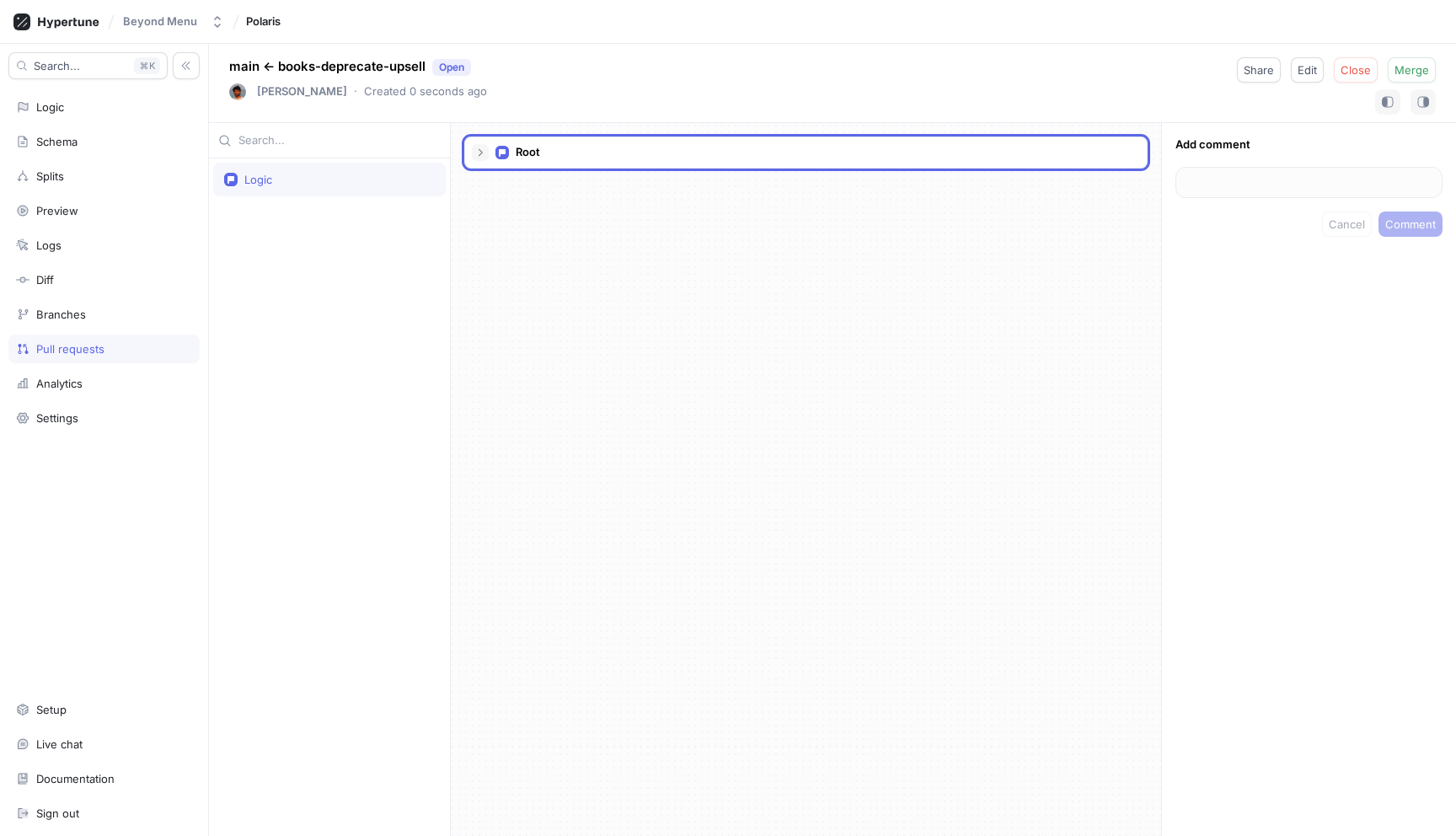
click at [476, 156] on icon "button" at bounding box center [480, 152] width 10 height 10
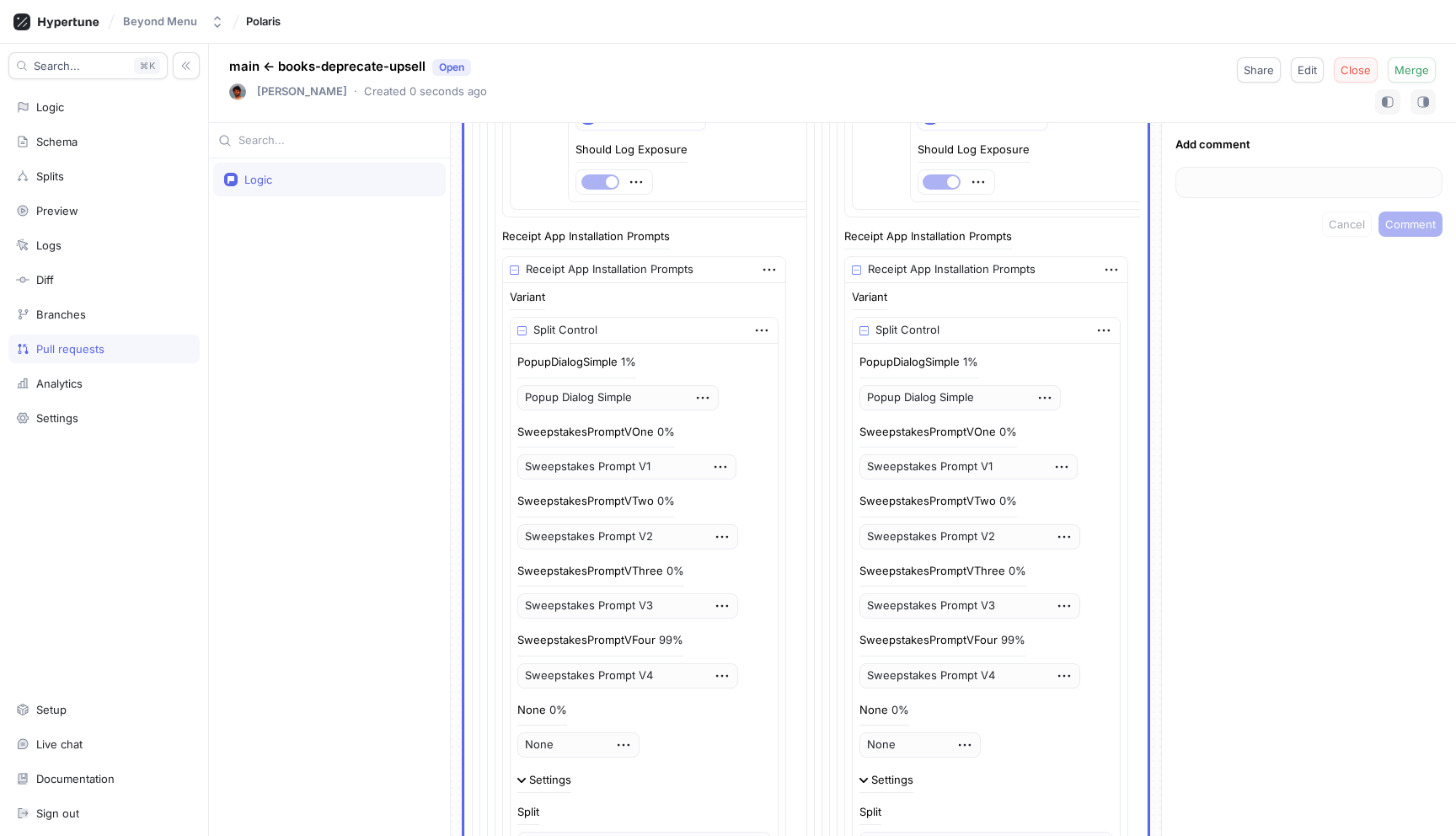
scroll to position [3019, 0]
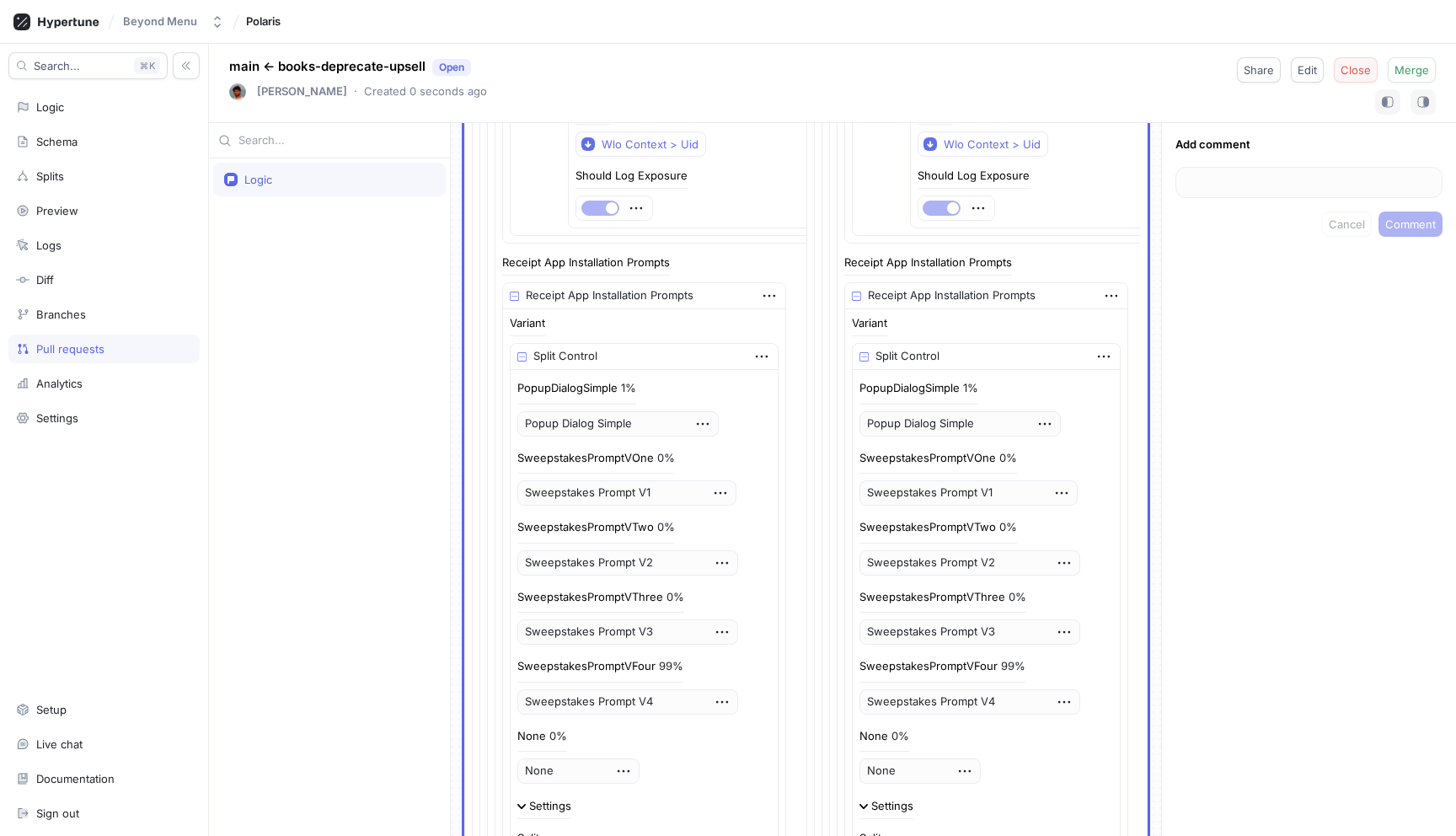
click at [1349, 75] on span "Close" at bounding box center [1356, 70] width 31 height 10
click at [77, 113] on div "Logic" at bounding box center [104, 107] width 176 height 14
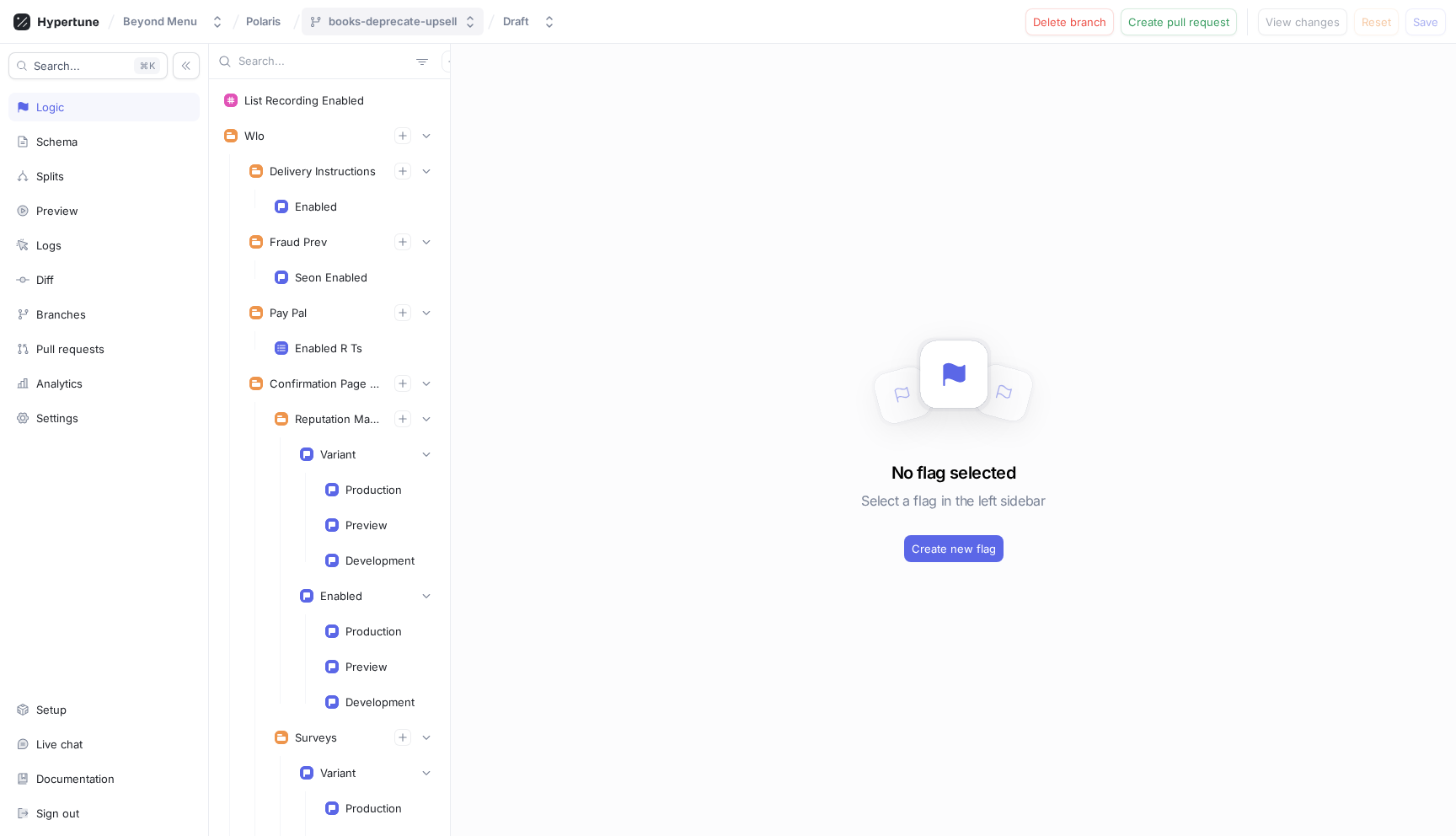
click at [364, 25] on div "books-deprecate-upsell" at bounding box center [393, 22] width 128 height 14
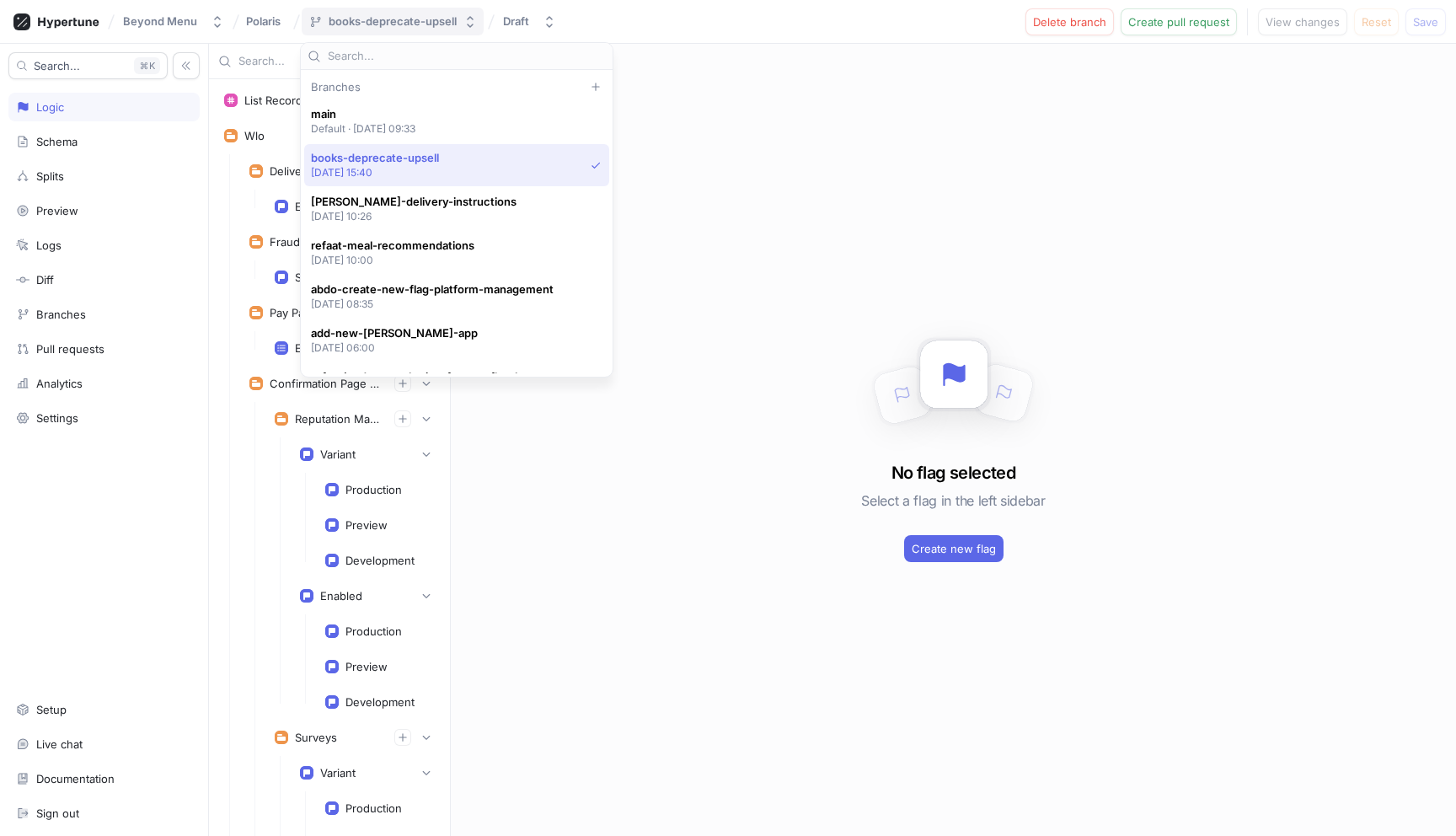
scroll to position [32, 0]
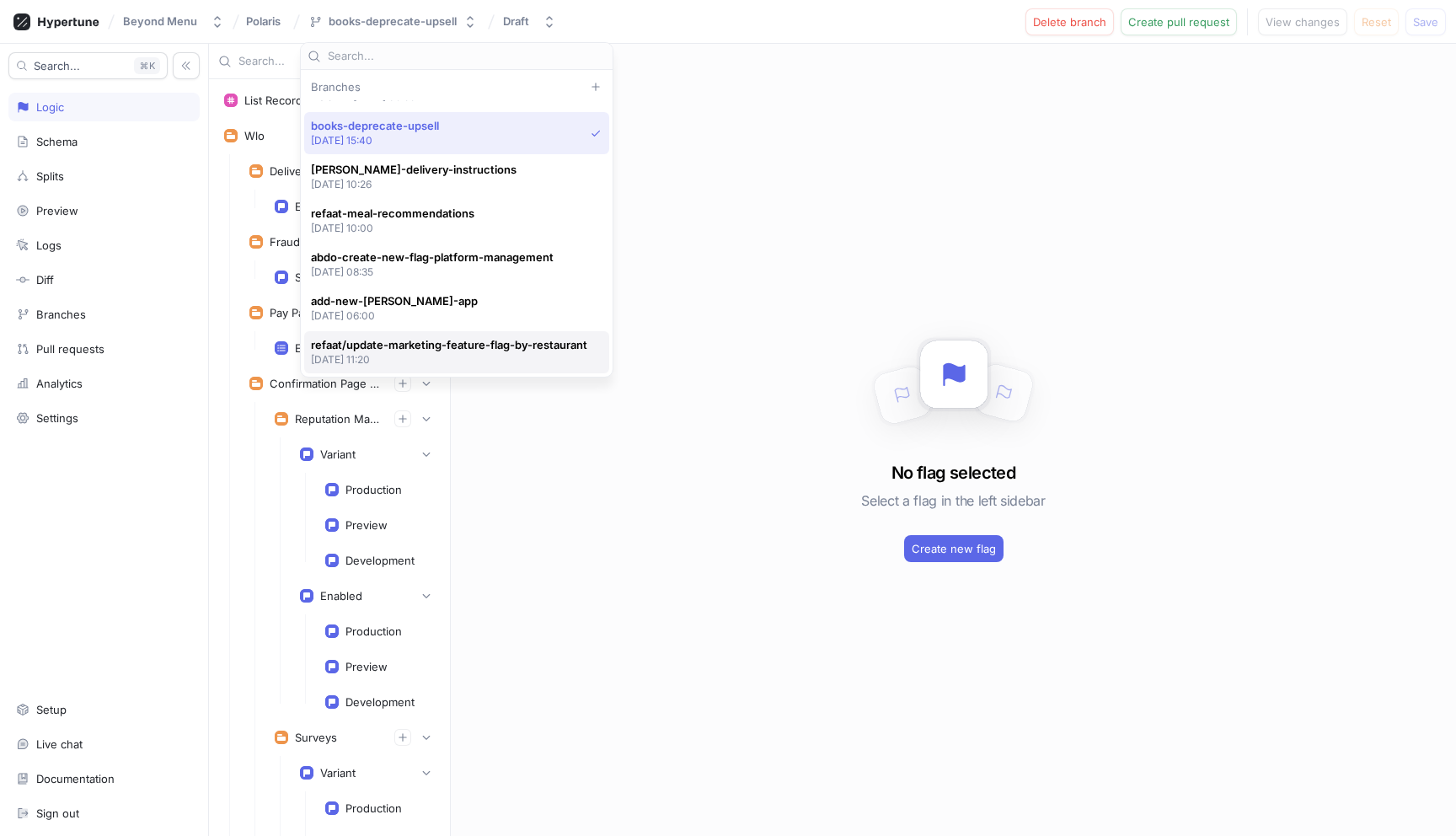
click at [442, 360] on p "2025-07-04 at 11:20" at bounding box center [449, 359] width 276 height 14
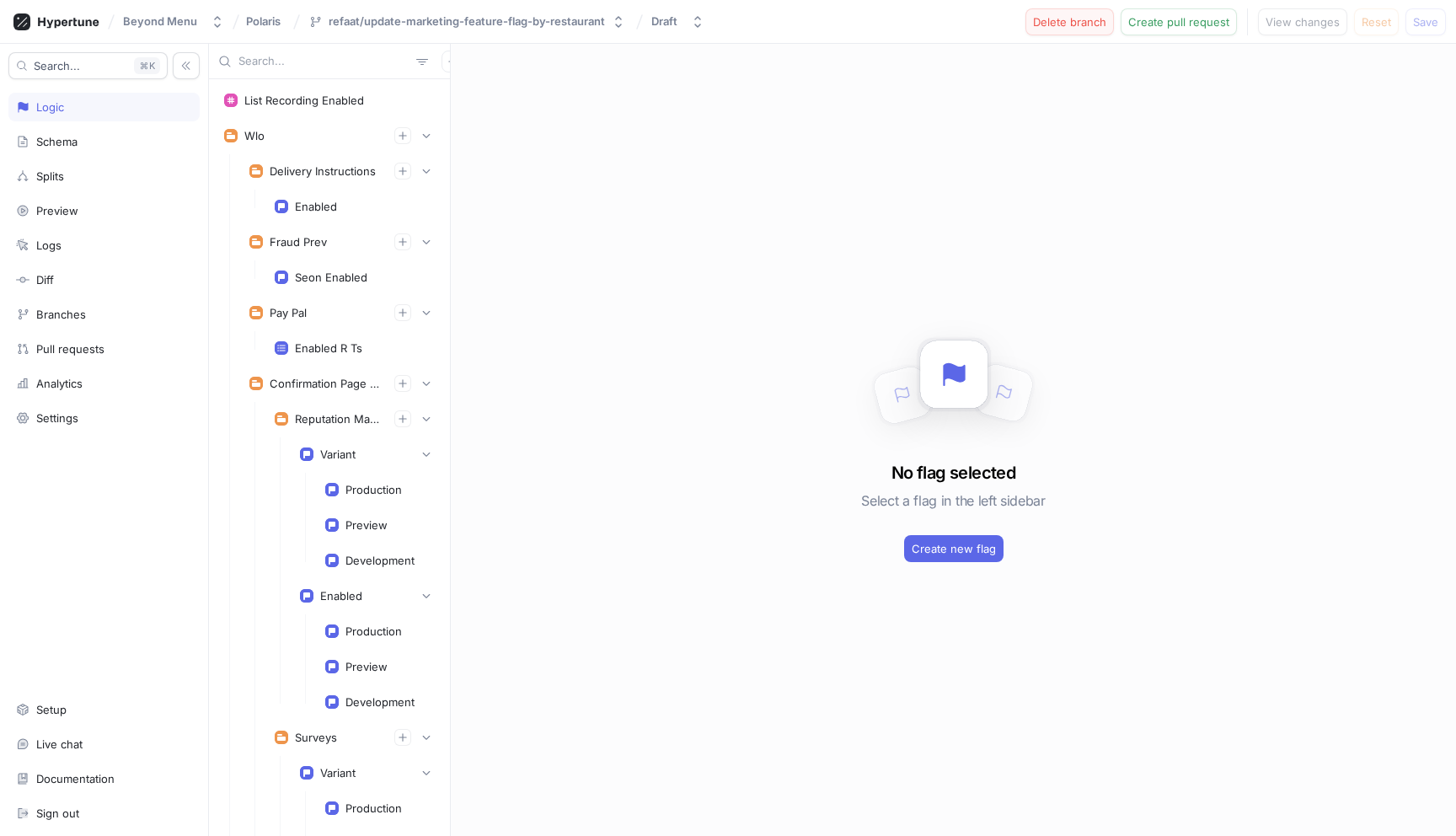
click at [1069, 21] on span "Delete branch" at bounding box center [1070, 22] width 73 height 10
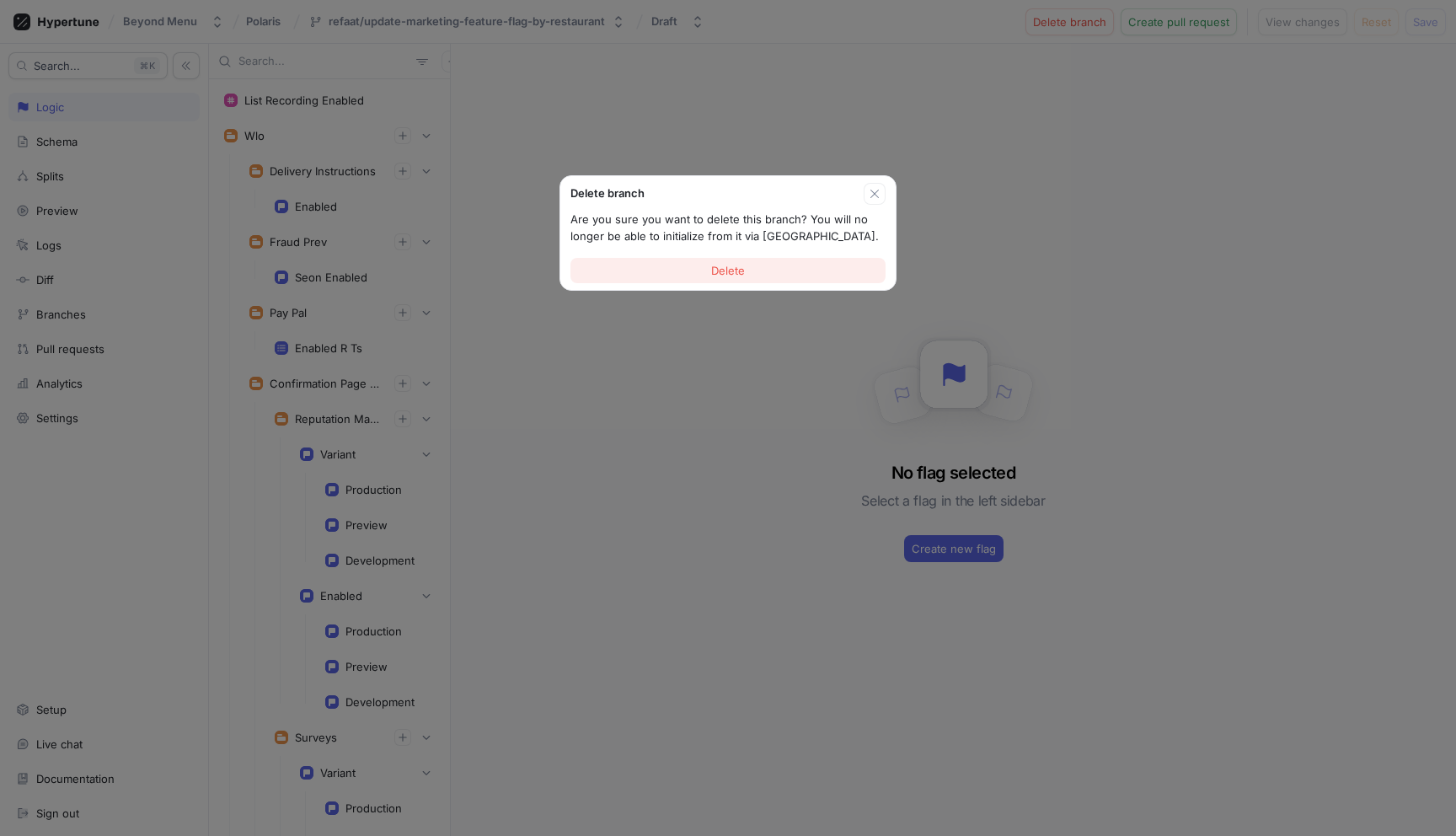
click at [765, 272] on button "Delete" at bounding box center [728, 271] width 315 height 25
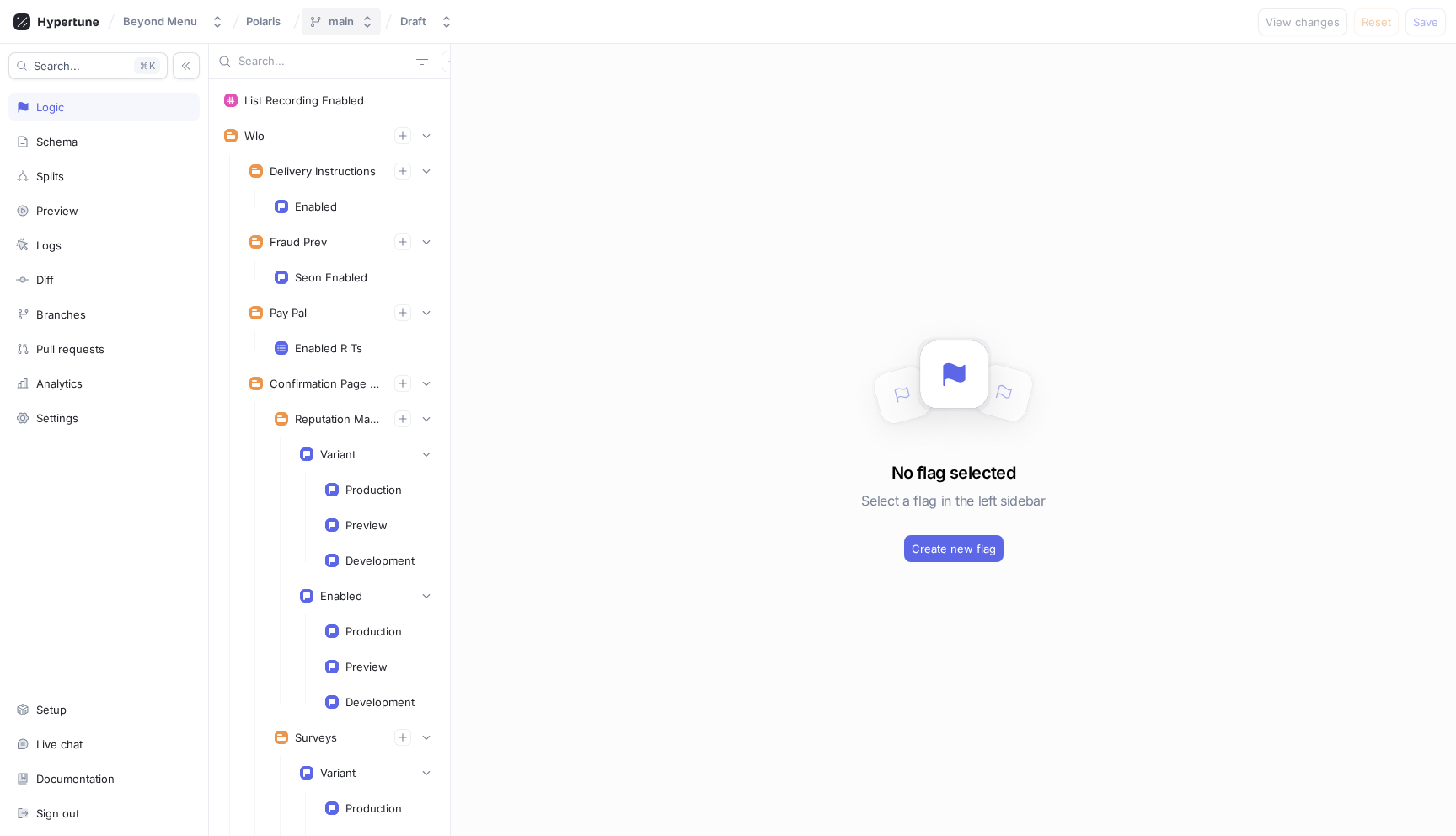
click at [352, 20] on button "main" at bounding box center [341, 21] width 79 height 28
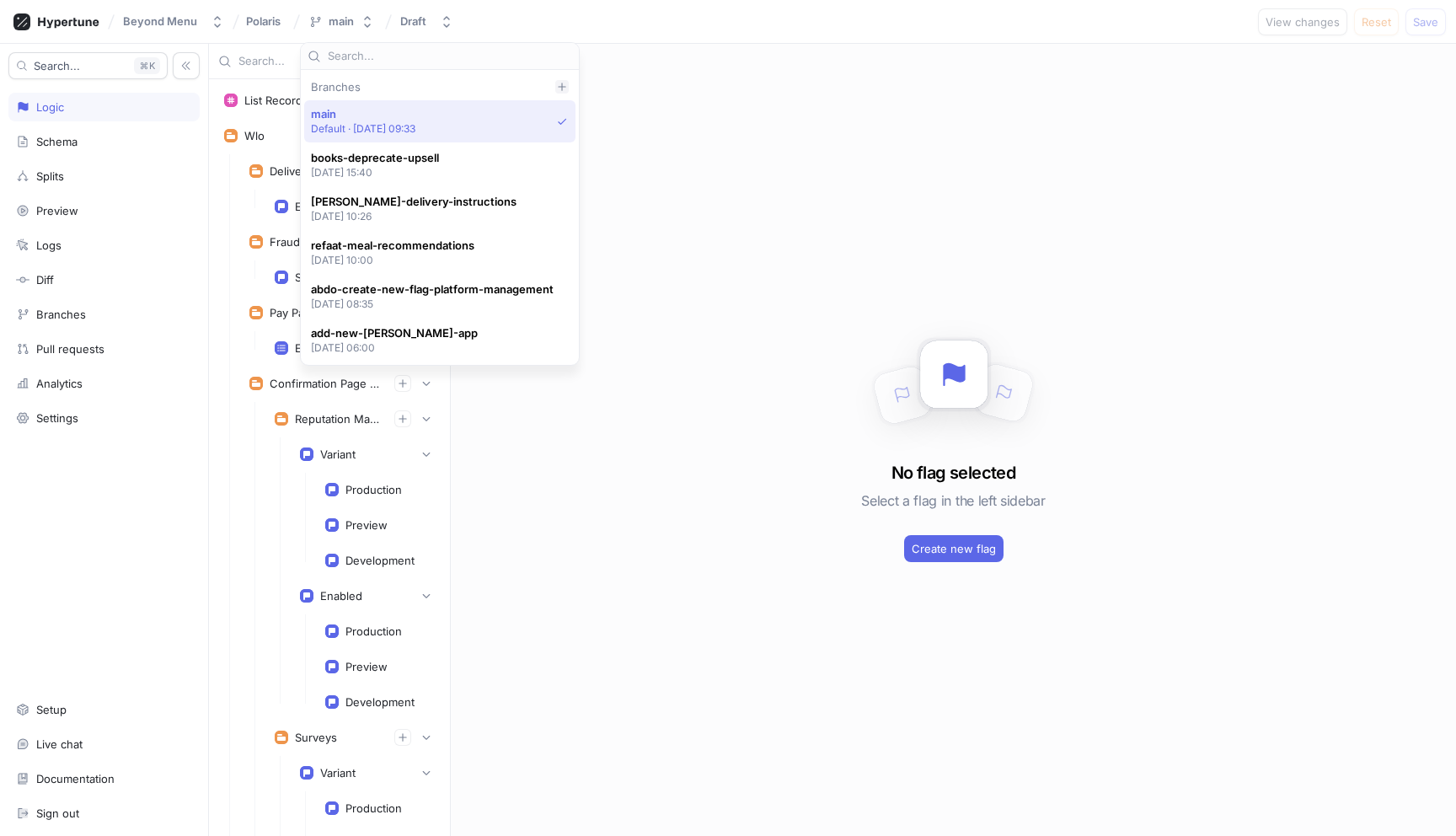
click at [564, 84] on icon at bounding box center [561, 87] width 10 height 10
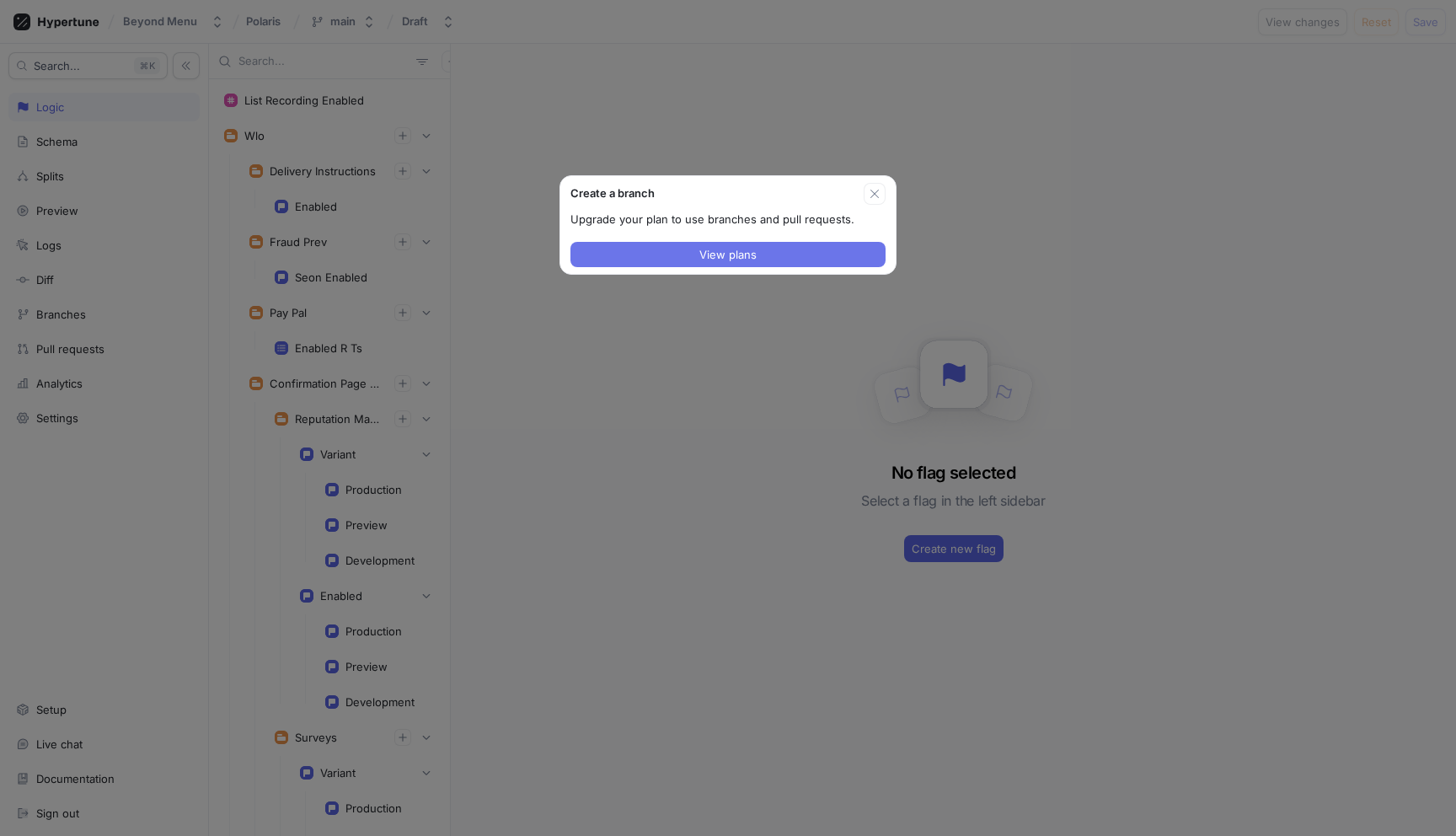
click at [694, 255] on button "View plans" at bounding box center [728, 255] width 315 height 25
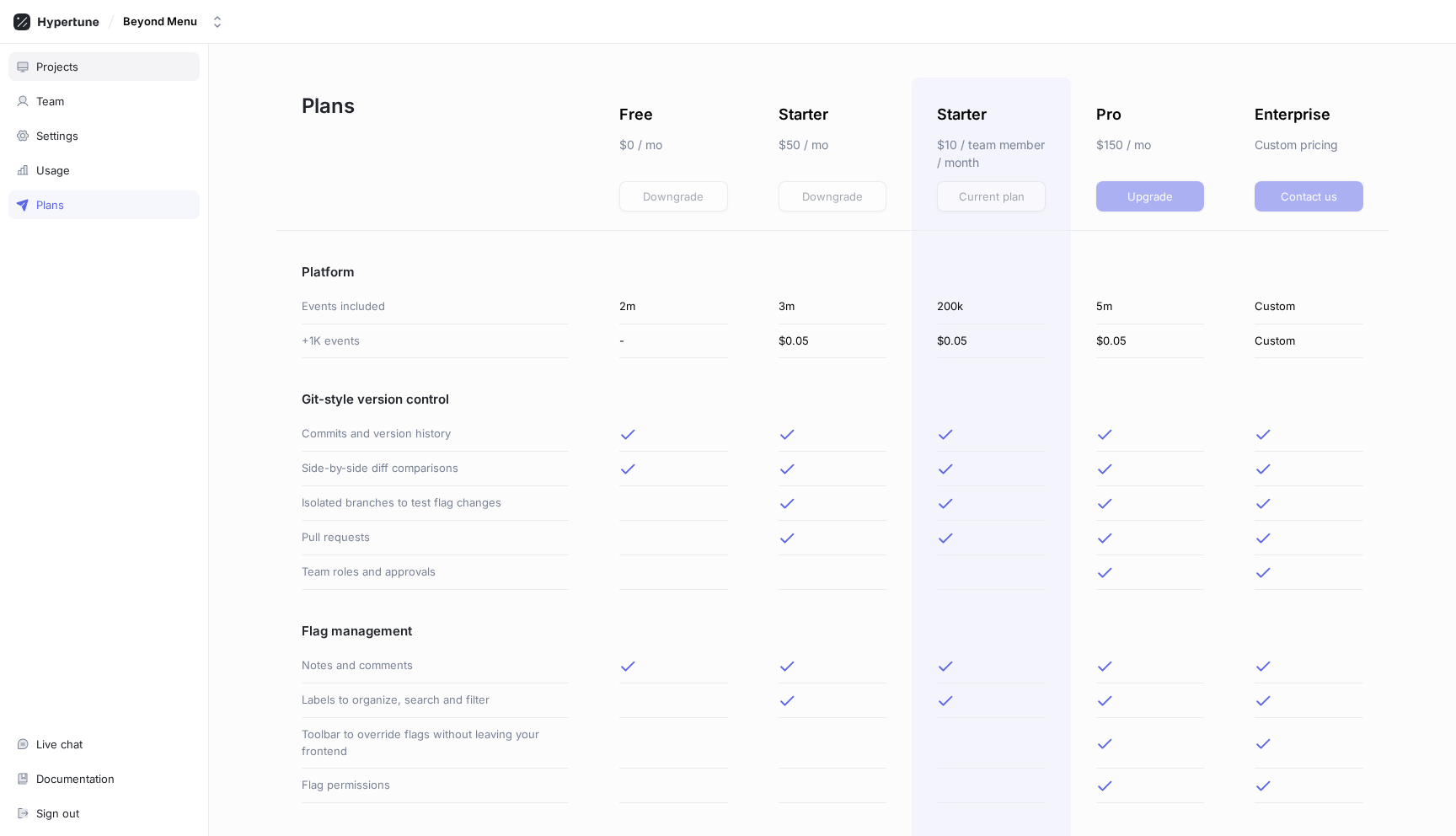
click at [132, 66] on div "Projects" at bounding box center [104, 66] width 176 height 14
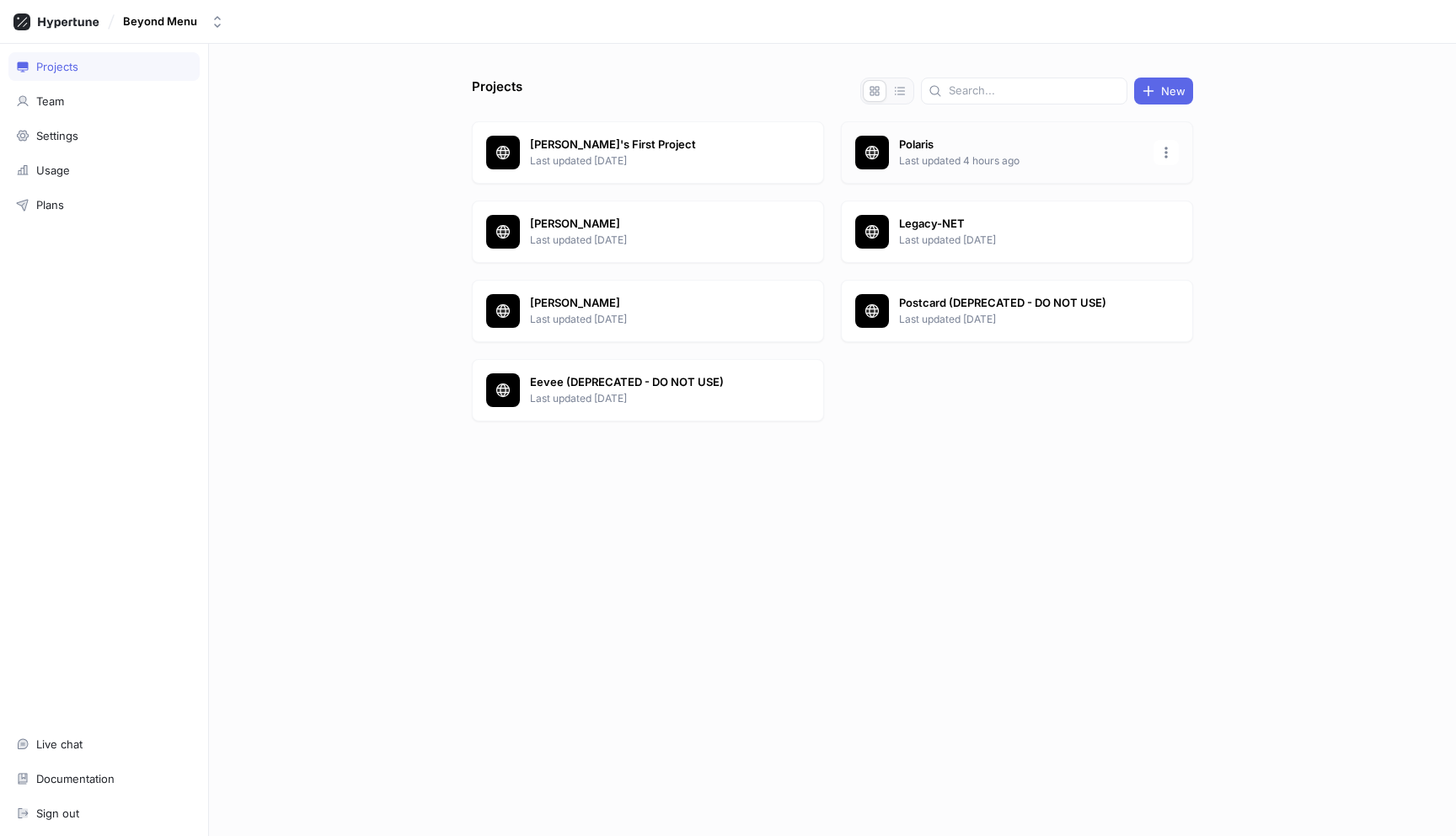
click at [963, 154] on p "Last updated 4 hours ago" at bounding box center [1021, 161] width 245 height 15
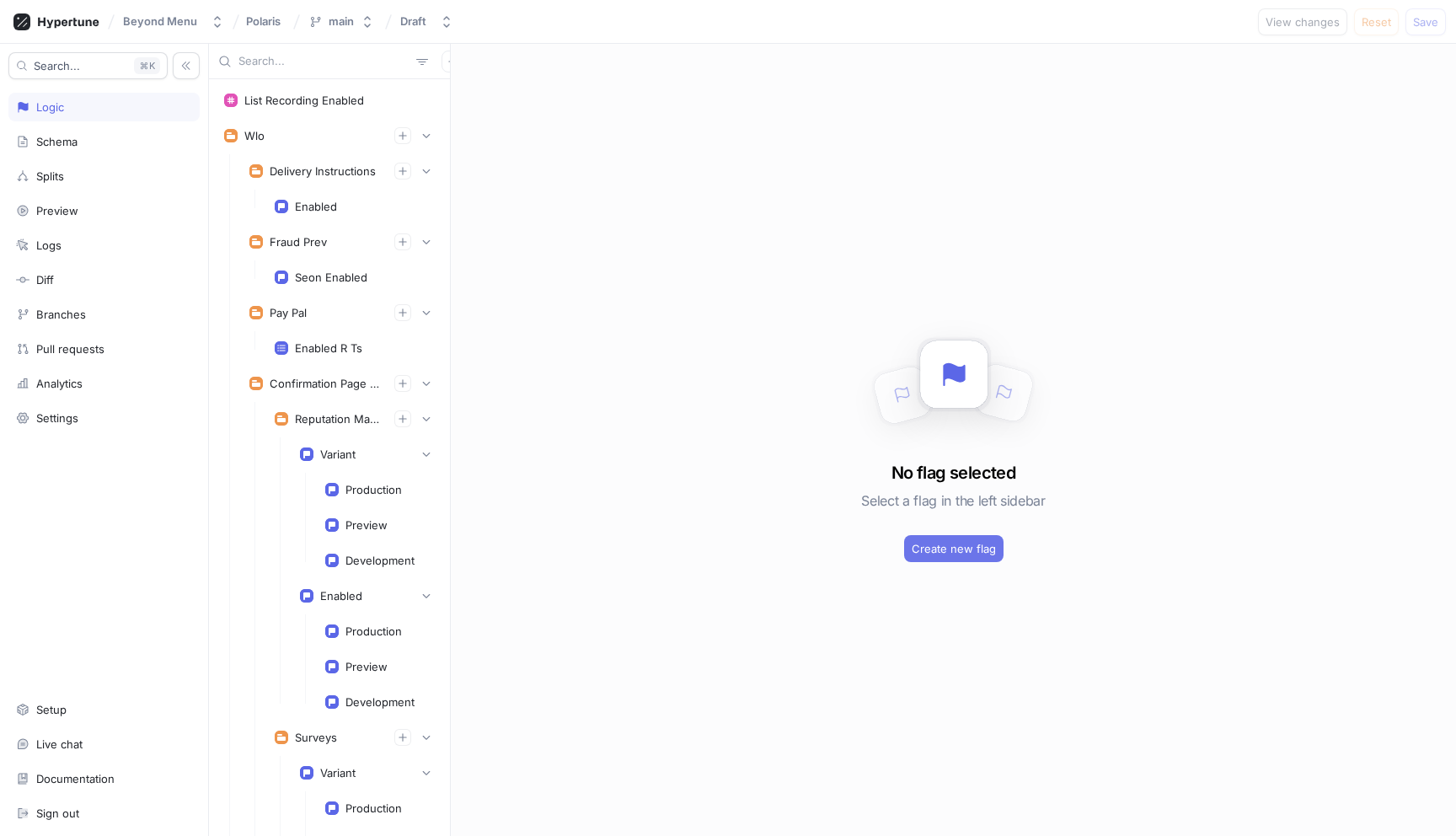
click at [963, 552] on span "Create new flag" at bounding box center [953, 548] width 84 height 10
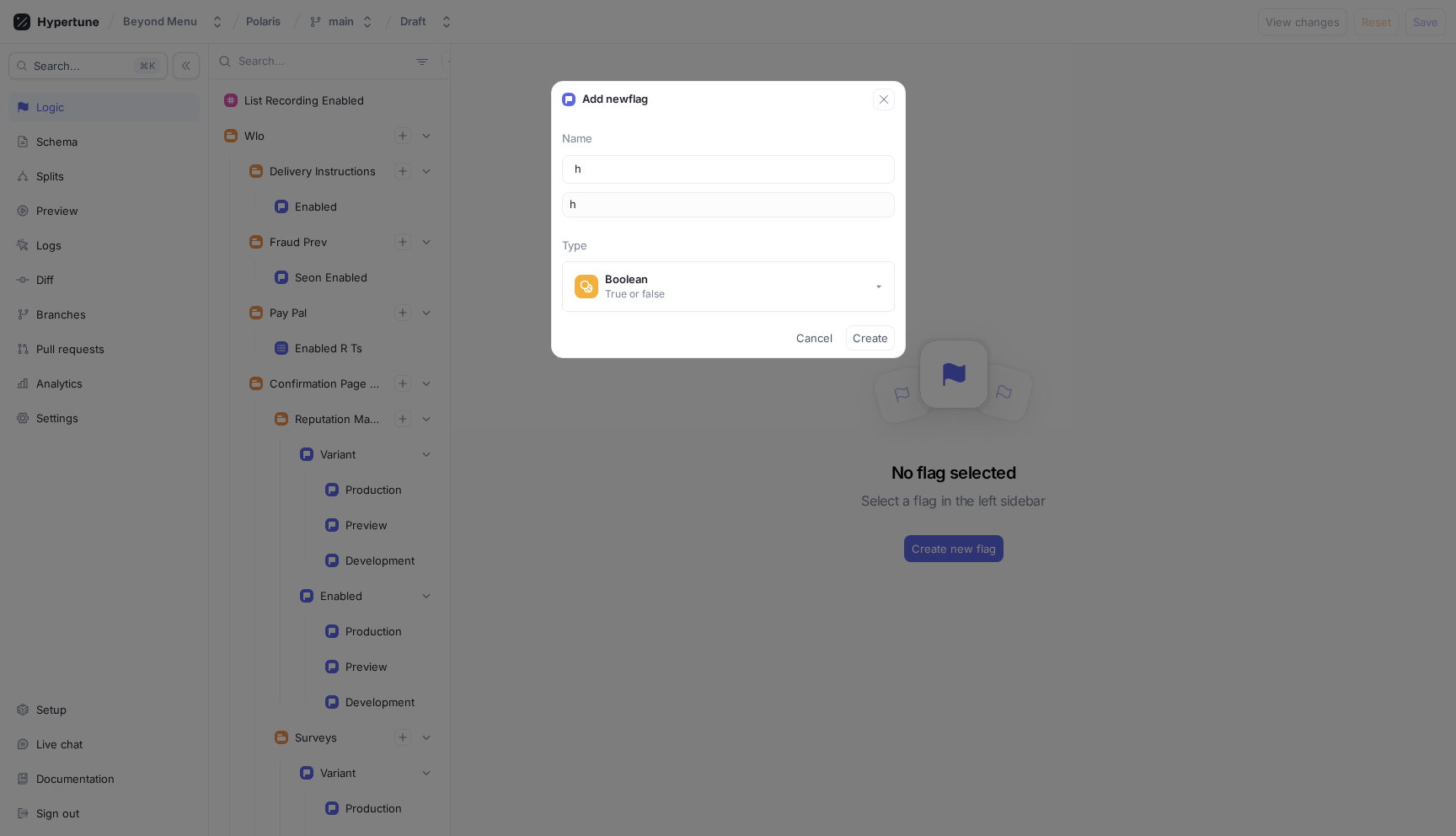
type input "hr"
type input "hr-r"
type input "hrR"
type input "hr-ro"
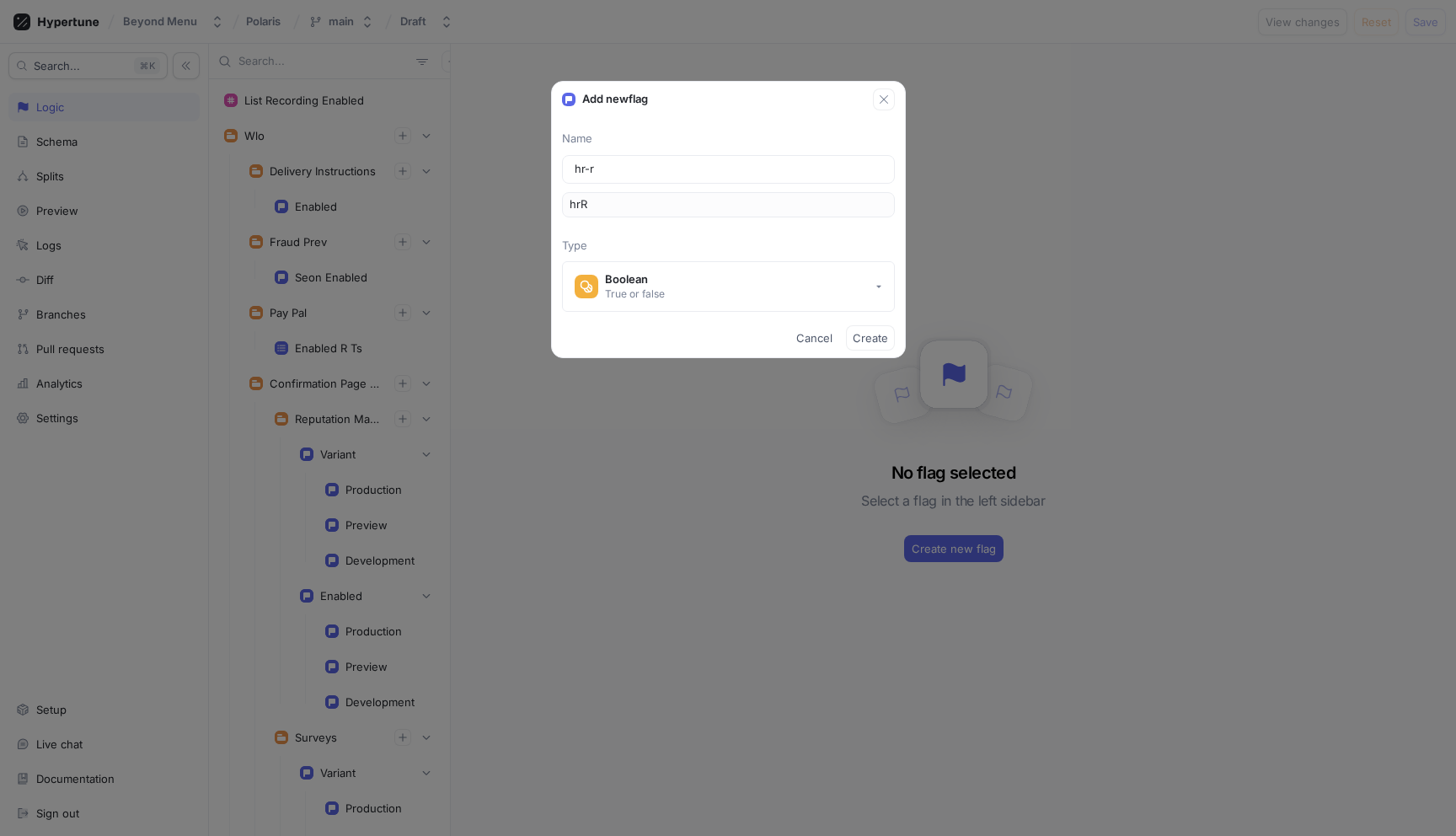
type input "hrRo"
type input "hr-roi"
type input "hrRoi"
type input "hr-roi-d"
type input "hrRoiD"
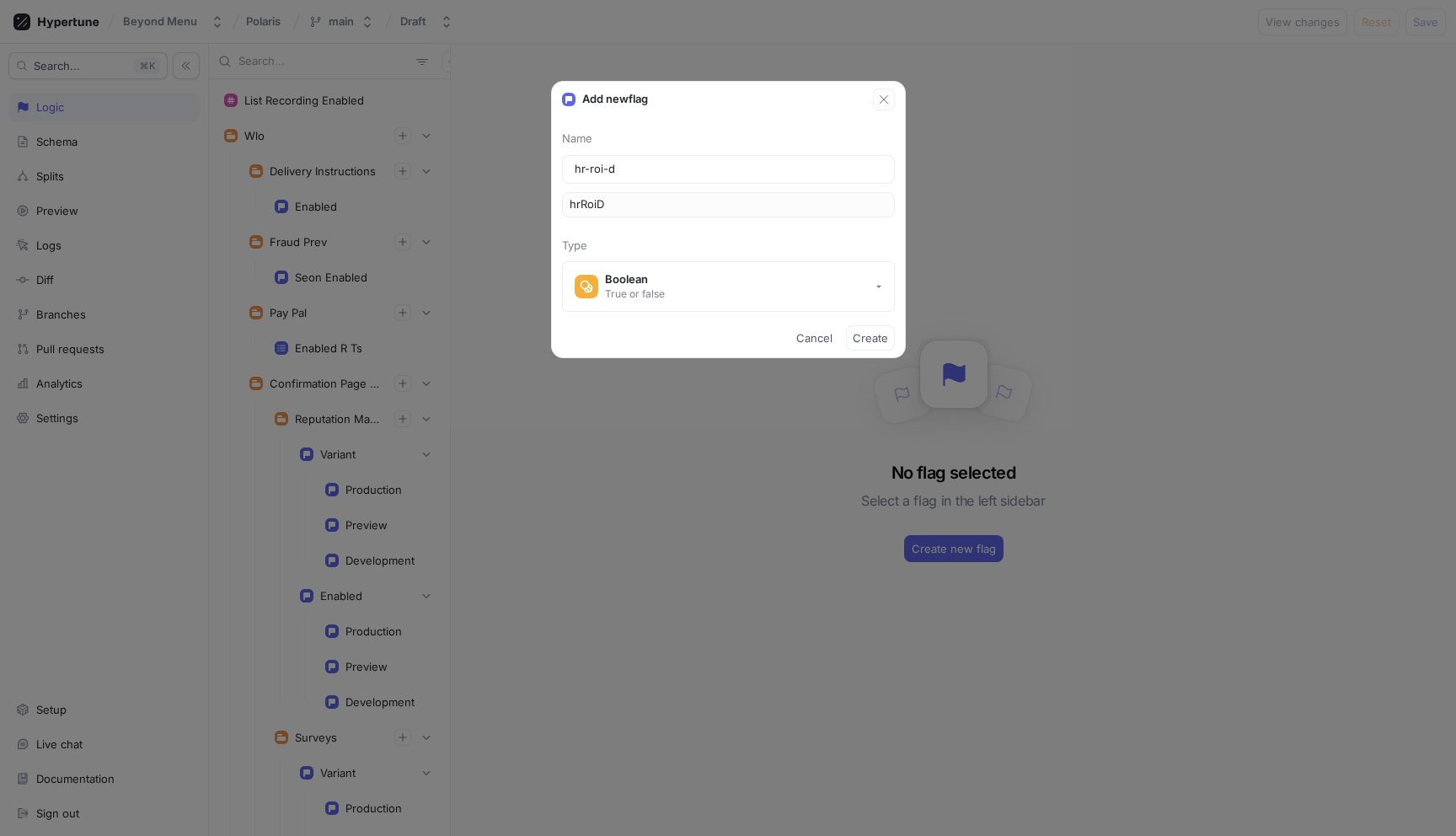
type input "hr-roi-da"
type input "hrRoiDa"
type input "hr-roi-das"
type input "hrRoiDas"
type input "hr-roi-dash"
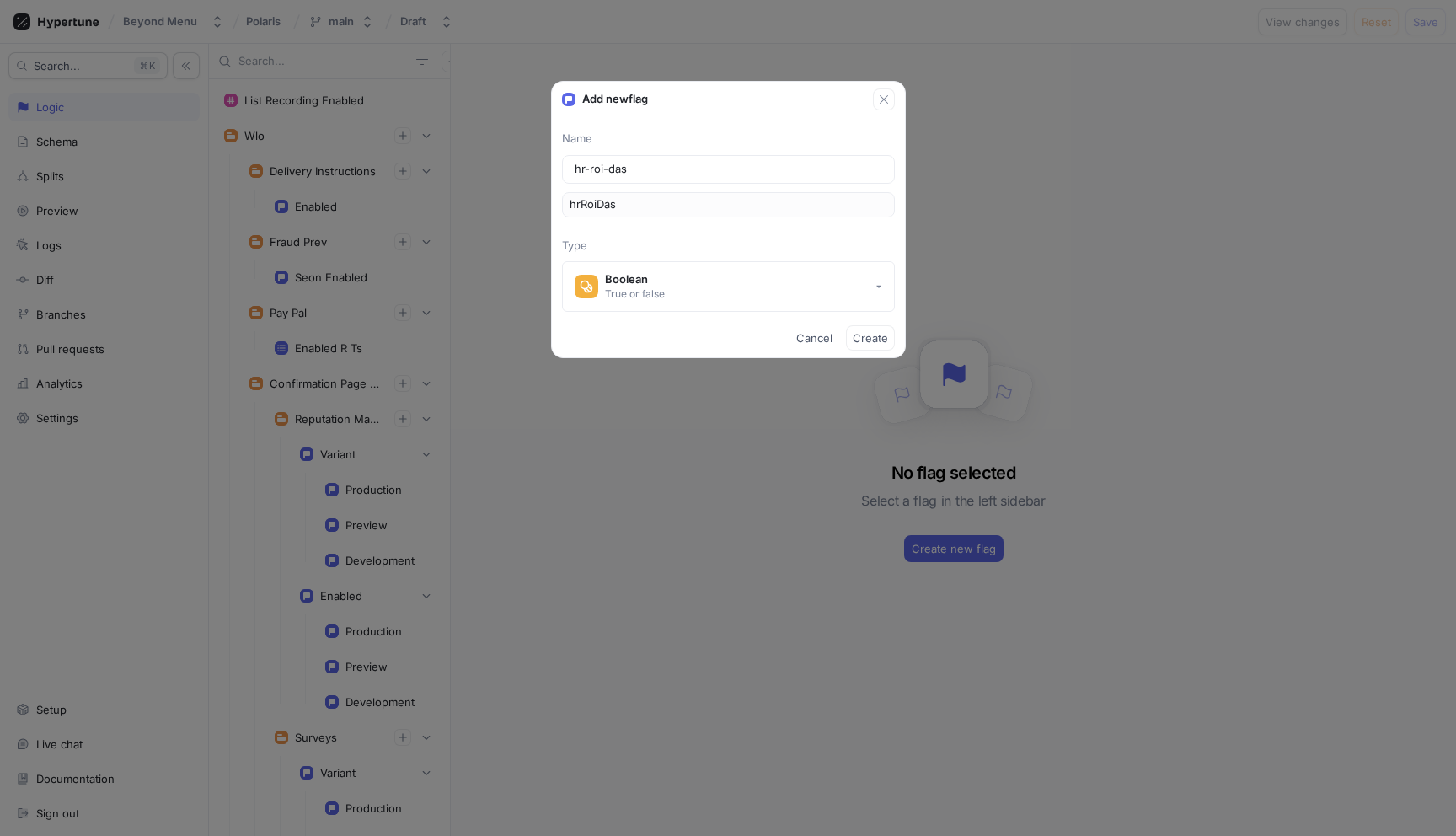
type input "hrRoiDash"
type input "hr-roi-"
type input "hrRoi"
type input "hr-"
type input "hr"
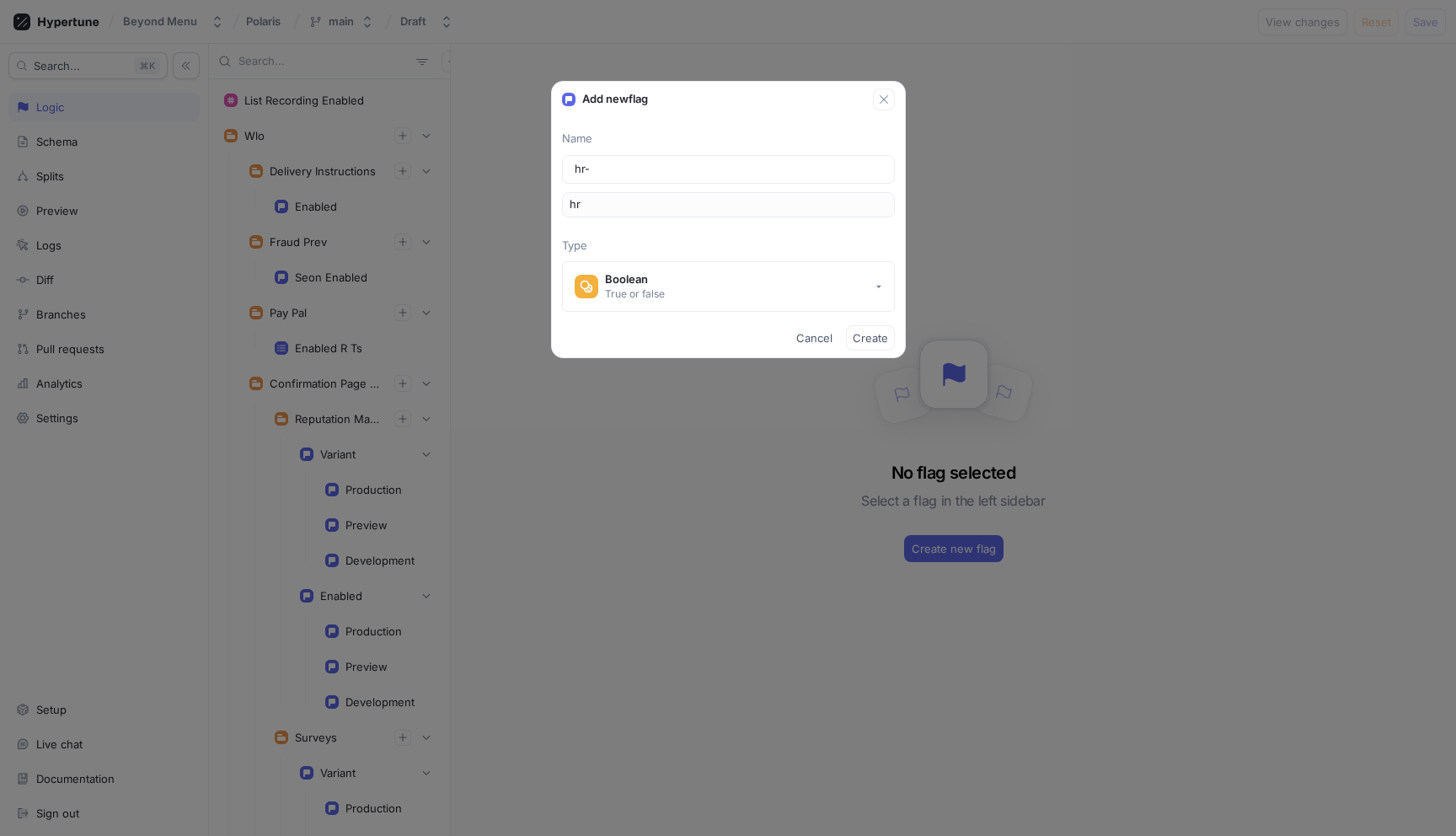
type input "hr-s"
type input "hrS"
type input "hr-st"
type input "hrSt"
type input "hr-sta"
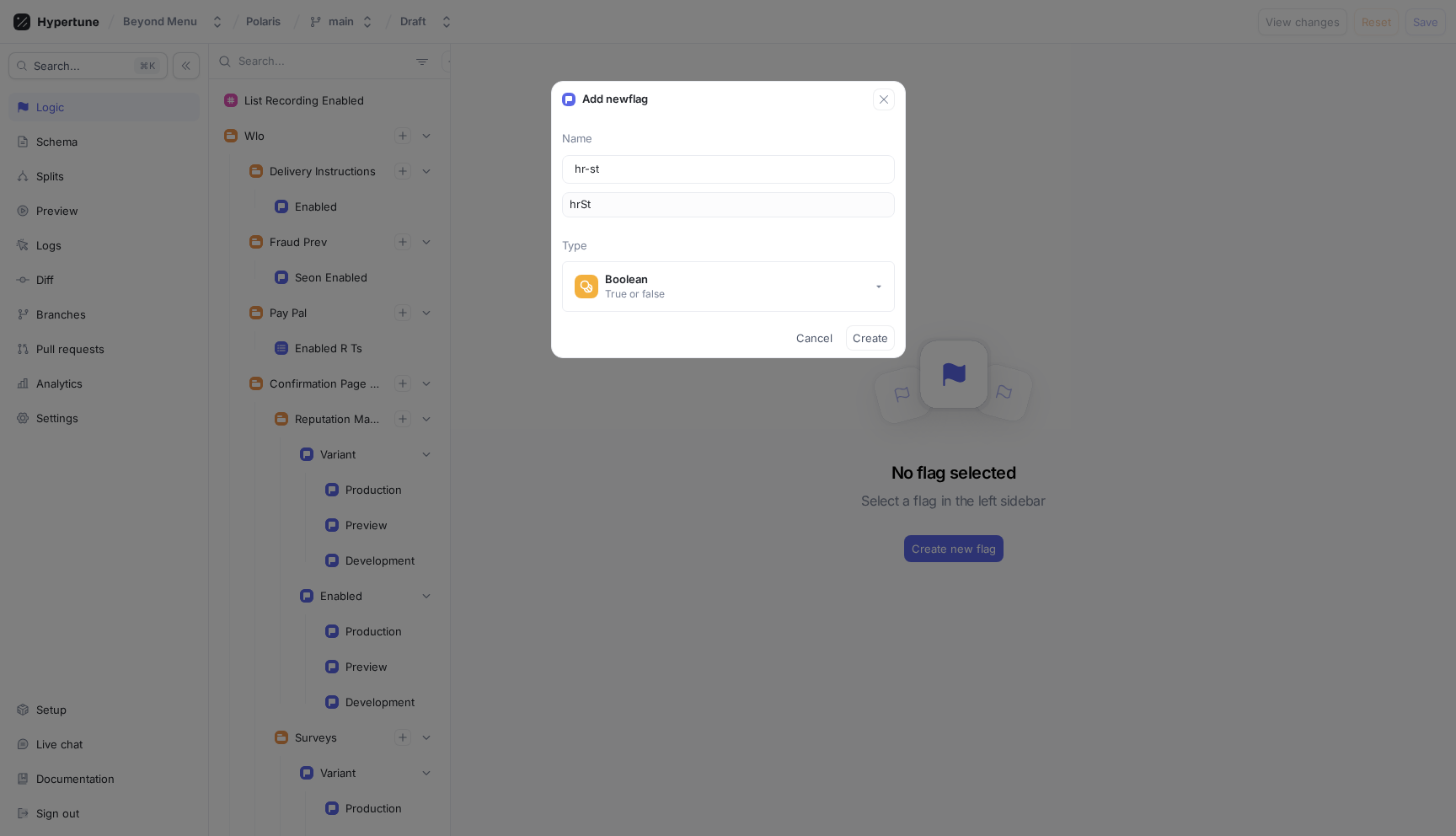
type input "hrSta"
type input "hr-star"
type input "hrStar"
type input "hr-starm"
type input "hrStarm"
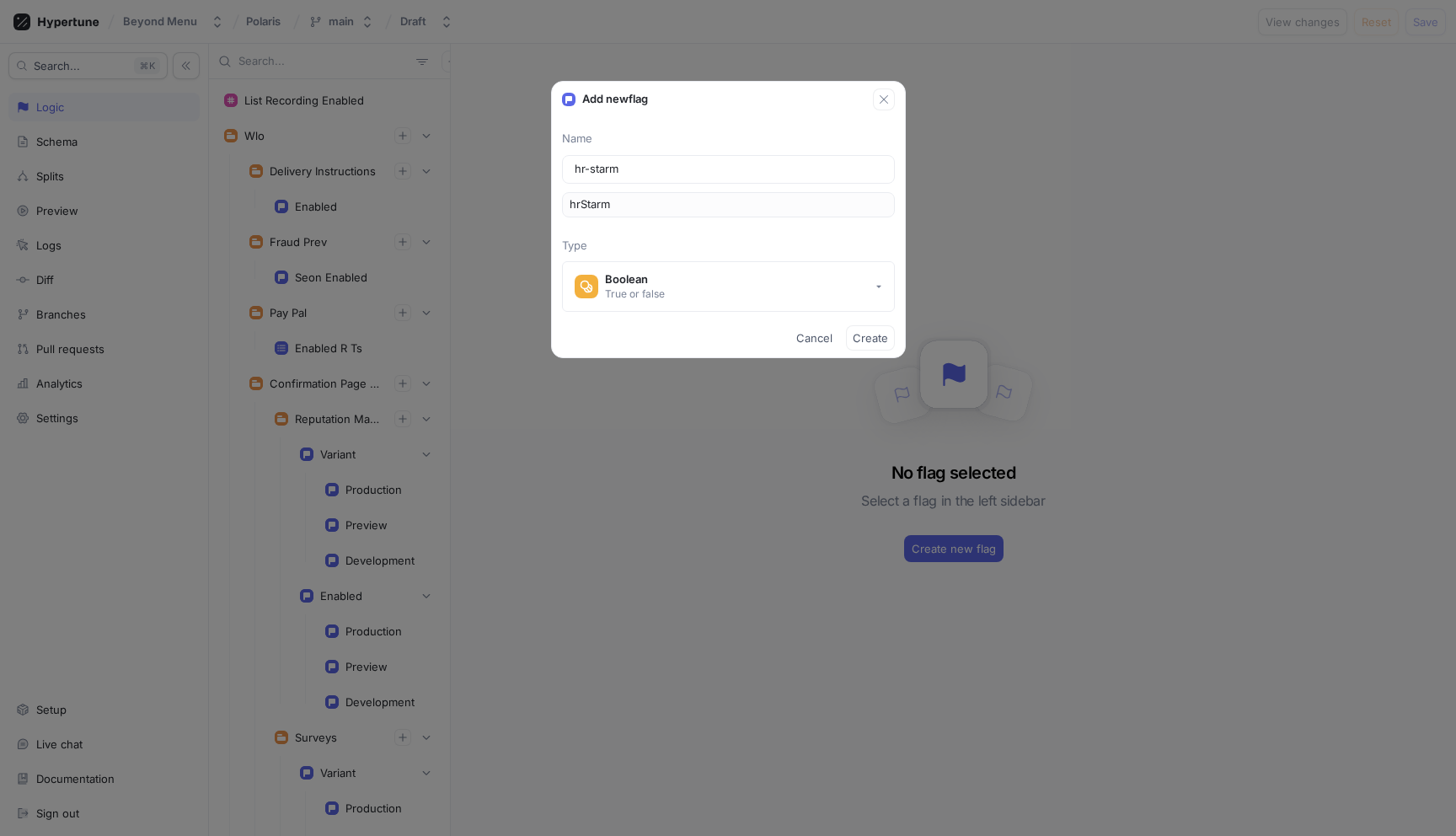
type input "hr-starmi"
type input "hrStarmi"
type input "hr-starmie"
type input "hrStarmie"
type input "hr-starmie-c"
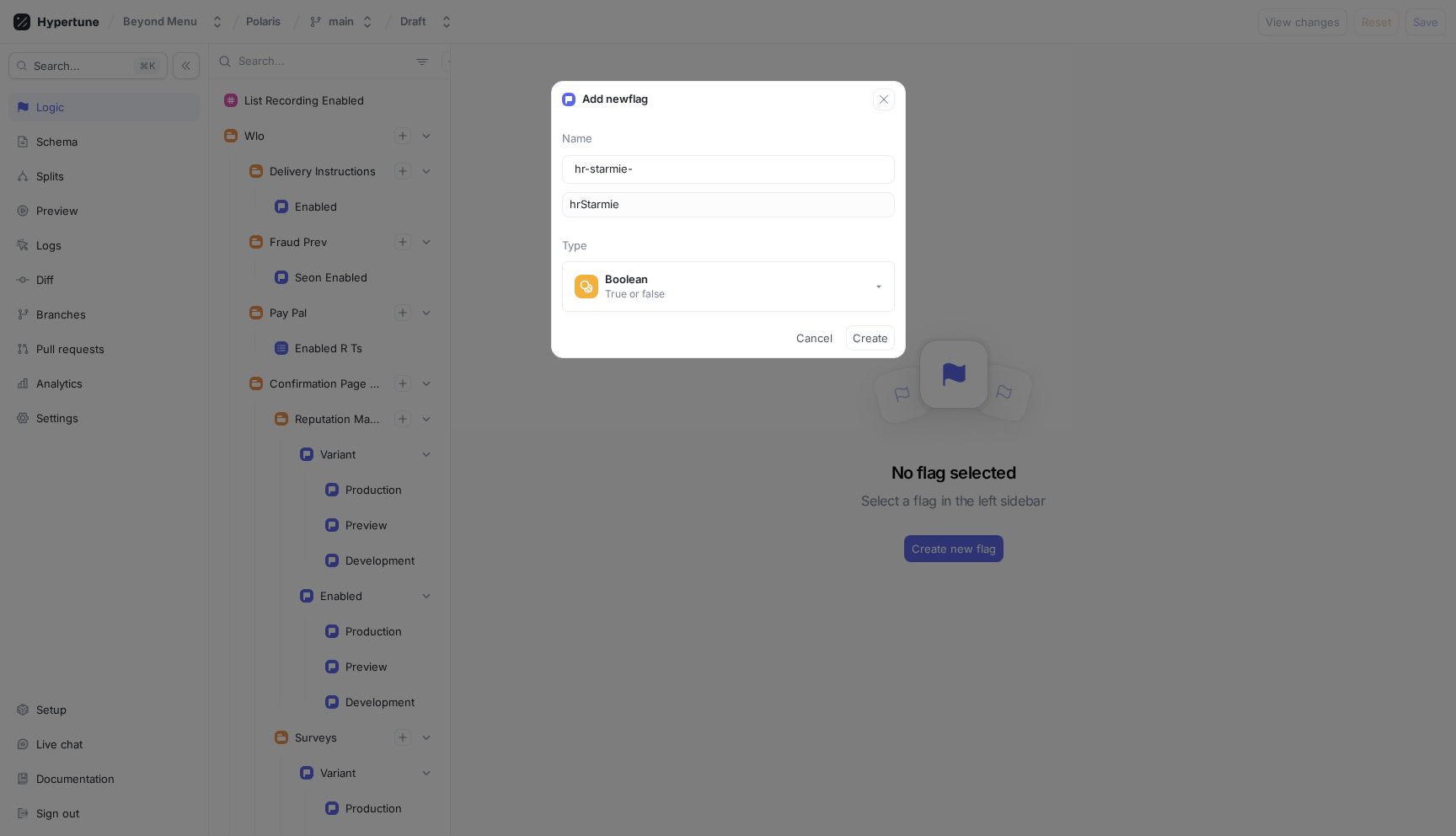
type input "hrStarmieC"
type input "hr-starmie-co"
type input "hrStarmieCo"
type input "hr-starmie-con"
type input "hrStarmieCon"
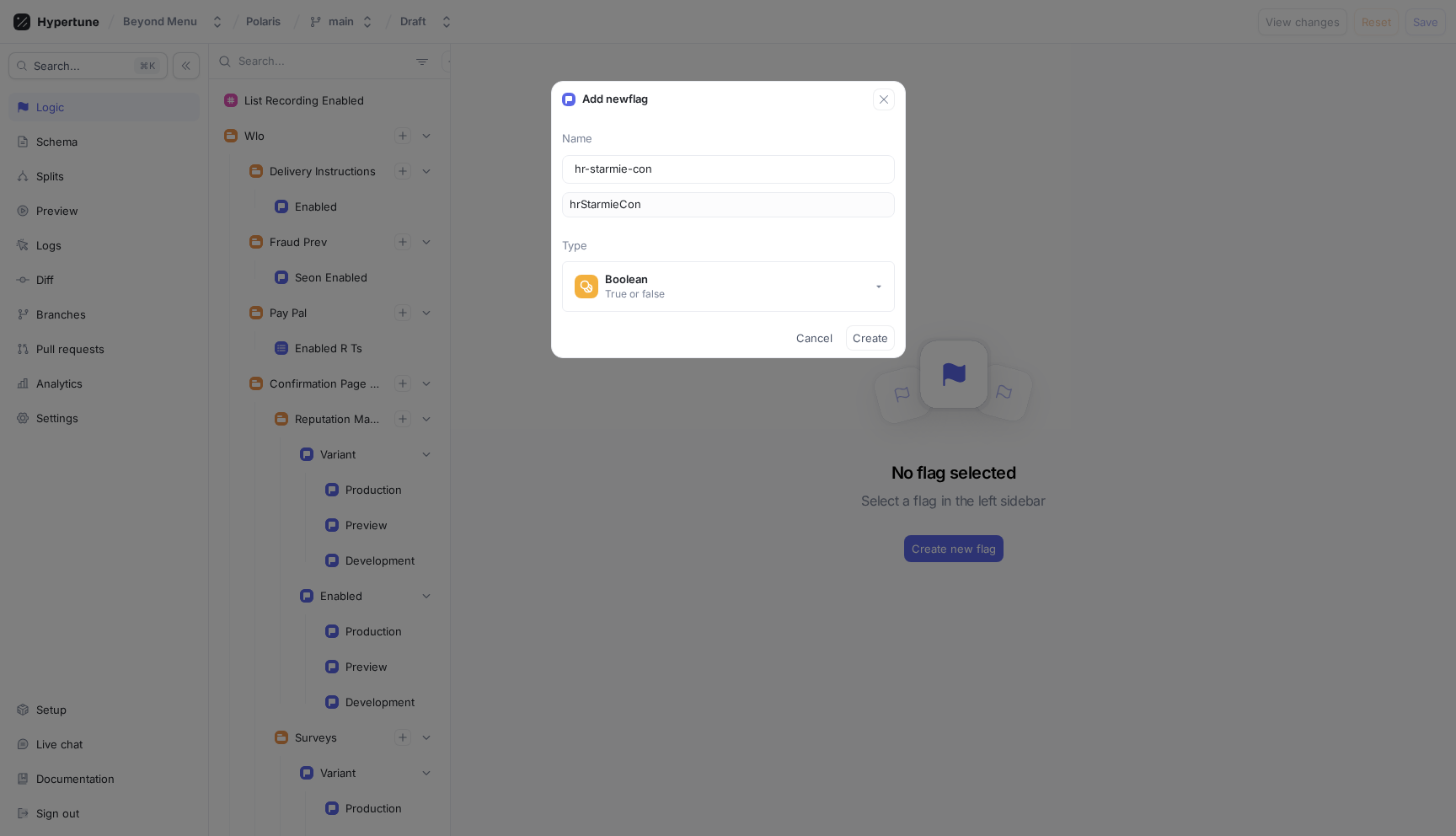
type input "hr-starmie-cont"
type input "hrStarmieCont"
type input "hr-starmie-conte"
type input "hrStarmieConte"
type input "hr-starmie-contex"
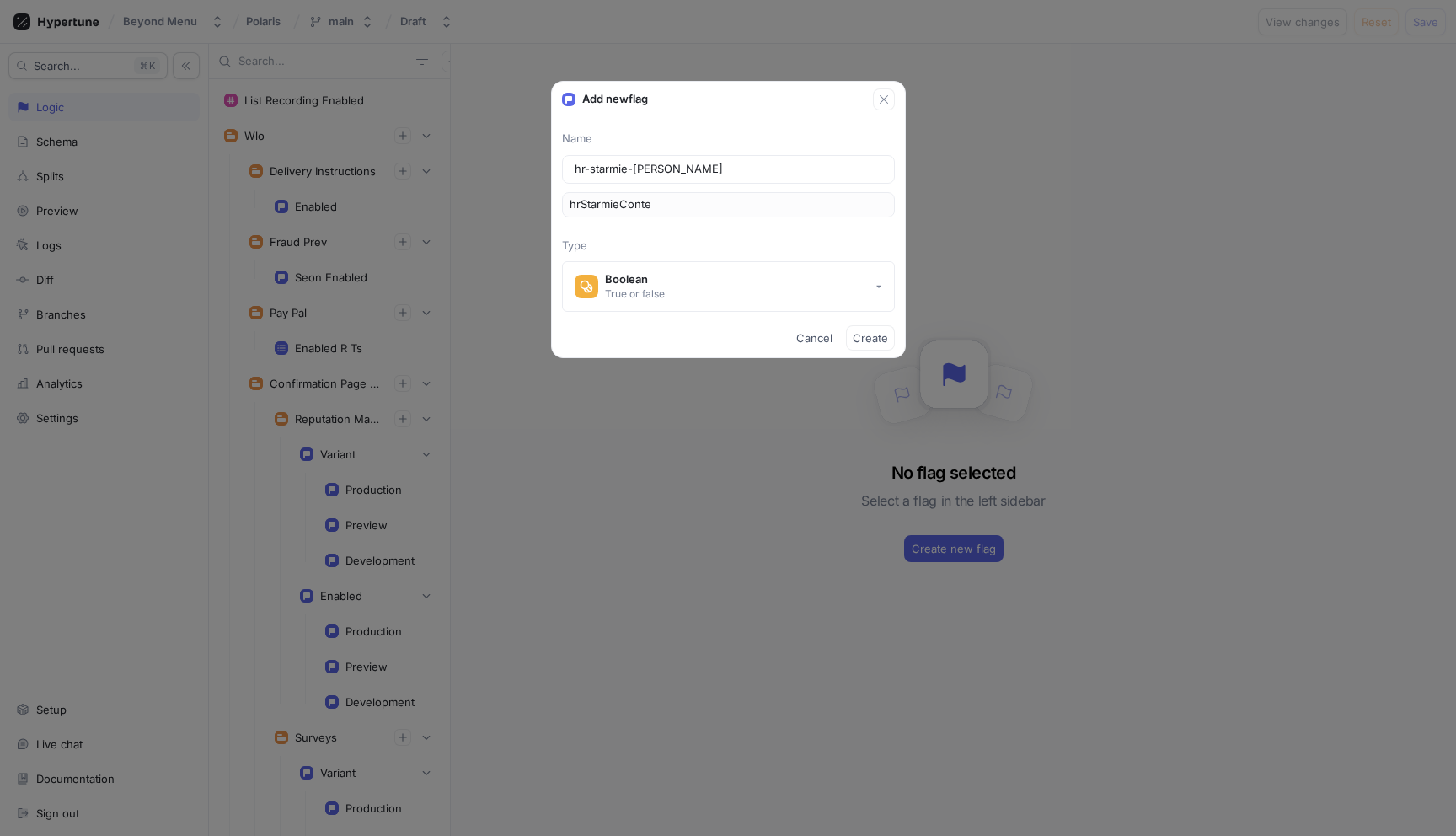
type input "hrStarmieContex"
type input "hr-starmie-context"
type input "hrStarmieContext"
type input "hr-starmie-context-u"
type input "hrStarmieContextU"
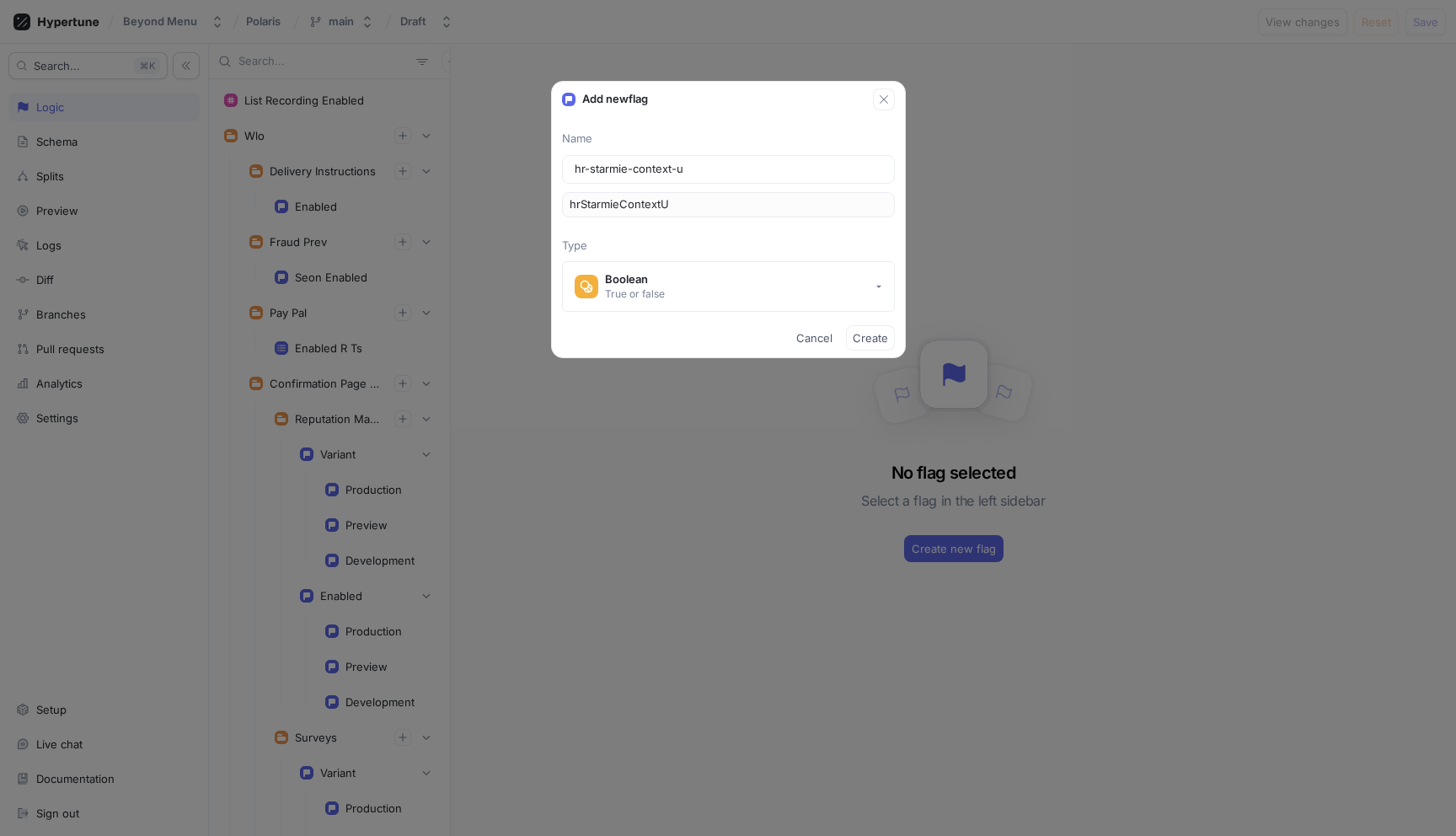
type input "hr-starmie-context-up"
type input "hrStarmieContextUp"
type input "hr-starmie-context-upd"
type input "hrStarmieContextUpd"
type input "hr-starmie-context-upda"
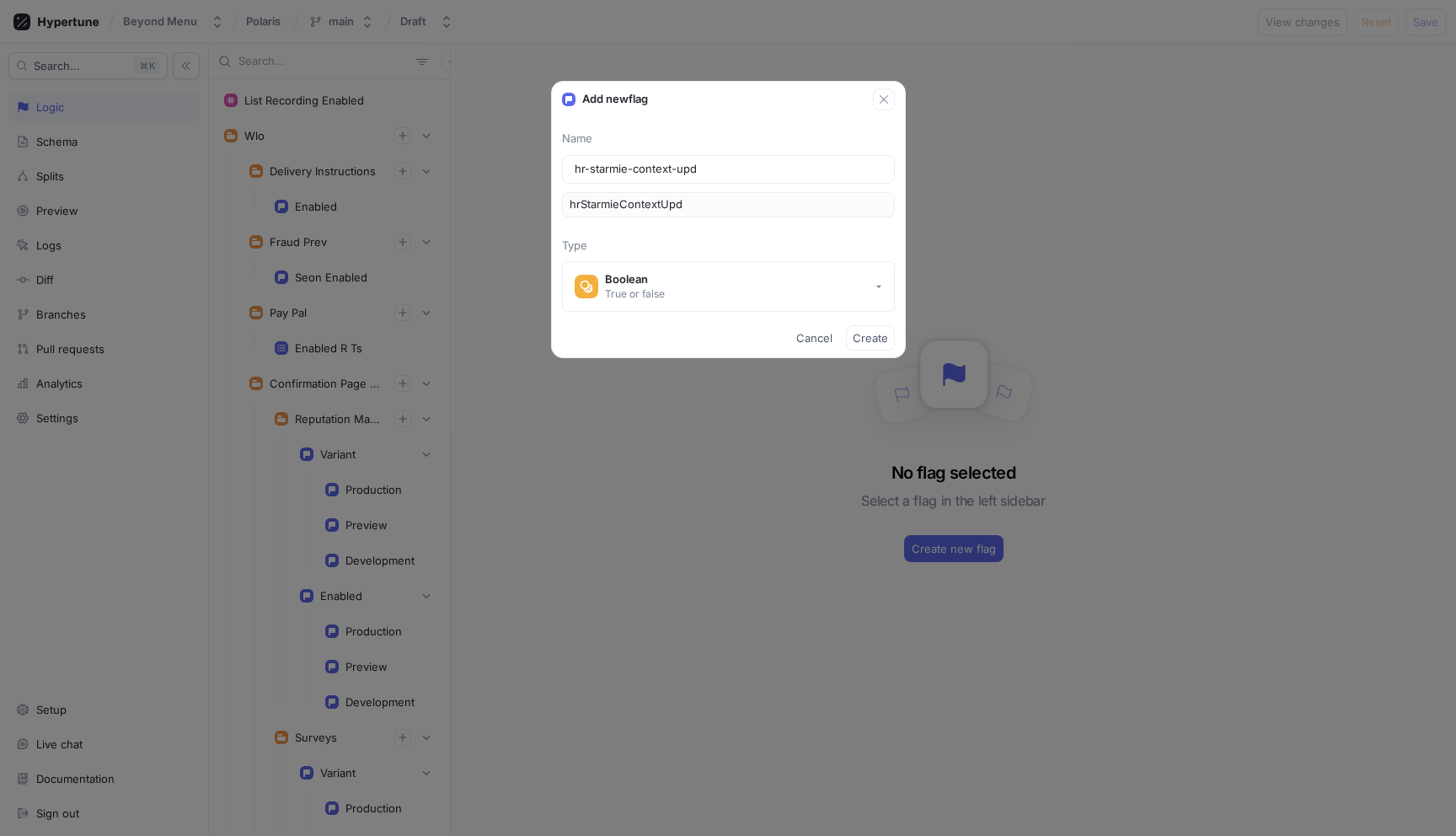
type input "hrStarmieContextUpda"
type input "hr-starmie-context-updat"
type input "hrStarmieContextUpdat"
type input "hr-starmie-context-update"
type input "hrStarmieContextUpdate"
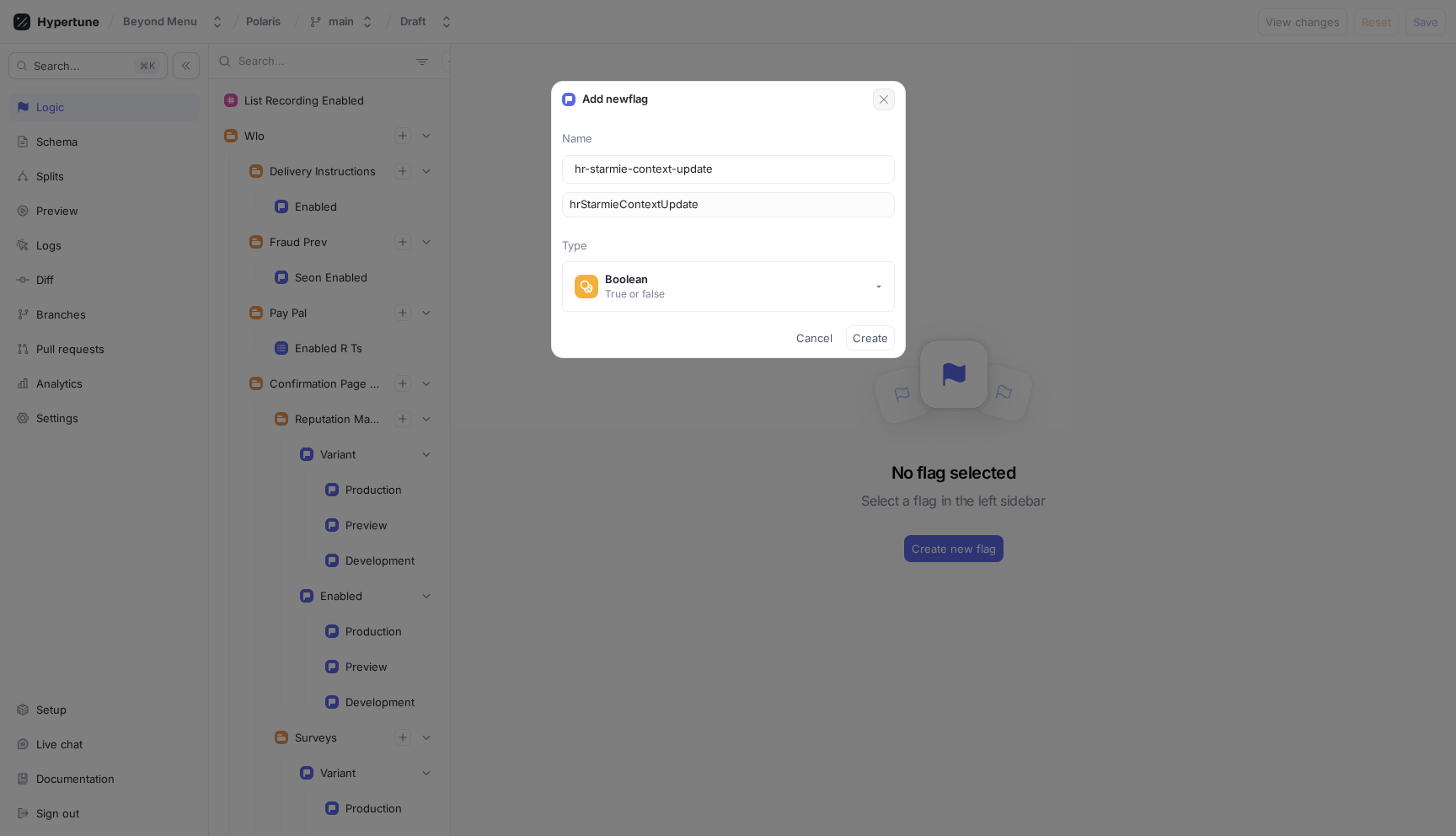
type input "hr-starmie-context-update"
click at [886, 100] on icon "button" at bounding box center [884, 99] width 14 height 14
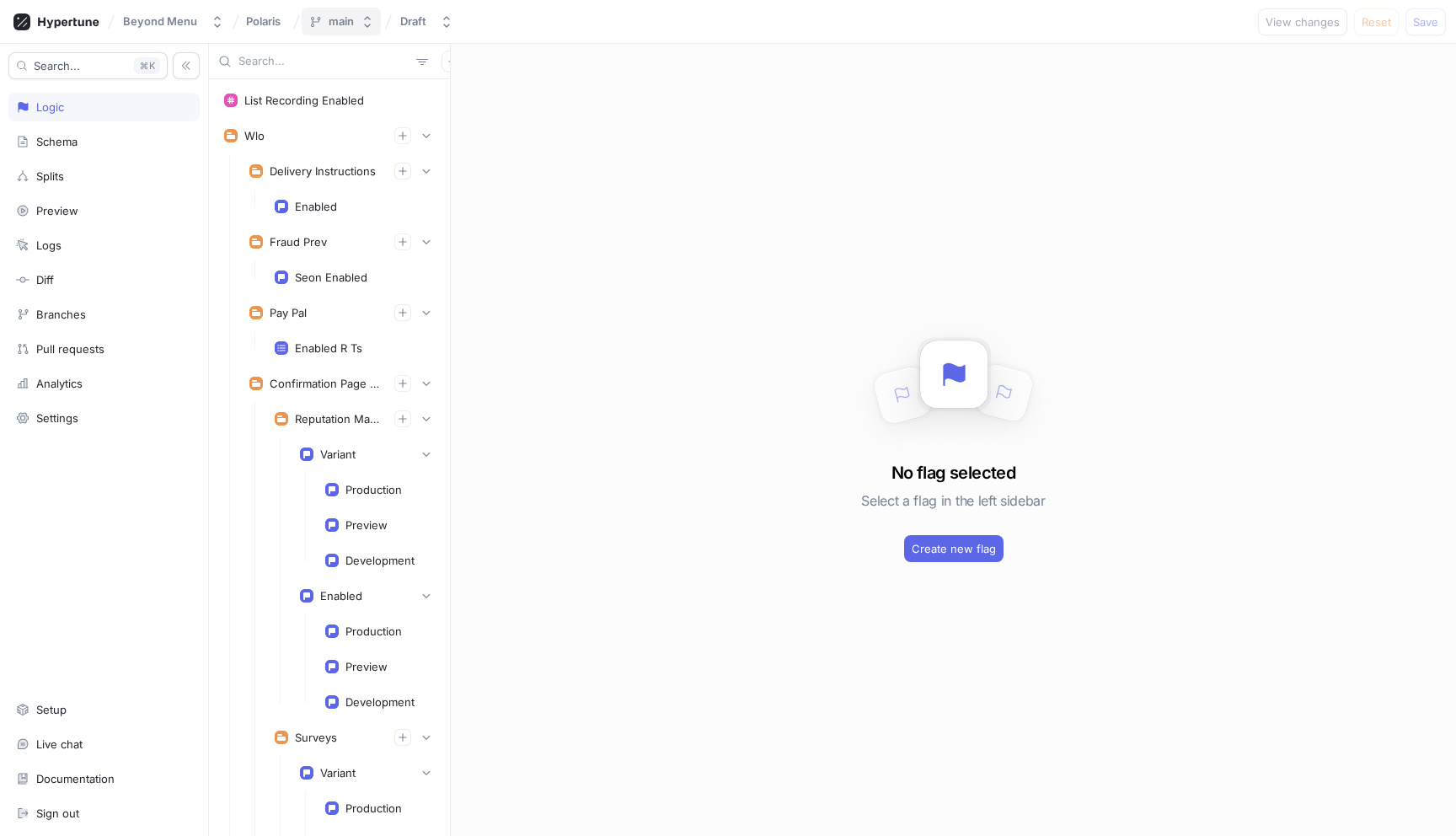
click at [348, 19] on div "main" at bounding box center [341, 22] width 25 height 14
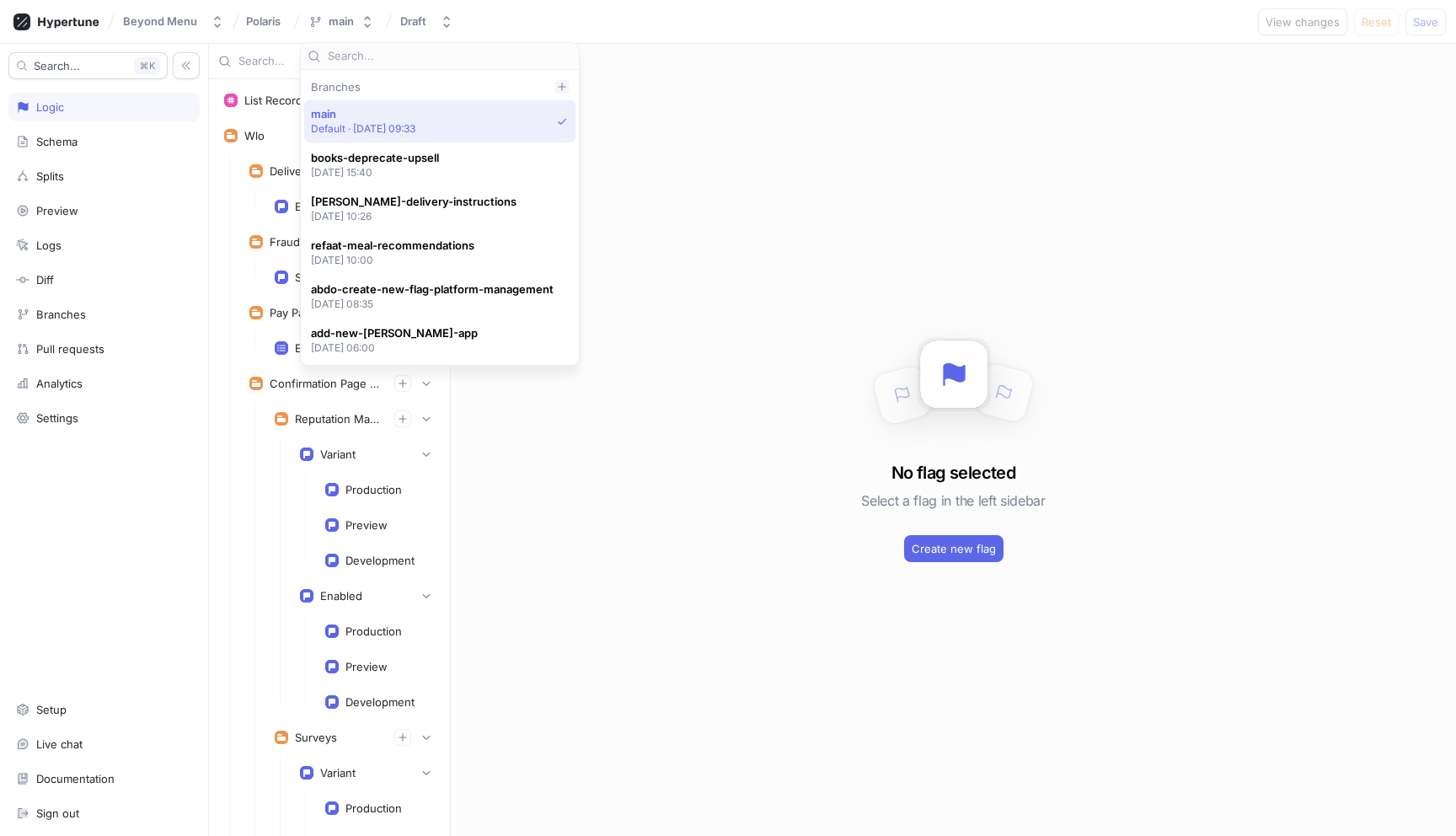
click at [564, 83] on icon at bounding box center [561, 87] width 10 height 10
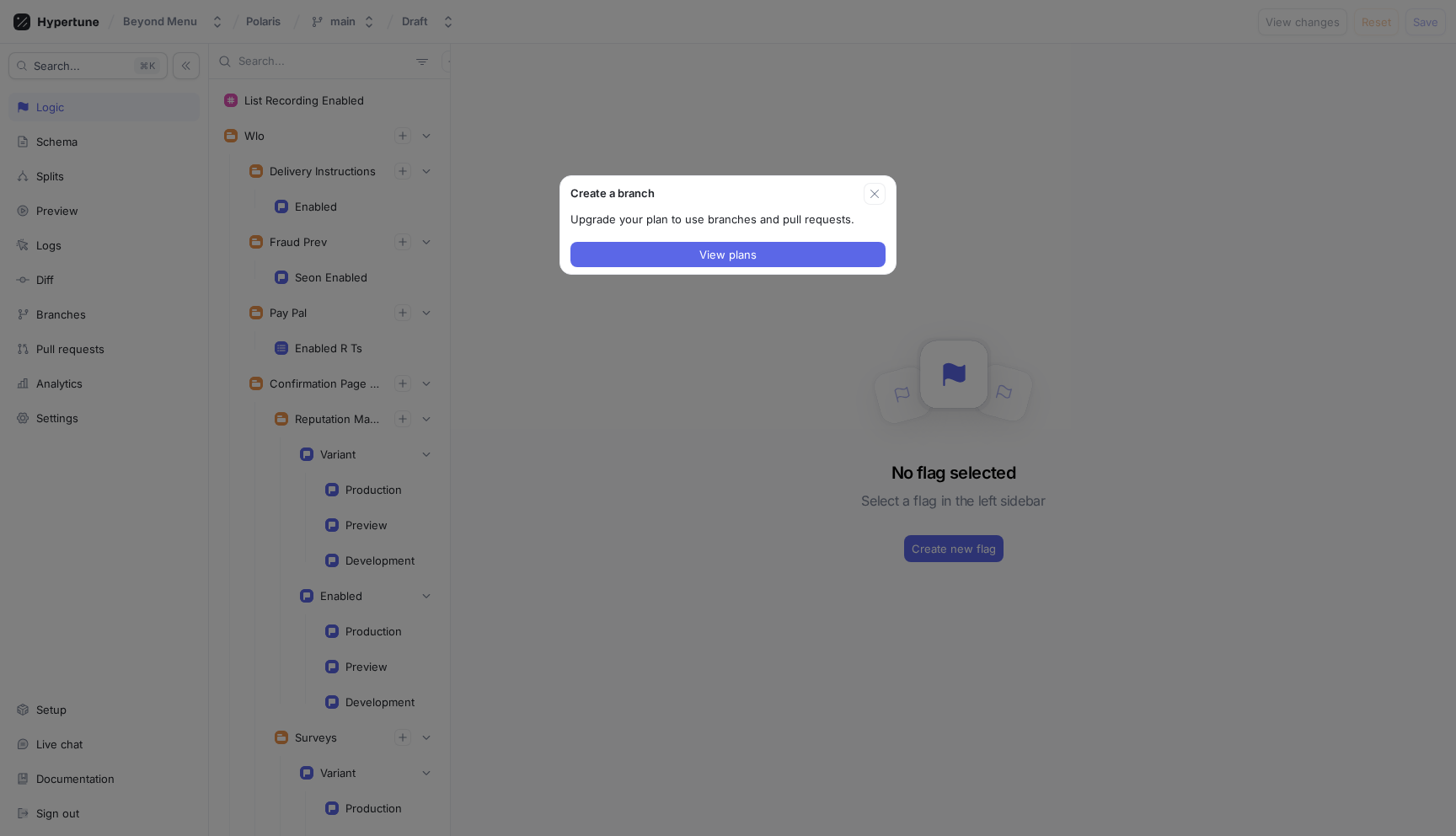
drag, startPoint x: 881, startPoint y: 193, endPoint x: 802, endPoint y: 148, distance: 90.9
click at [881, 193] on icon "button" at bounding box center [875, 193] width 14 height 14
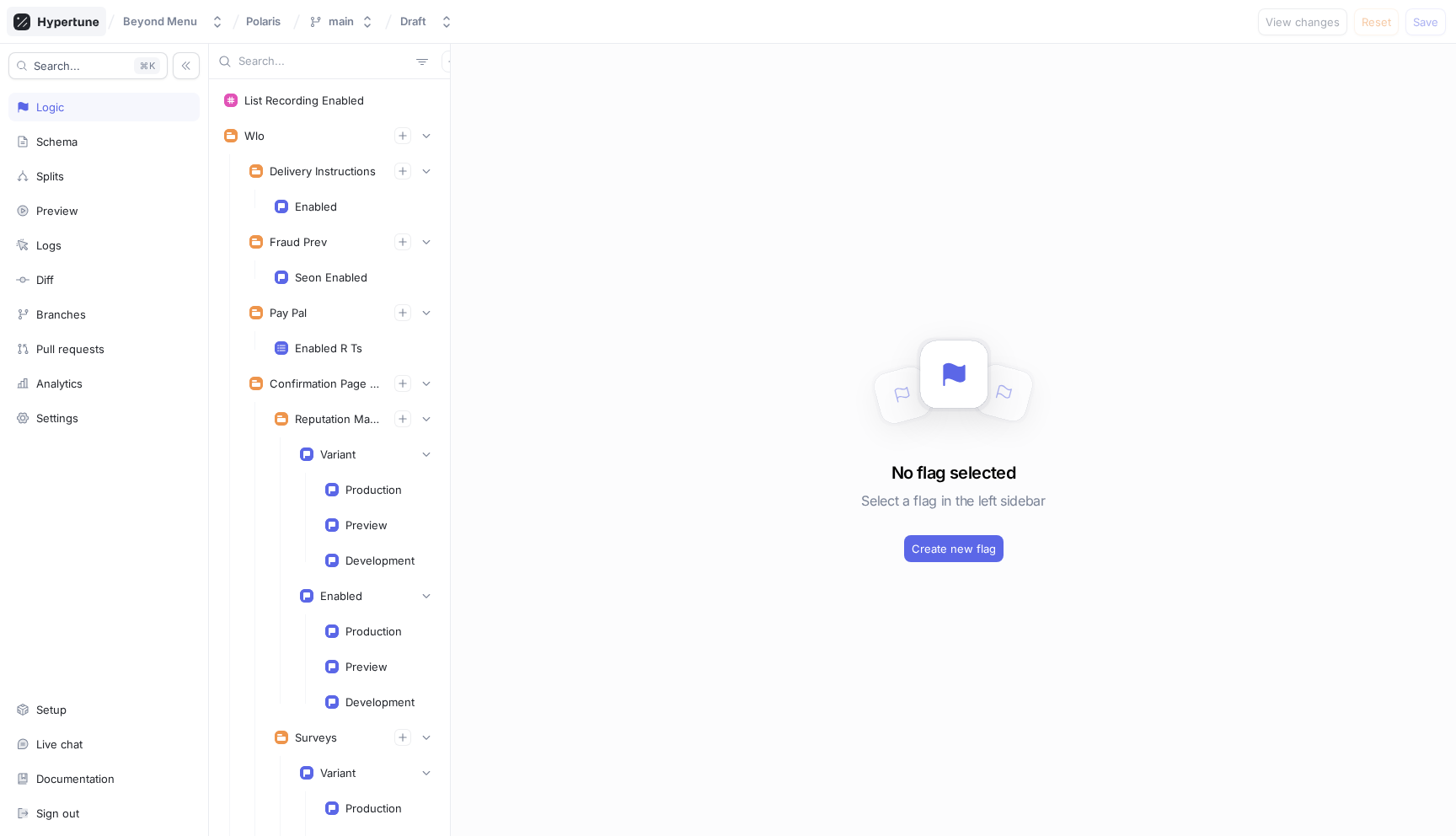
click at [57, 15] on icon at bounding box center [56, 22] width 86 height 17
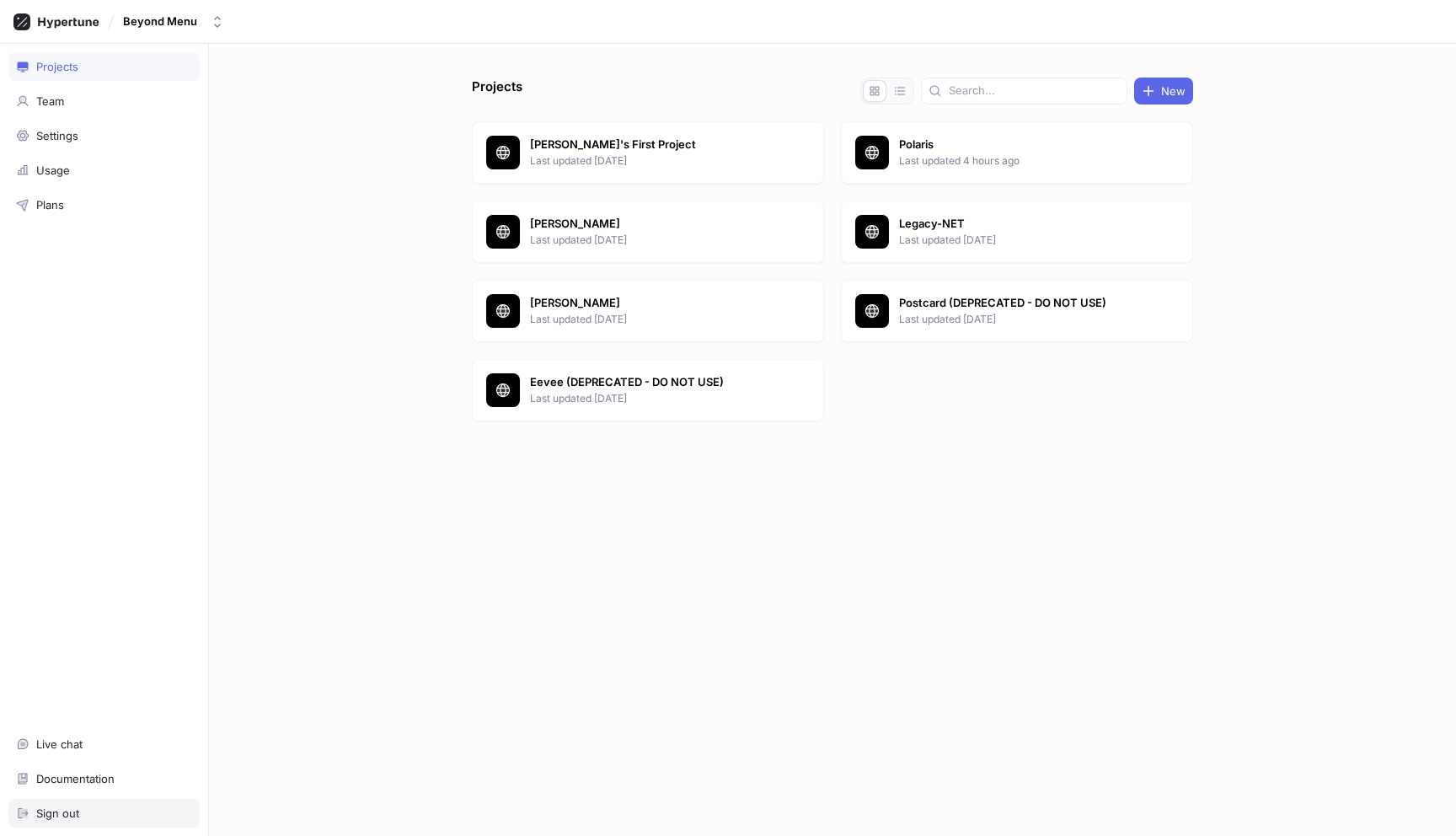
click at [55, 815] on div "Sign out" at bounding box center [58, 813] width 43 height 14
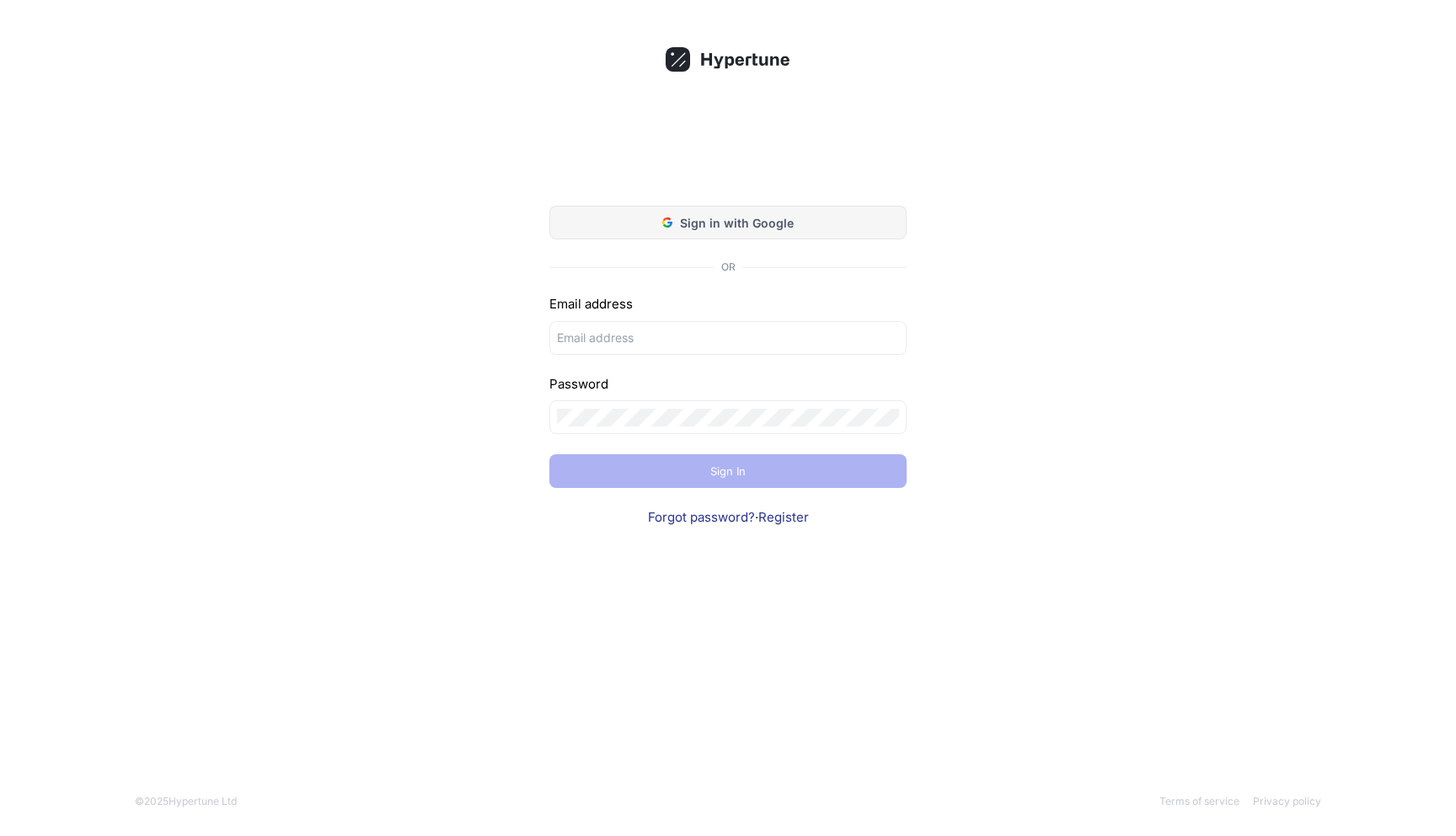
click at [756, 221] on span "Sign in with Google" at bounding box center [737, 223] width 114 height 18
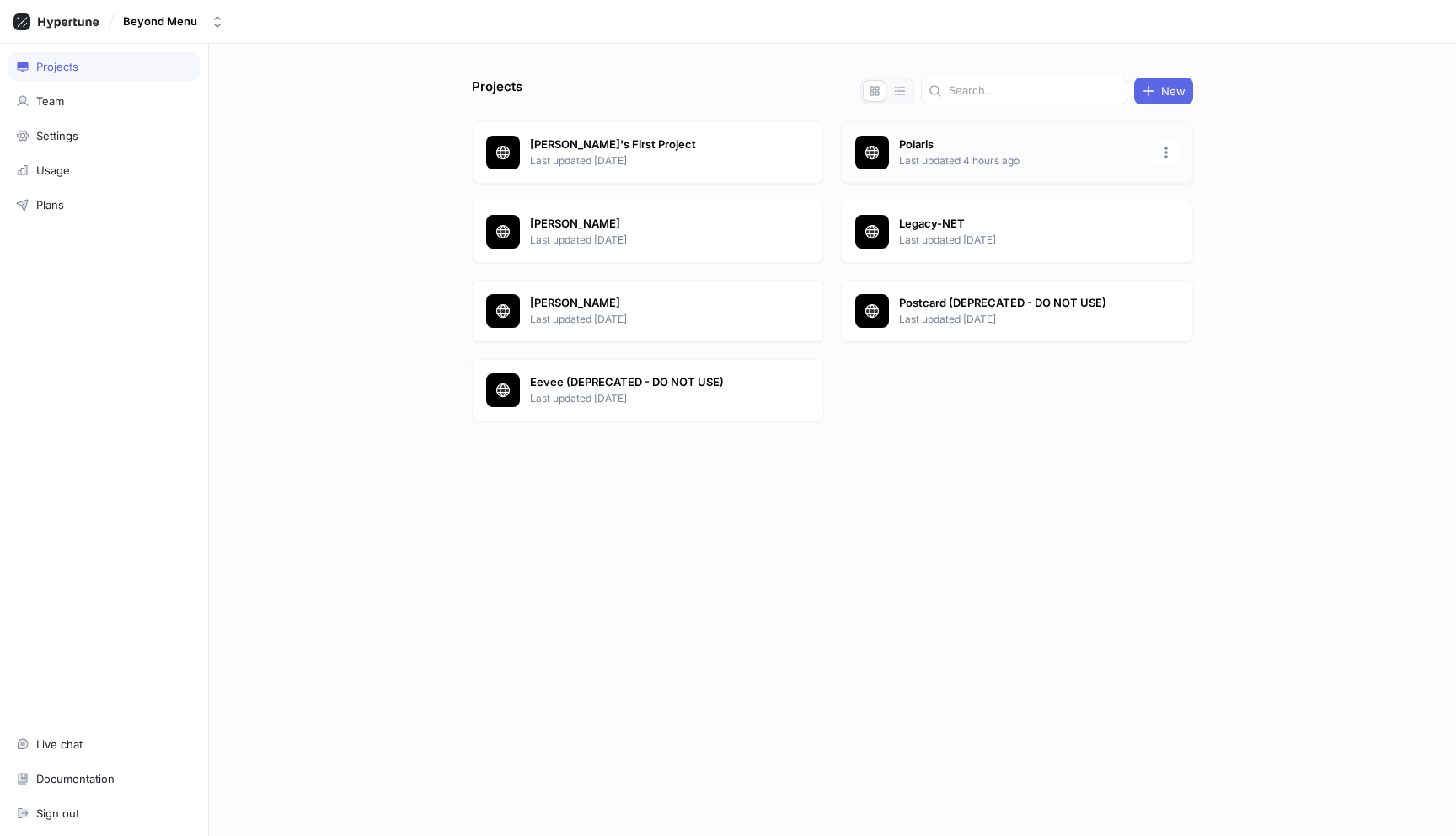
click at [991, 150] on p "Polaris" at bounding box center [1021, 144] width 245 height 17
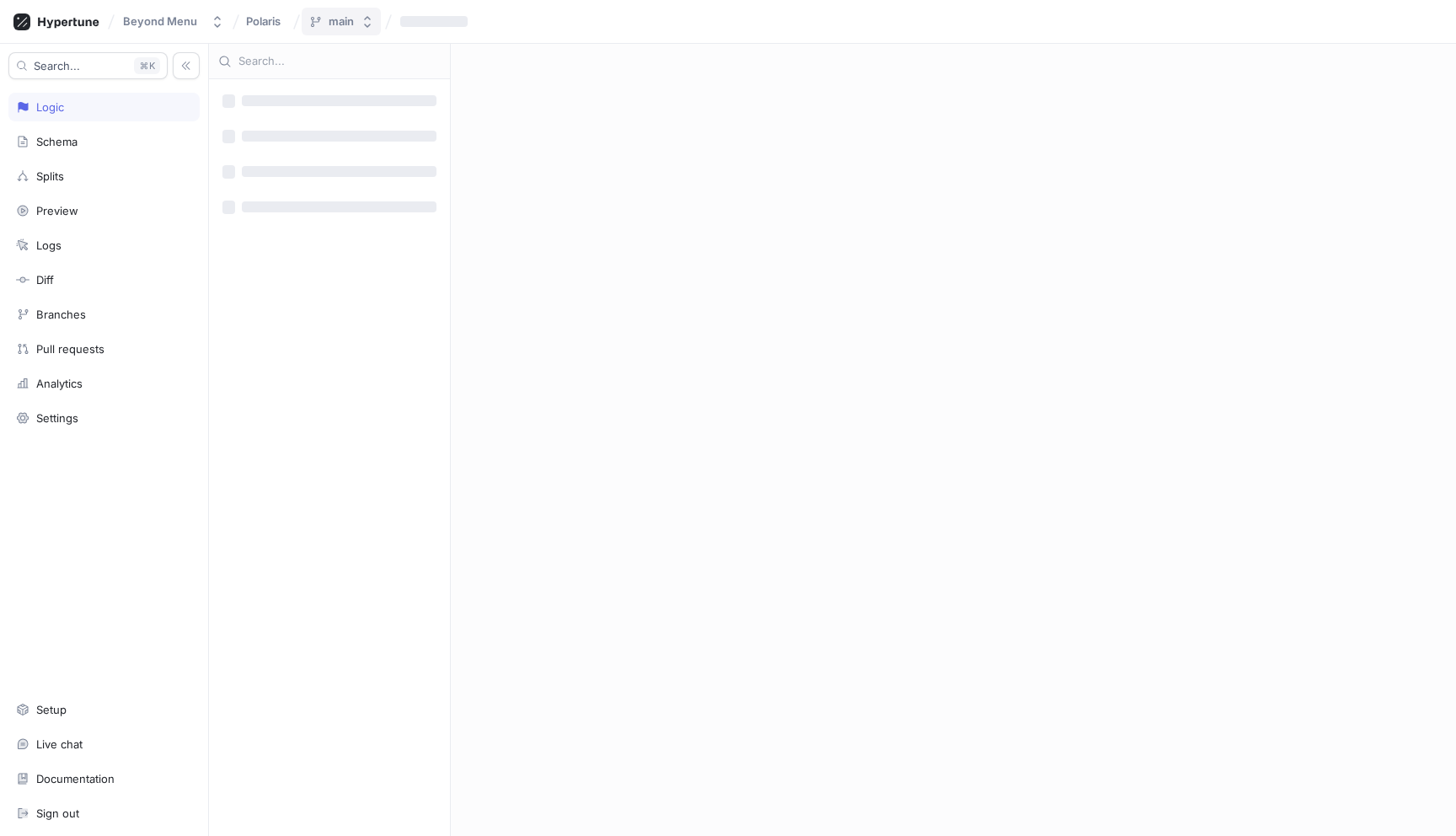
click at [354, 23] on button "main" at bounding box center [341, 21] width 79 height 28
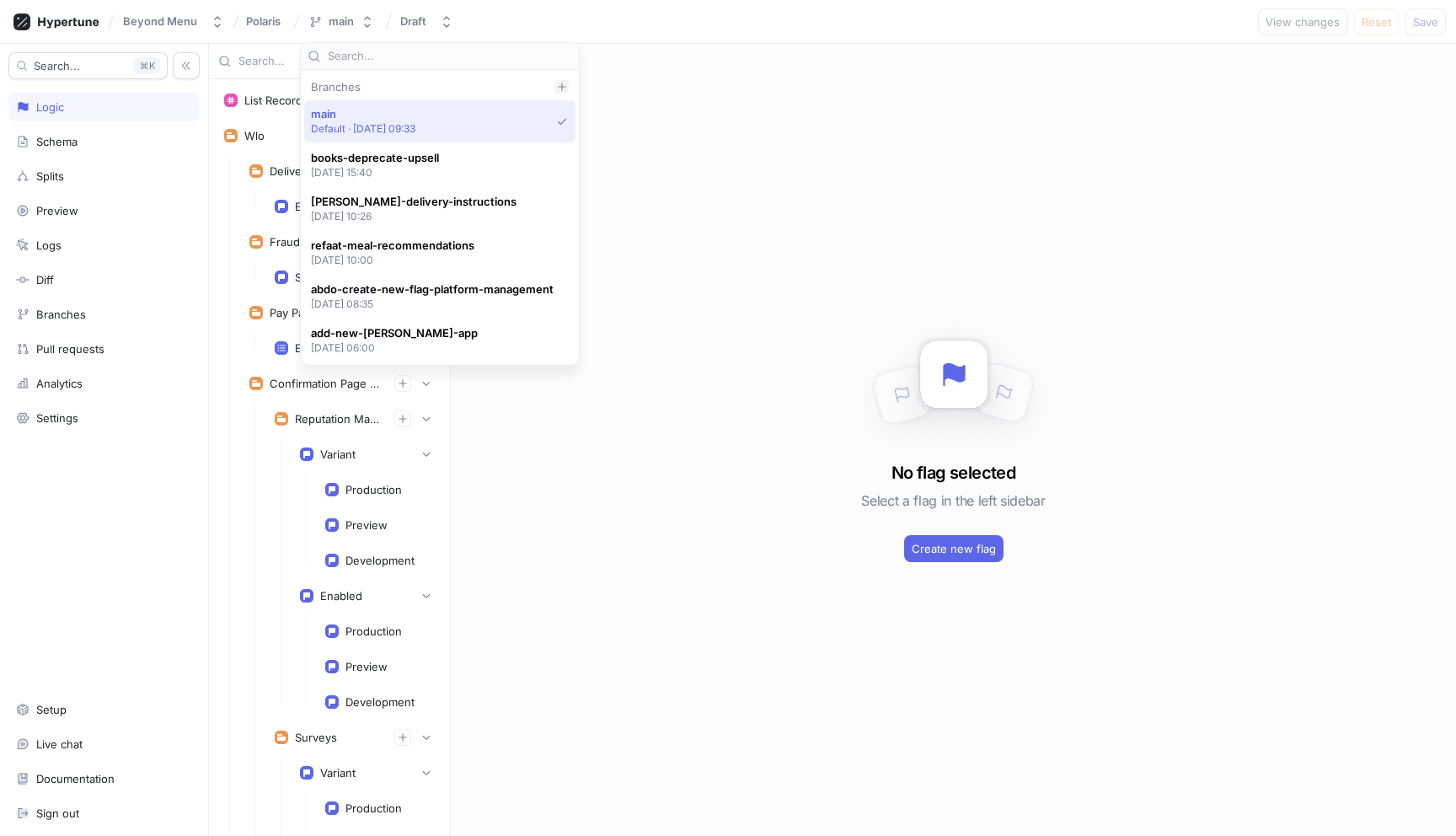
click at [561, 88] on icon at bounding box center [561, 86] width 7 height 7
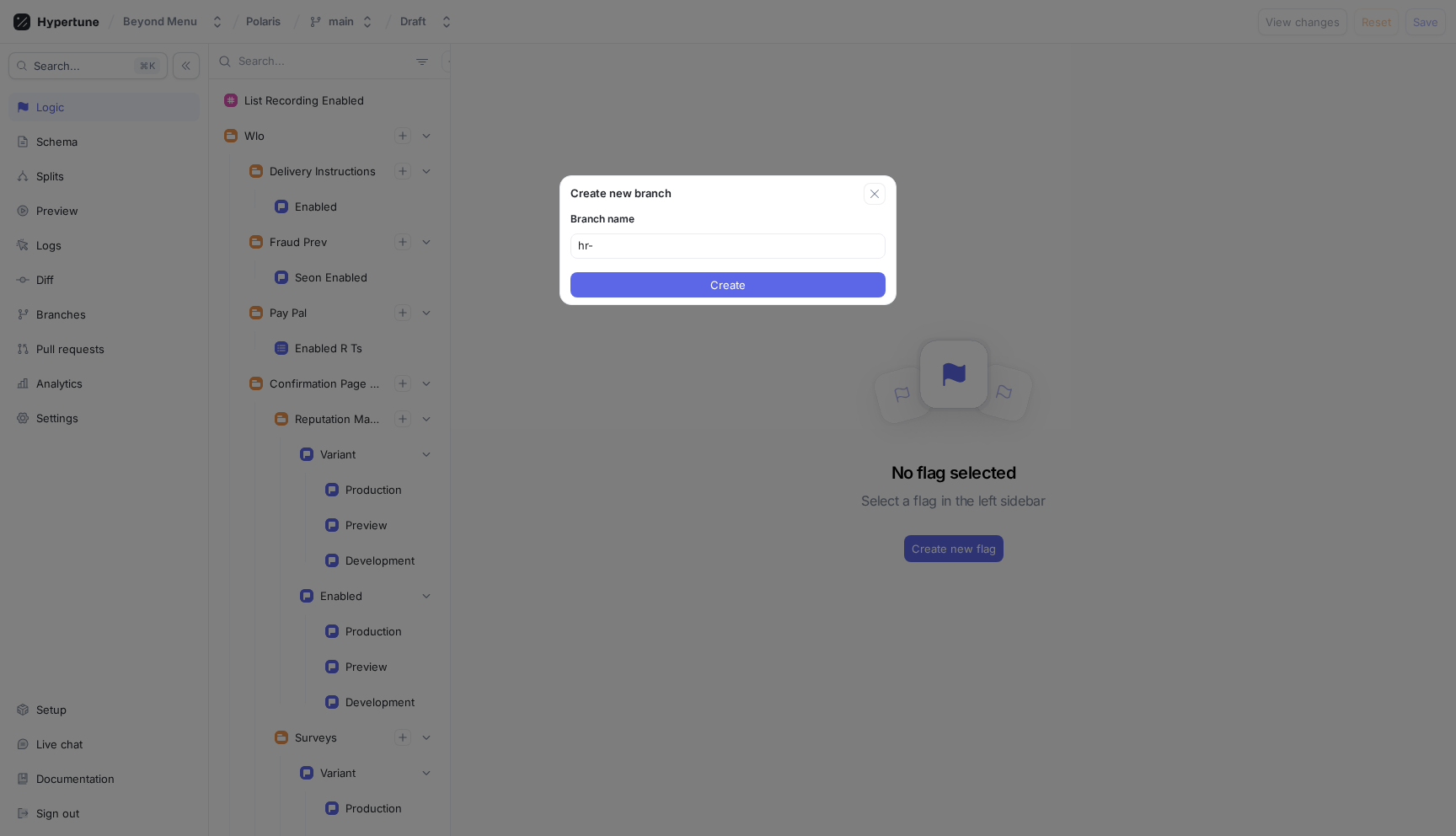
type input "hr-hr-starmie-context-update"
type input "hr-starmie-context-update"
click at [725, 291] on button "Create" at bounding box center [728, 285] width 315 height 25
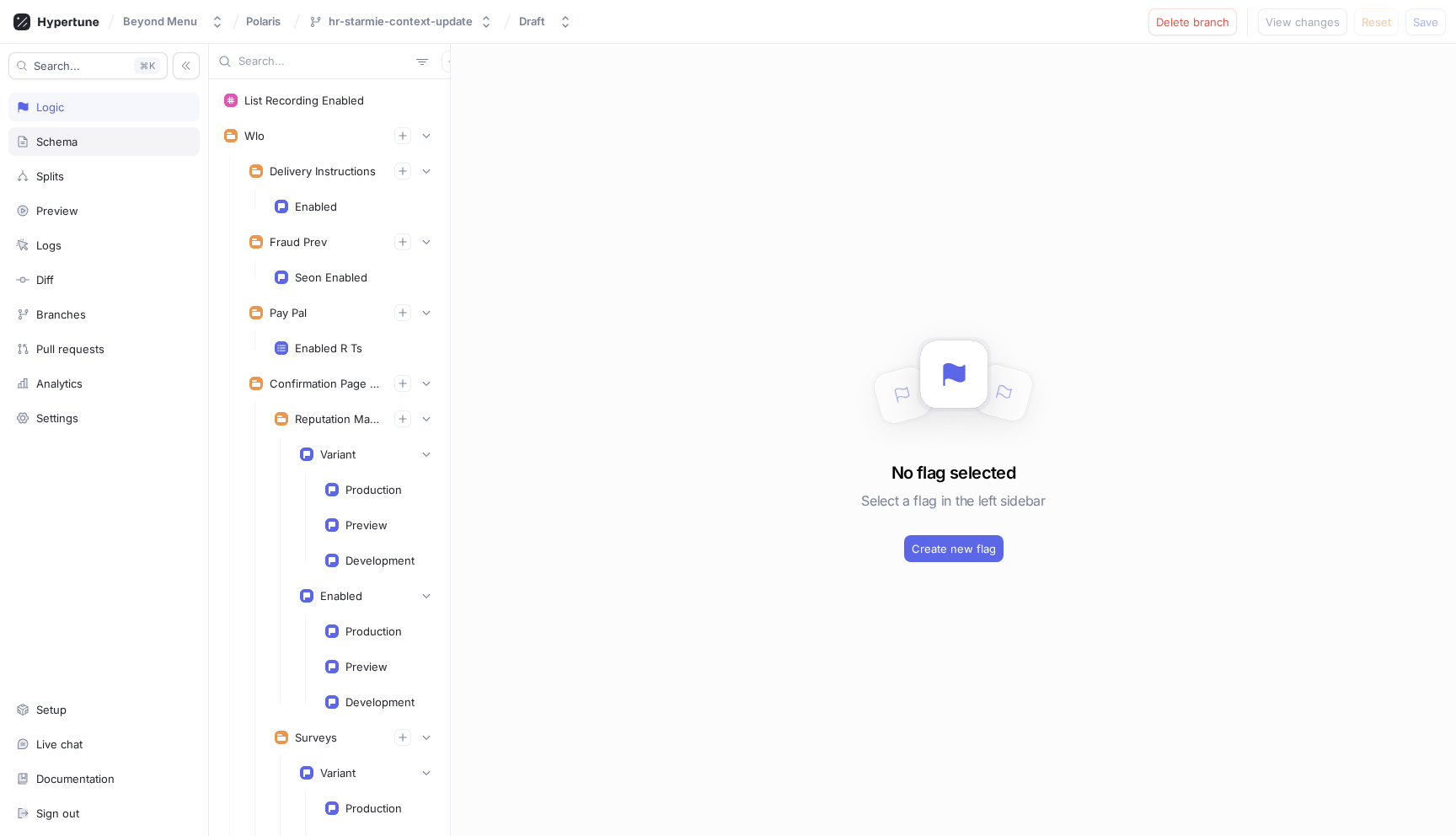
click at [107, 135] on div "Schema" at bounding box center [104, 141] width 176 height 14
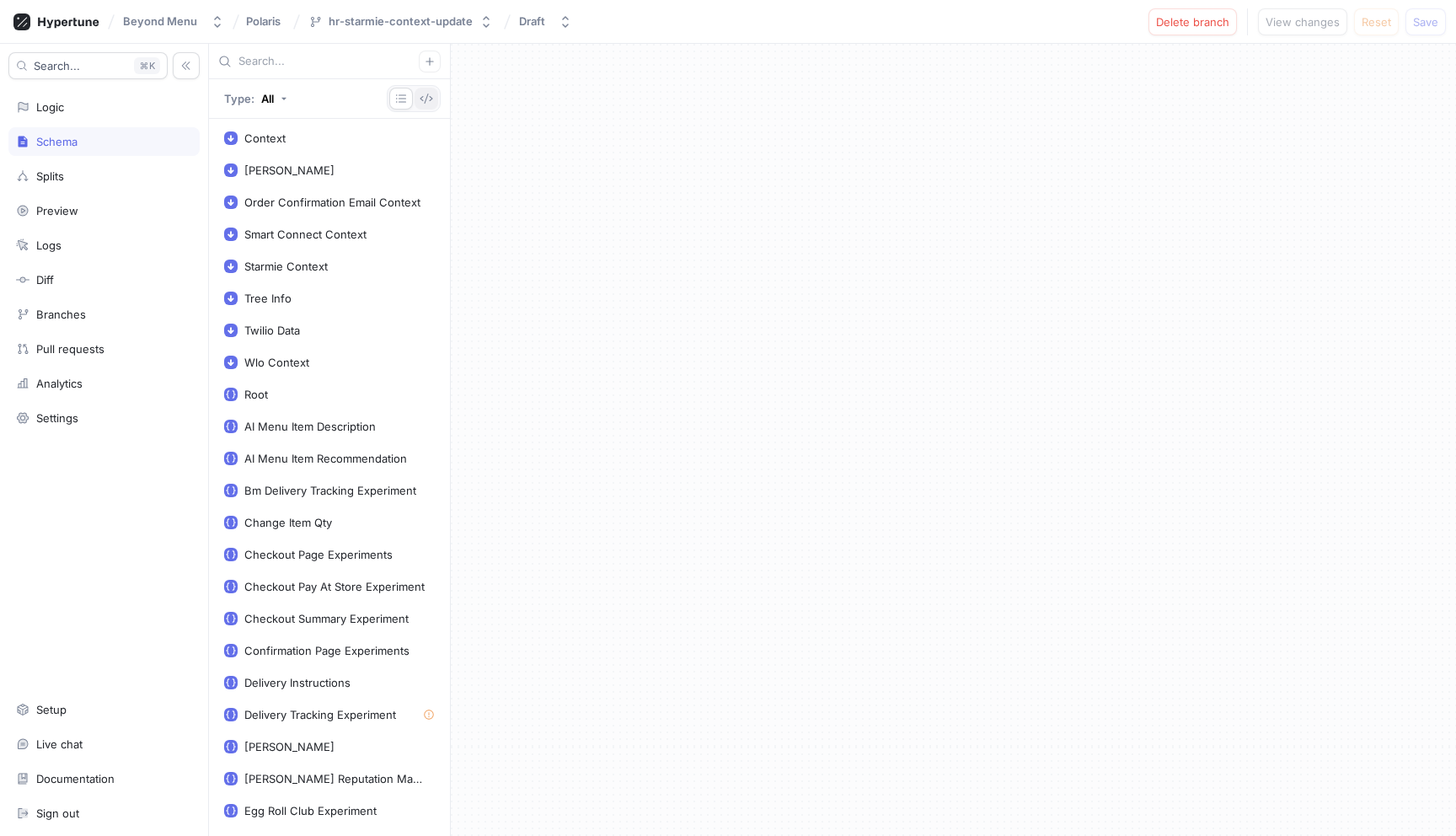
click at [422, 95] on icon "button" at bounding box center [426, 98] width 14 height 14
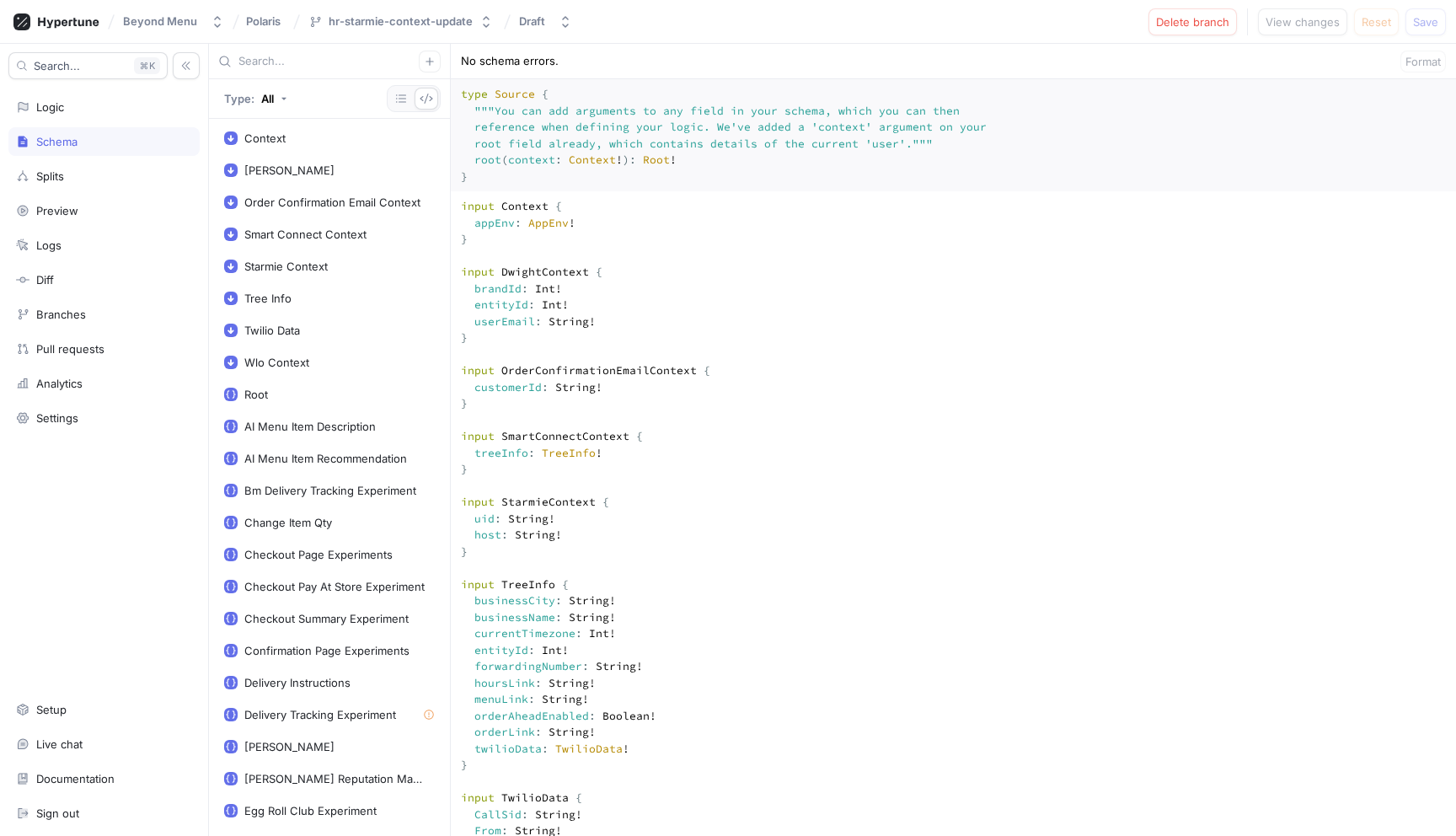
drag, startPoint x: 467, startPoint y: 572, endPoint x: 445, endPoint y: 539, distance: 39.7
click at [445, 539] on div "Type: All Context [PERSON_NAME] Context Order Confirmation Email Context Smart …" at bounding box center [833, 441] width 1247 height 793
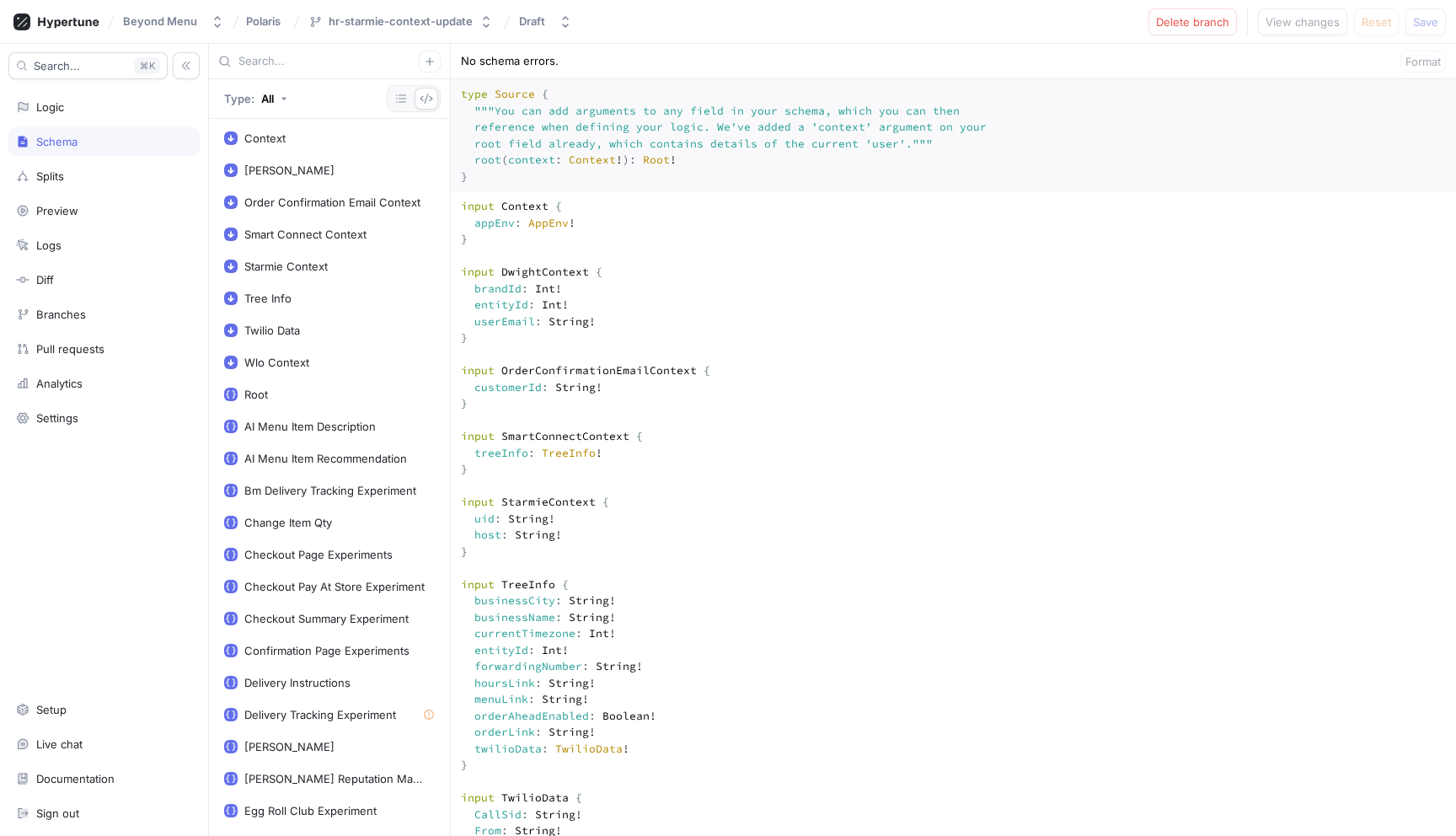
drag, startPoint x: 610, startPoint y: 558, endPoint x: 591, endPoint y: 571, distance: 23.0
drag, startPoint x: 583, startPoint y: 572, endPoint x: 472, endPoint y: 566, distance: 111.2
drag, startPoint x: 479, startPoint y: 586, endPoint x: 454, endPoint y: 542, distance: 50.6
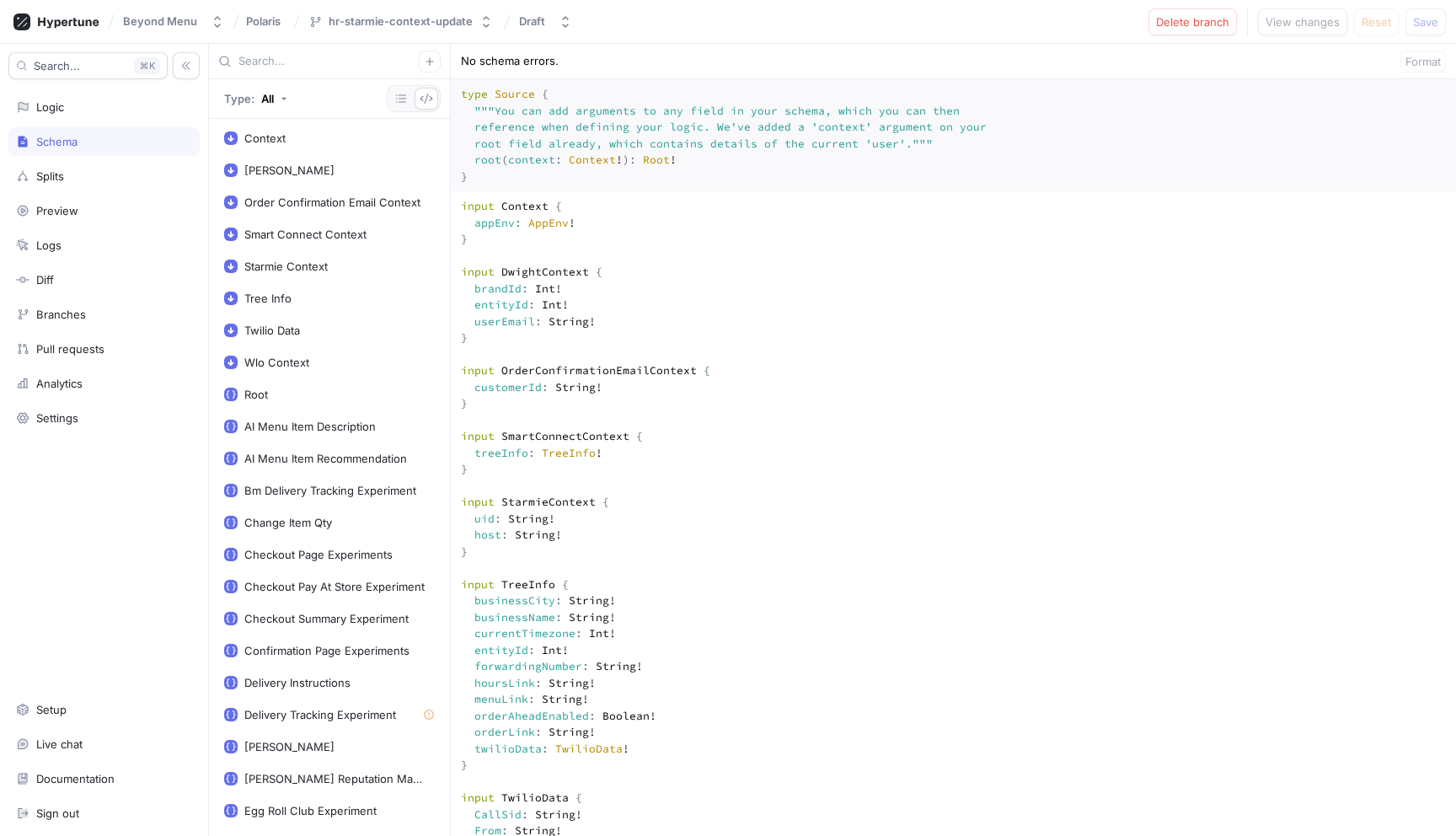
paste textarea "brandId: Int! entityId: Int! userEmail: String!"
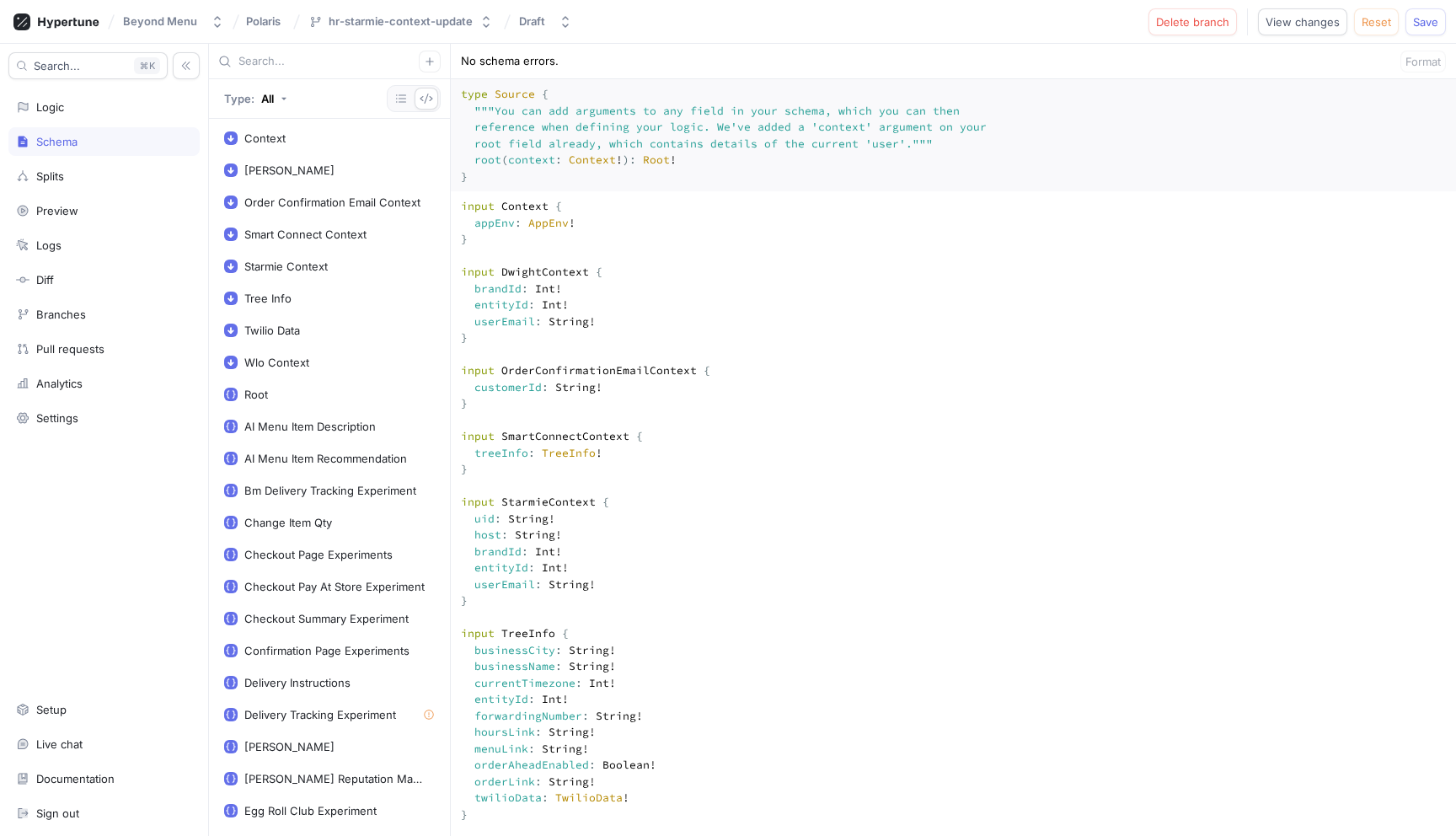
drag, startPoint x: 745, startPoint y: 581, endPoint x: 815, endPoint y: 522, distance: 91.5
click at [1417, 26] on span "Save" at bounding box center [1426, 22] width 25 height 10
click at [1200, 23] on span "Create pull request" at bounding box center [1179, 22] width 101 height 10
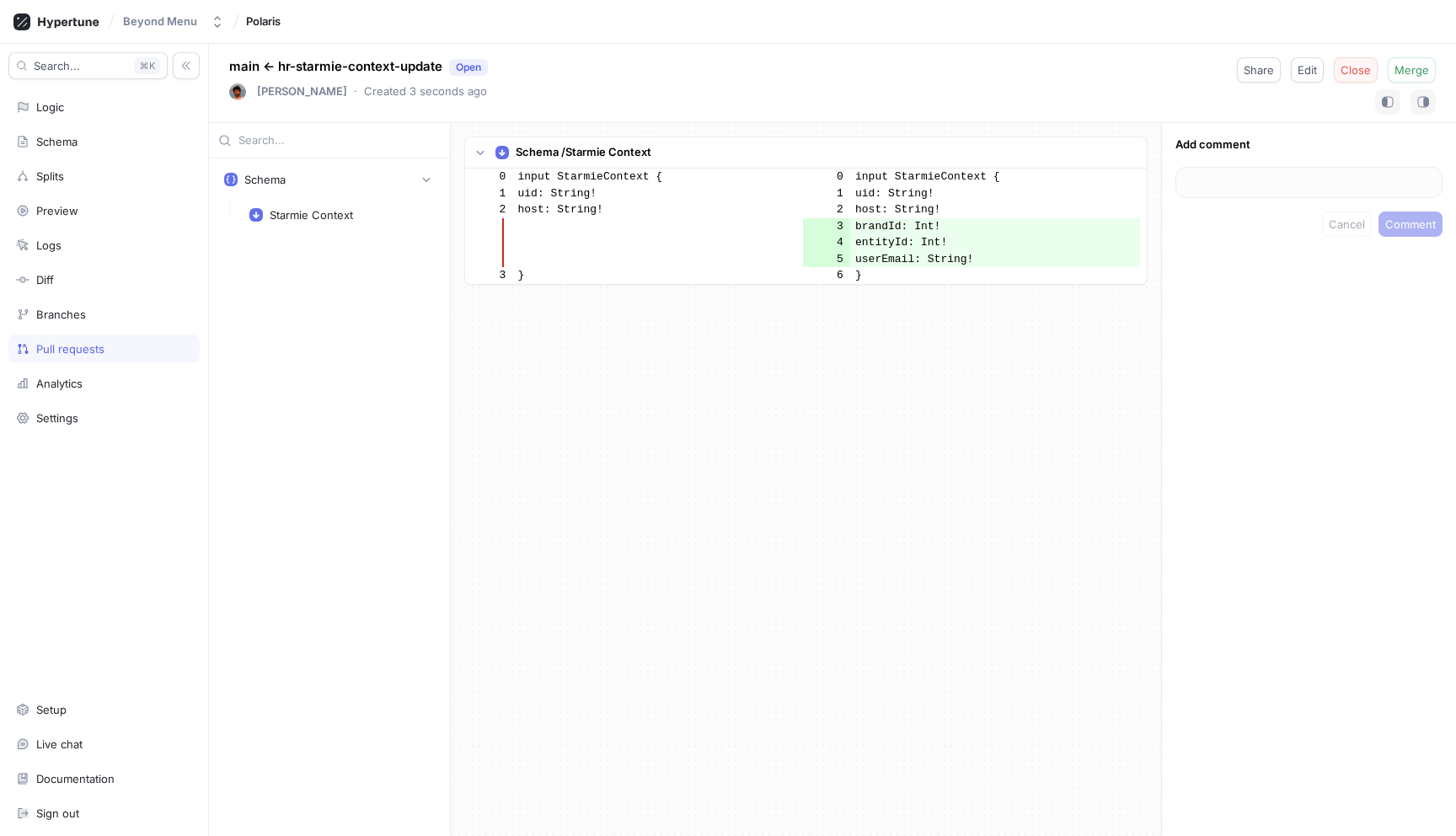
click at [1368, 69] on span "Close" at bounding box center [1356, 70] width 31 height 10
click at [876, 230] on td "brandId: Int!" at bounding box center [996, 227] width 291 height 17
click at [130, 135] on div "Schema" at bounding box center [104, 141] width 176 height 14
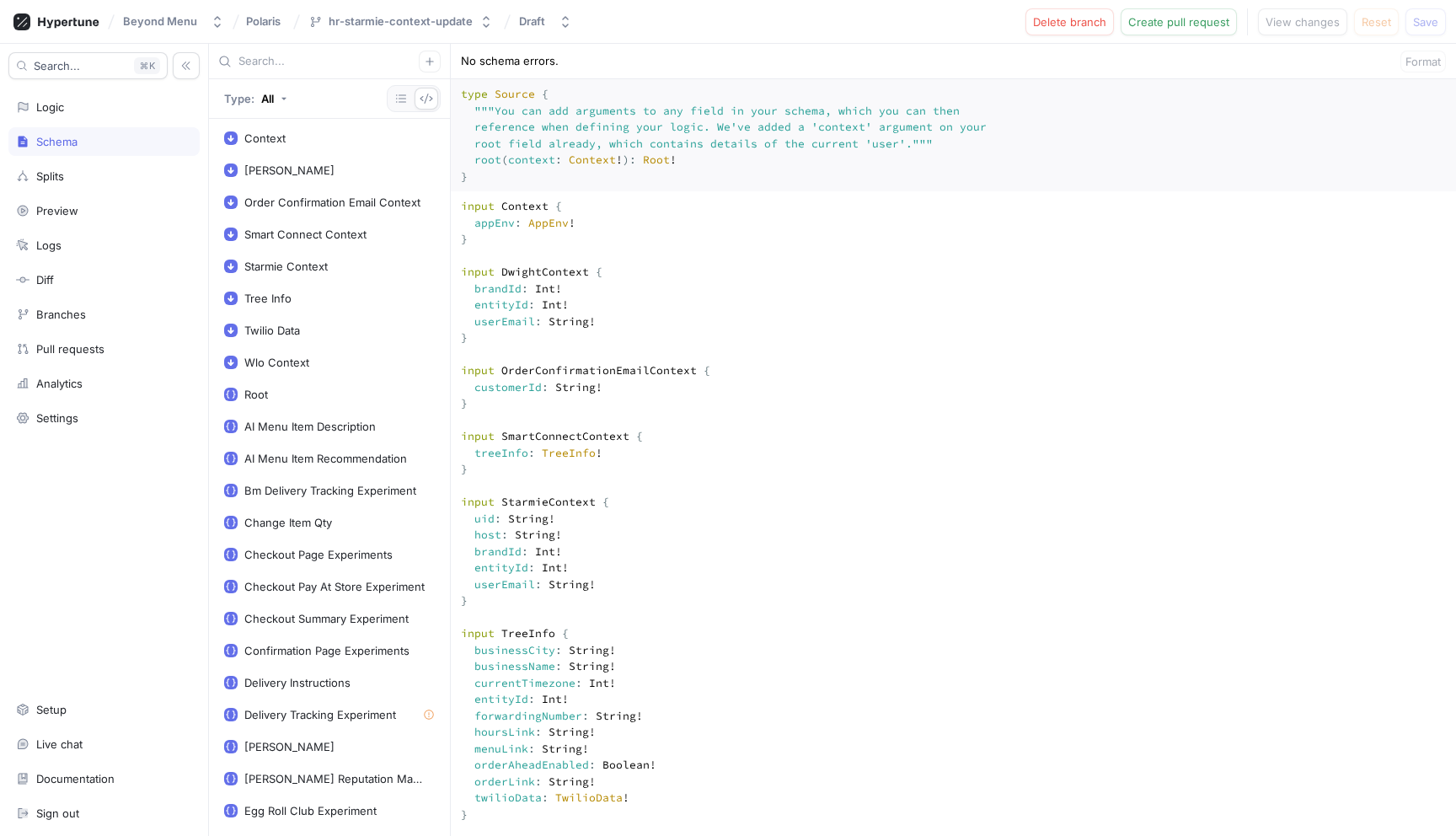
type textarea "input Context { appEnv: AppEnv! } input DwightContext { brandId: Int! entityId:…"
click at [1427, 17] on span "Save" at bounding box center [1426, 22] width 25 height 10
click at [1199, 23] on span "Create pull request" at bounding box center [1179, 22] width 101 height 10
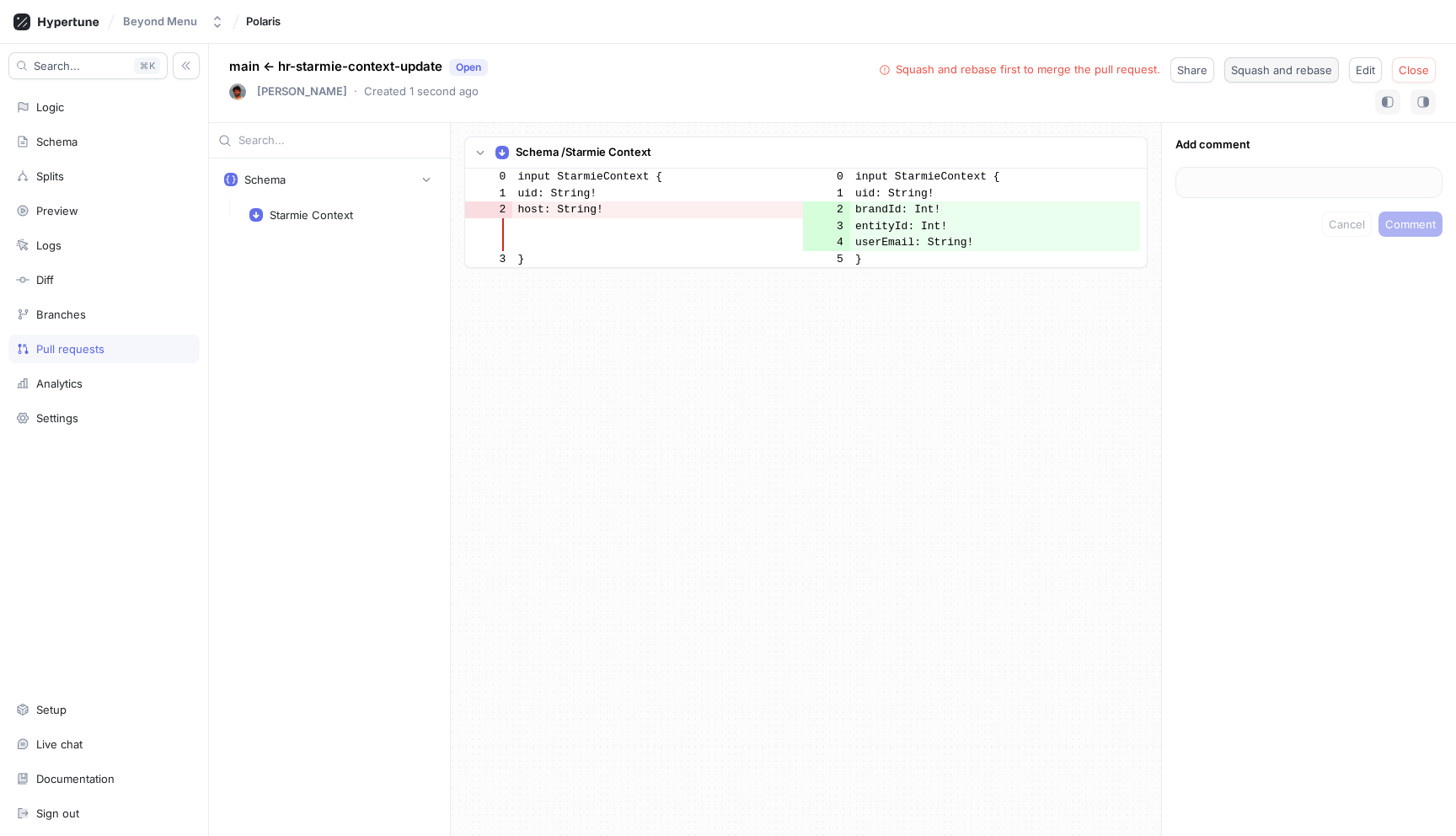
click at [1260, 70] on span "Squash and rebase" at bounding box center [1282, 70] width 101 height 10
click at [1363, 70] on span "Close" at bounding box center [1356, 70] width 31 height 10
